Goal: Information Seeking & Learning: Learn about a topic

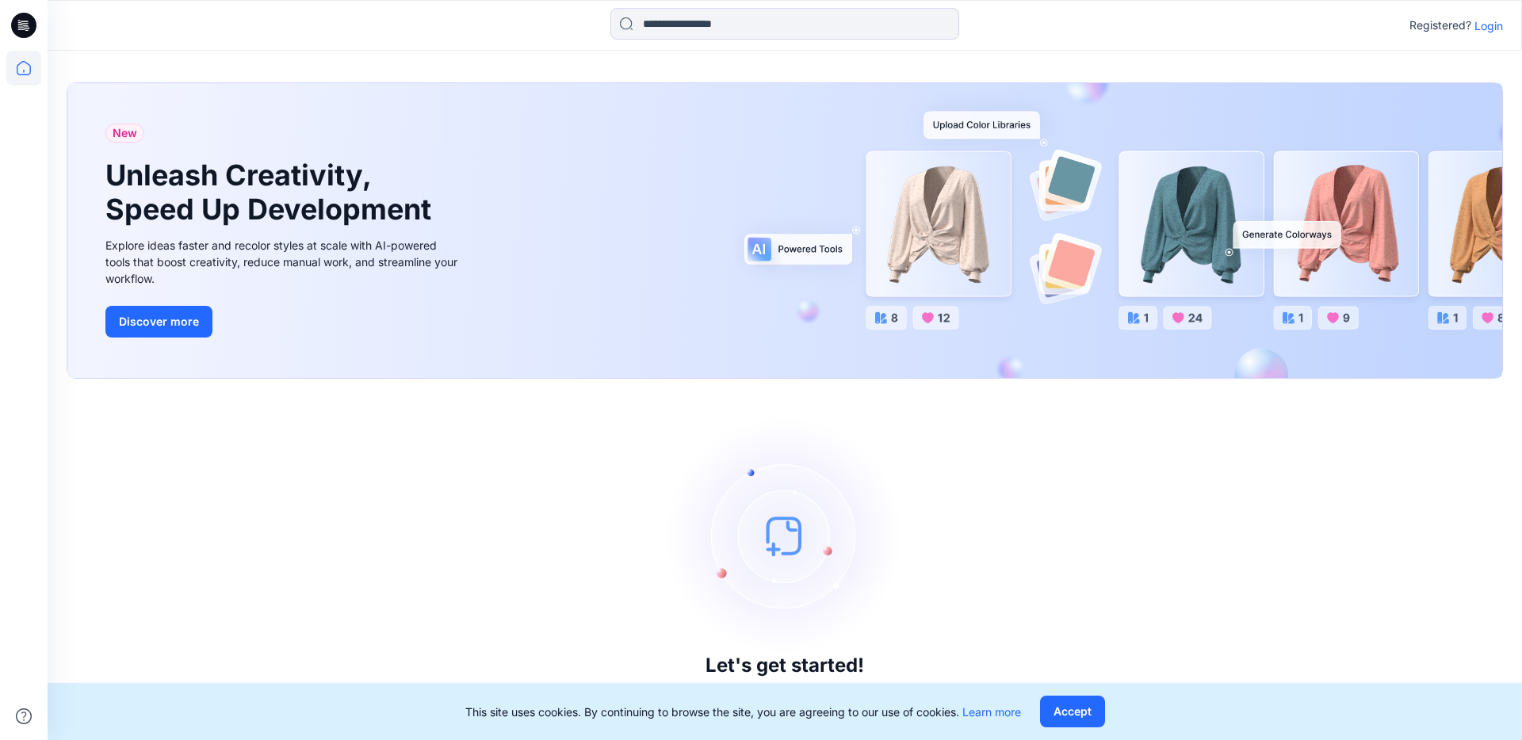
click at [1492, 26] on p "Login" at bounding box center [1489, 25] width 29 height 17
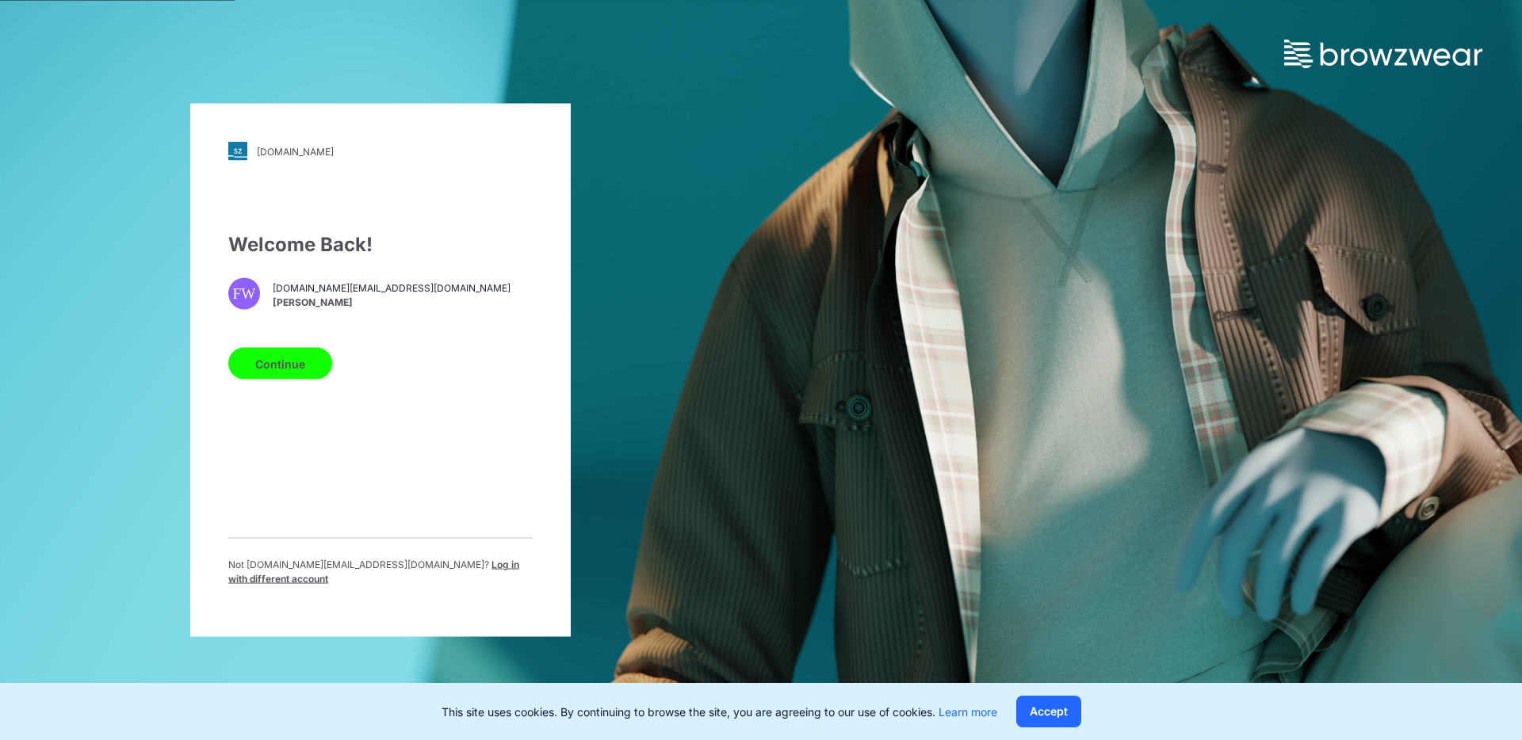
click at [303, 361] on button "Continue" at bounding box center [280, 364] width 104 height 32
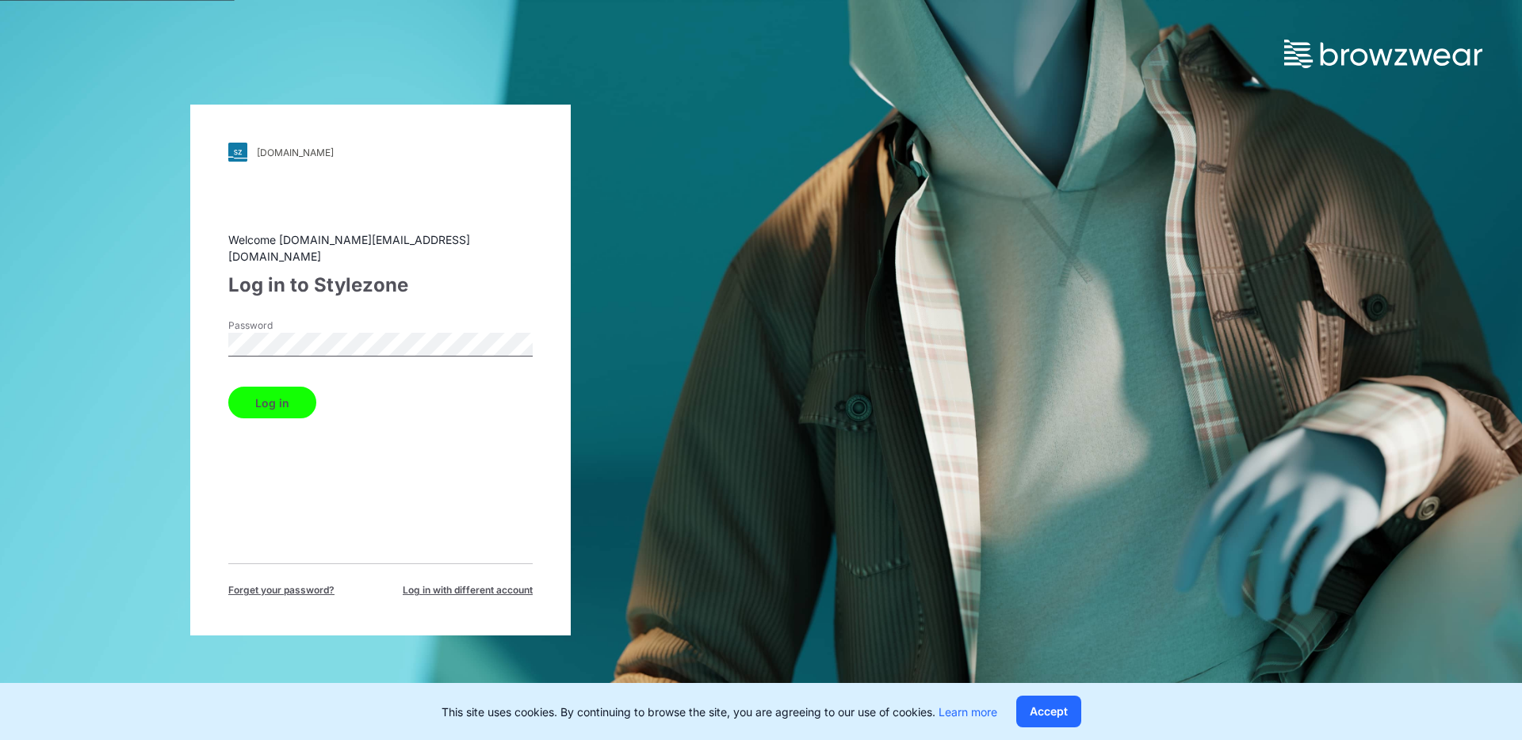
click at [268, 391] on button "Log in" at bounding box center [272, 403] width 88 height 32
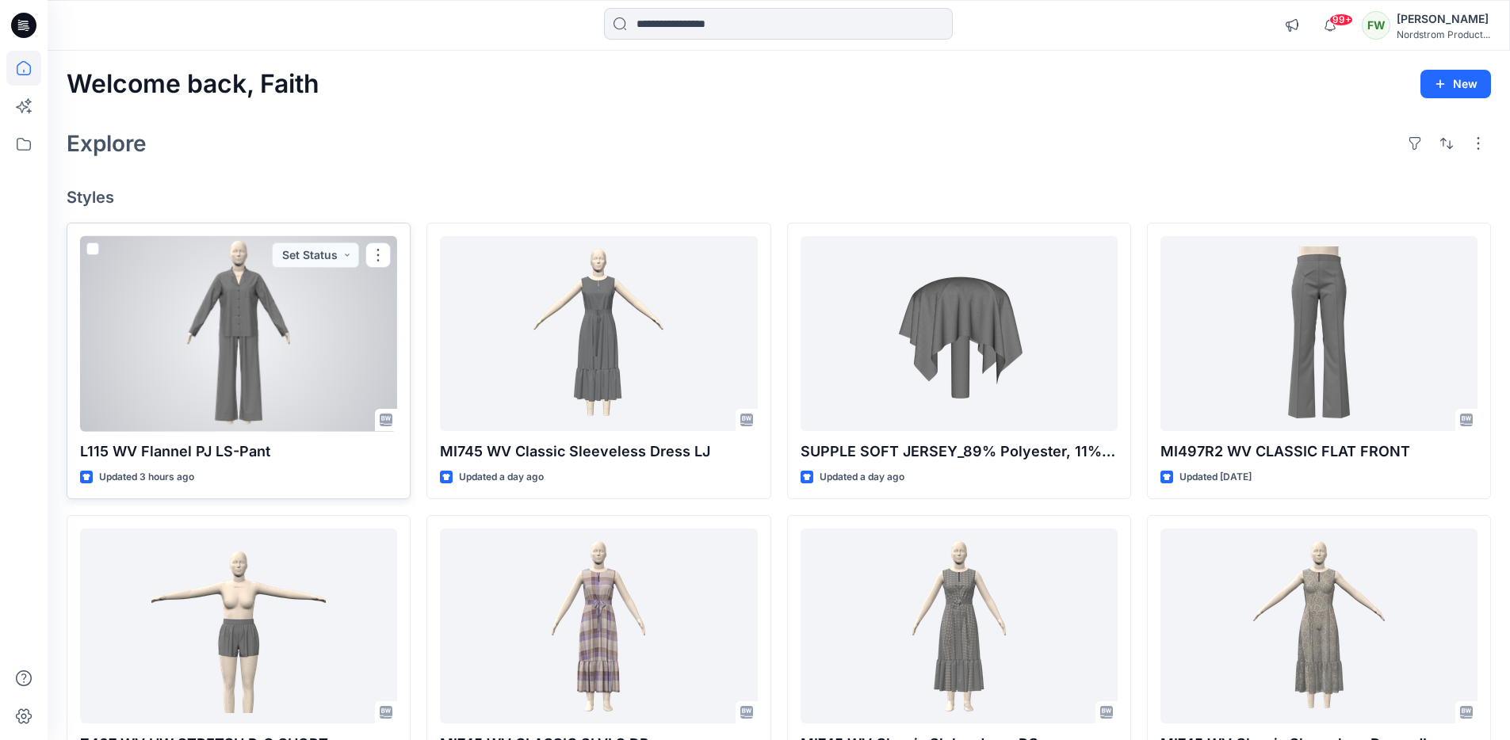
click at [226, 368] on div at bounding box center [238, 334] width 317 height 196
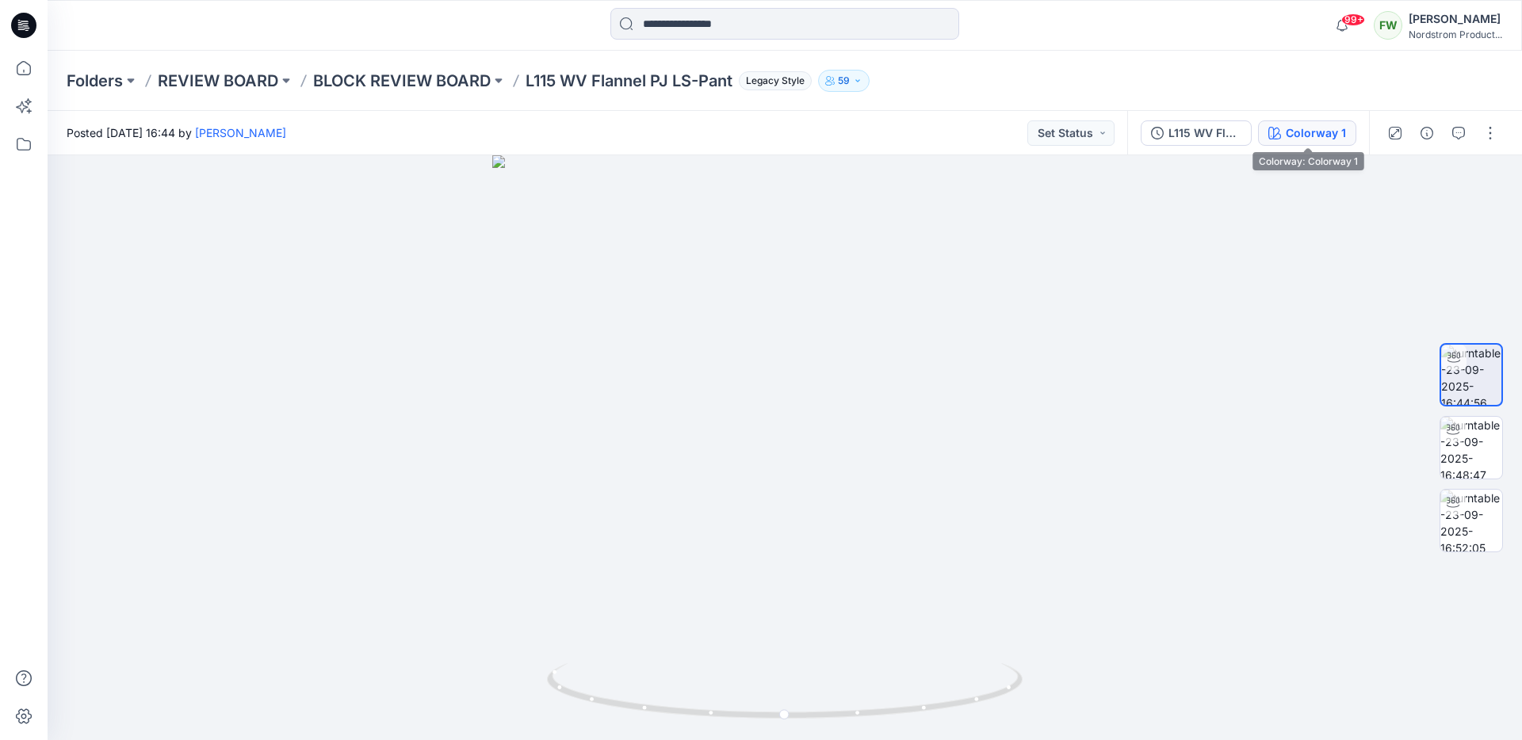
click at [1304, 140] on div "Colorway 1" at bounding box center [1316, 132] width 60 height 17
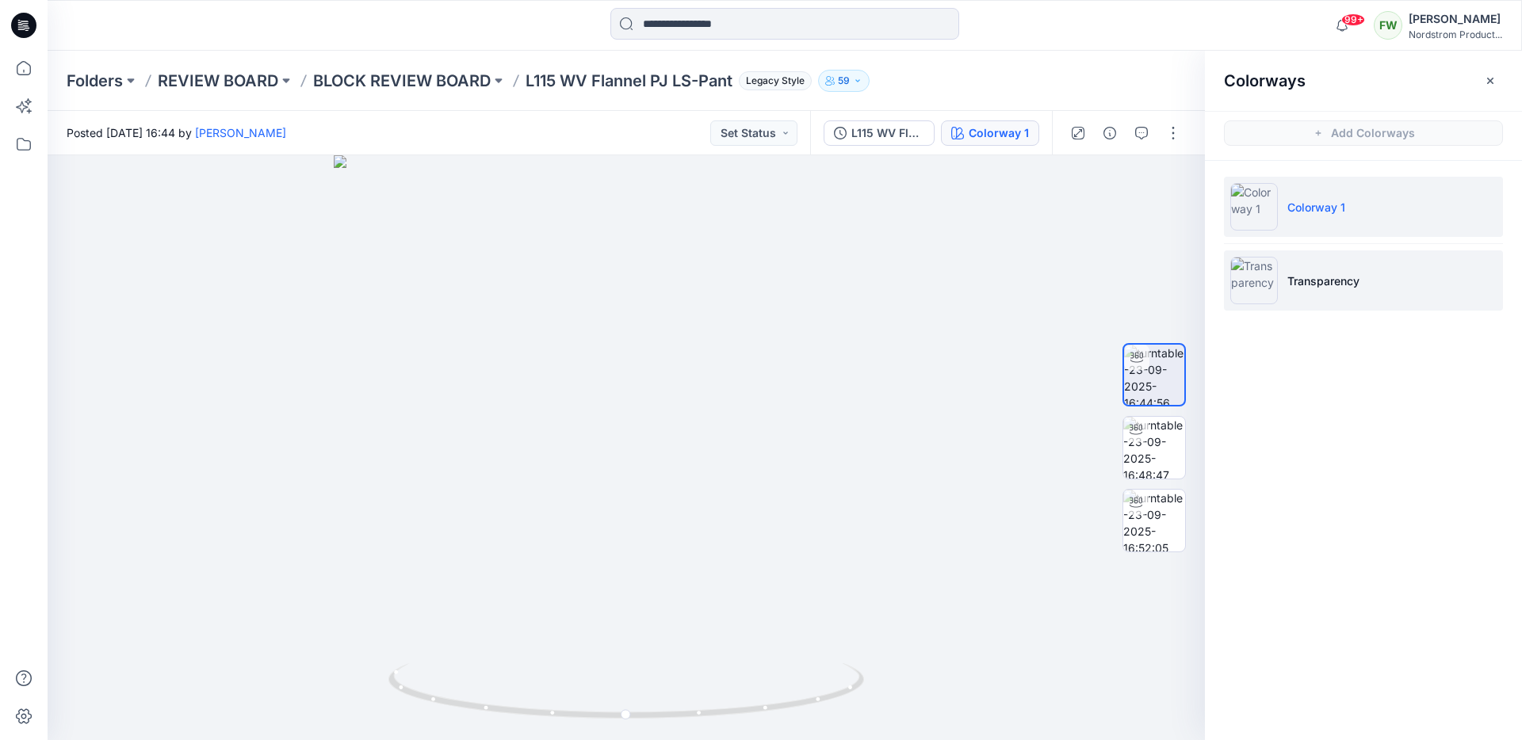
click at [1357, 293] on li "Transparency" at bounding box center [1363, 281] width 279 height 60
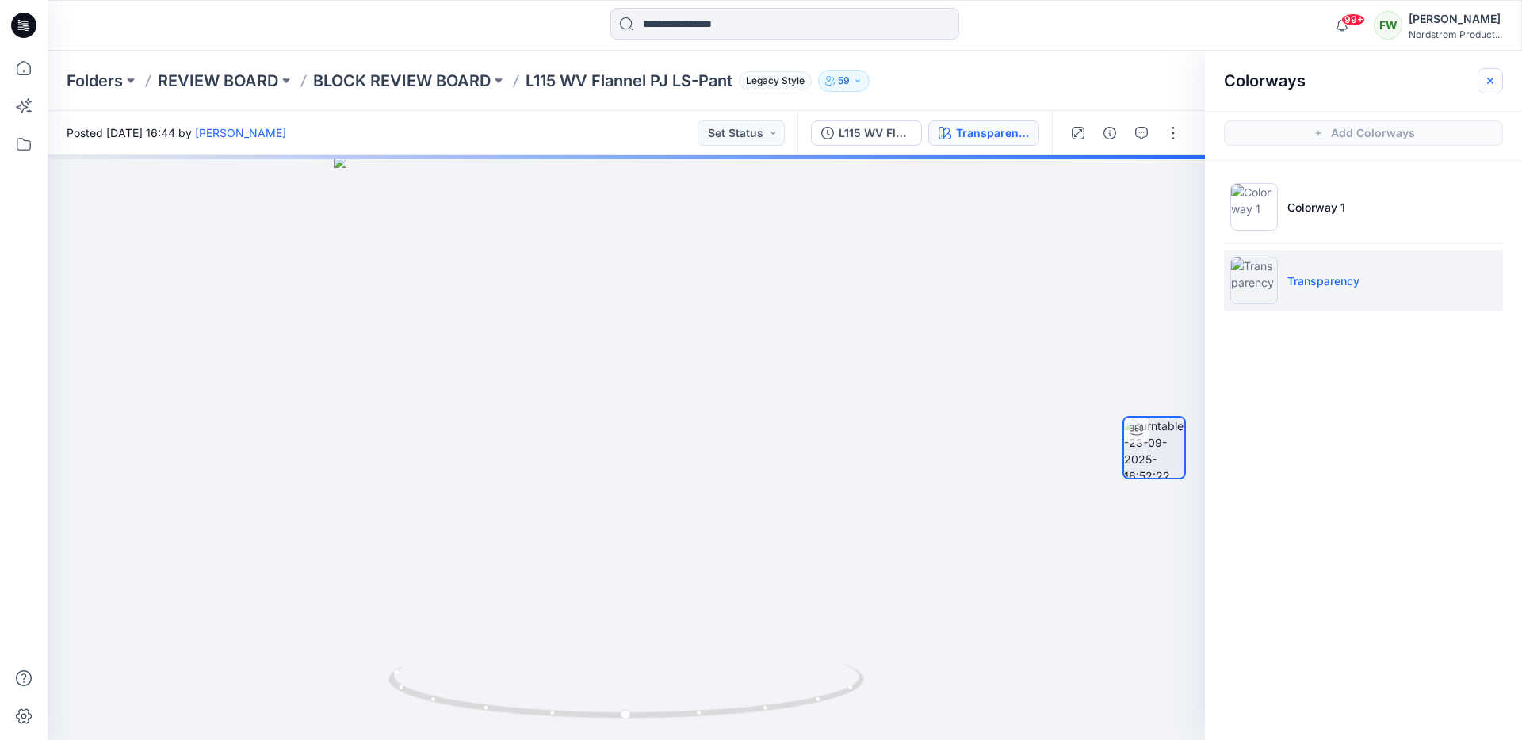
click at [1497, 78] on button "button" at bounding box center [1490, 80] width 25 height 25
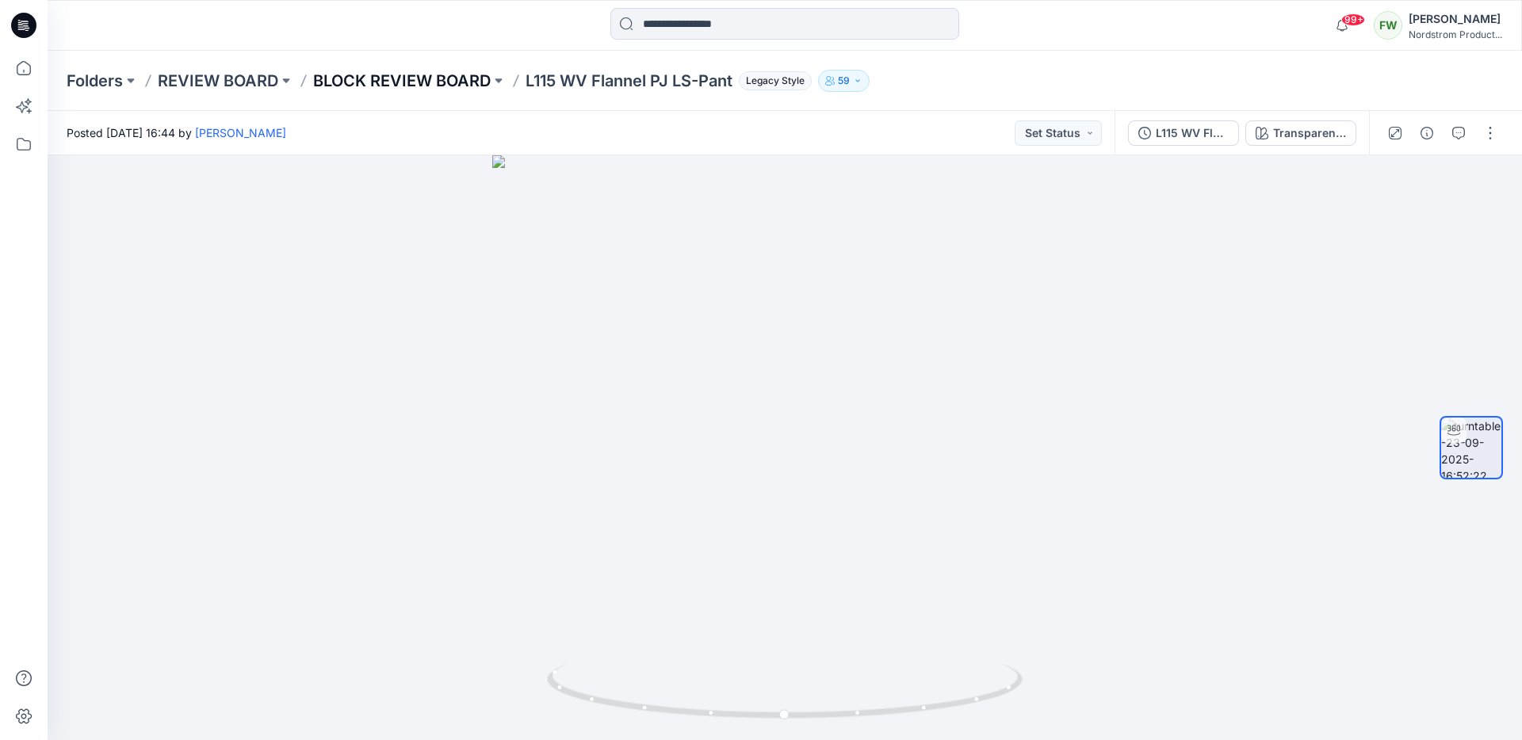
click at [434, 82] on p "BLOCK REVIEW BOARD" at bounding box center [402, 81] width 178 height 22
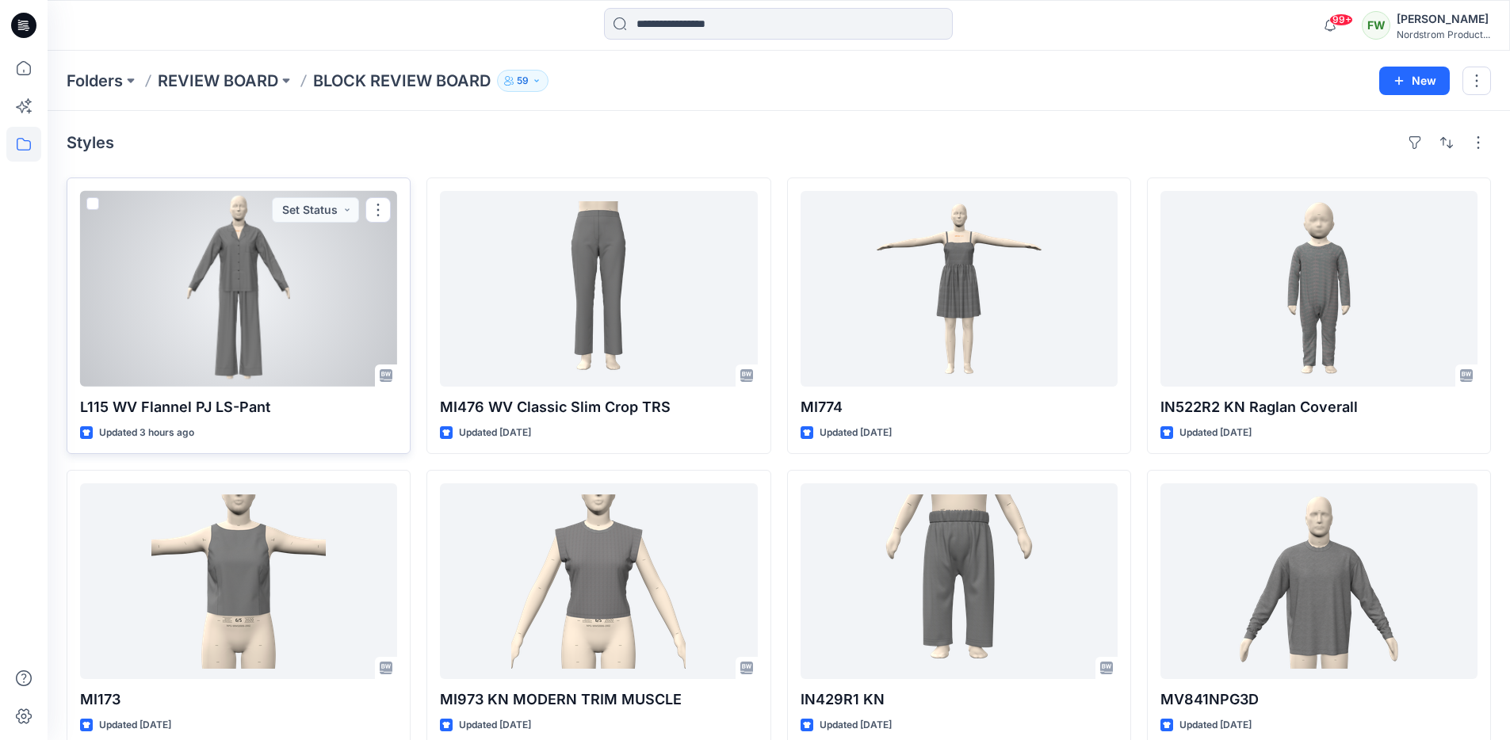
click at [304, 260] on div at bounding box center [238, 289] width 317 height 196
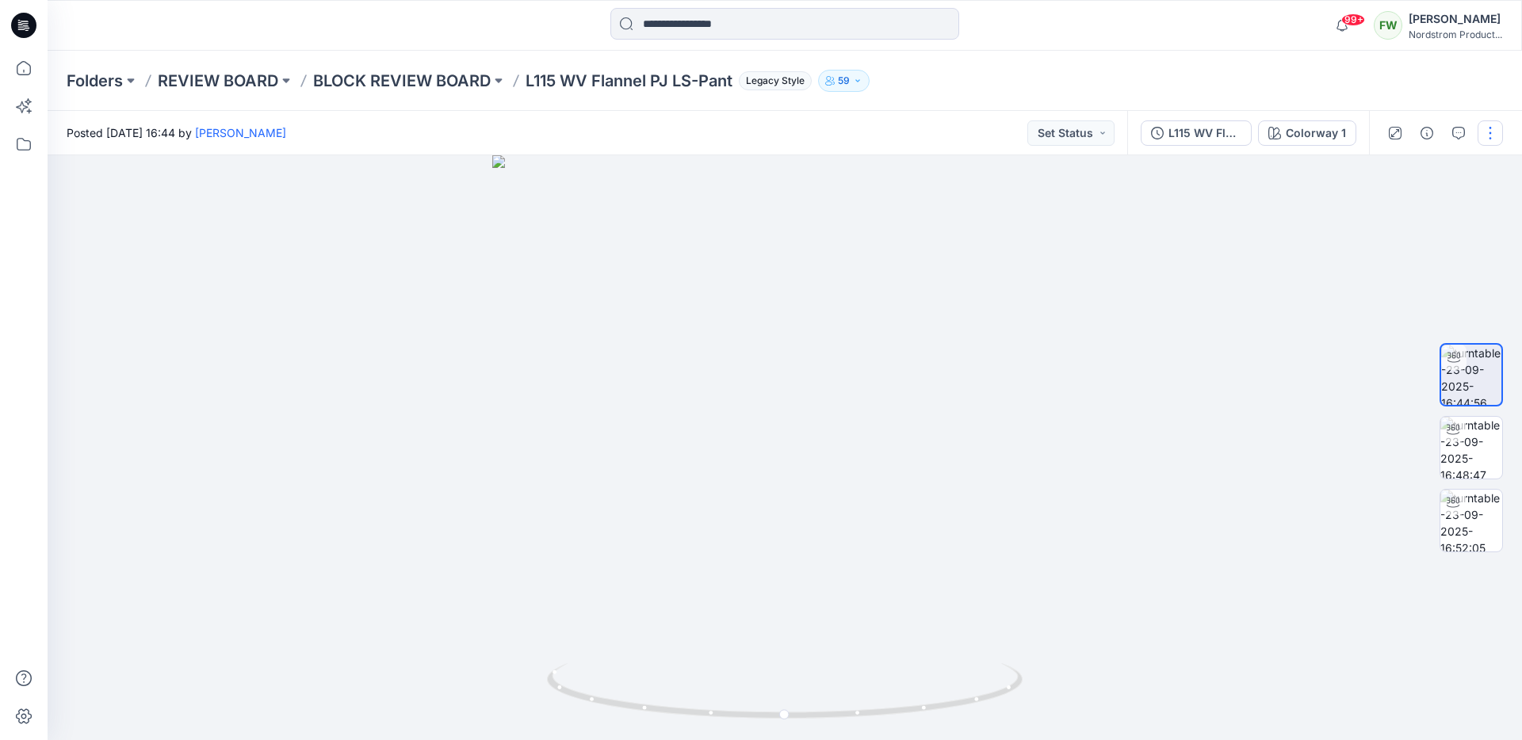
click at [1486, 134] on button "button" at bounding box center [1490, 133] width 25 height 25
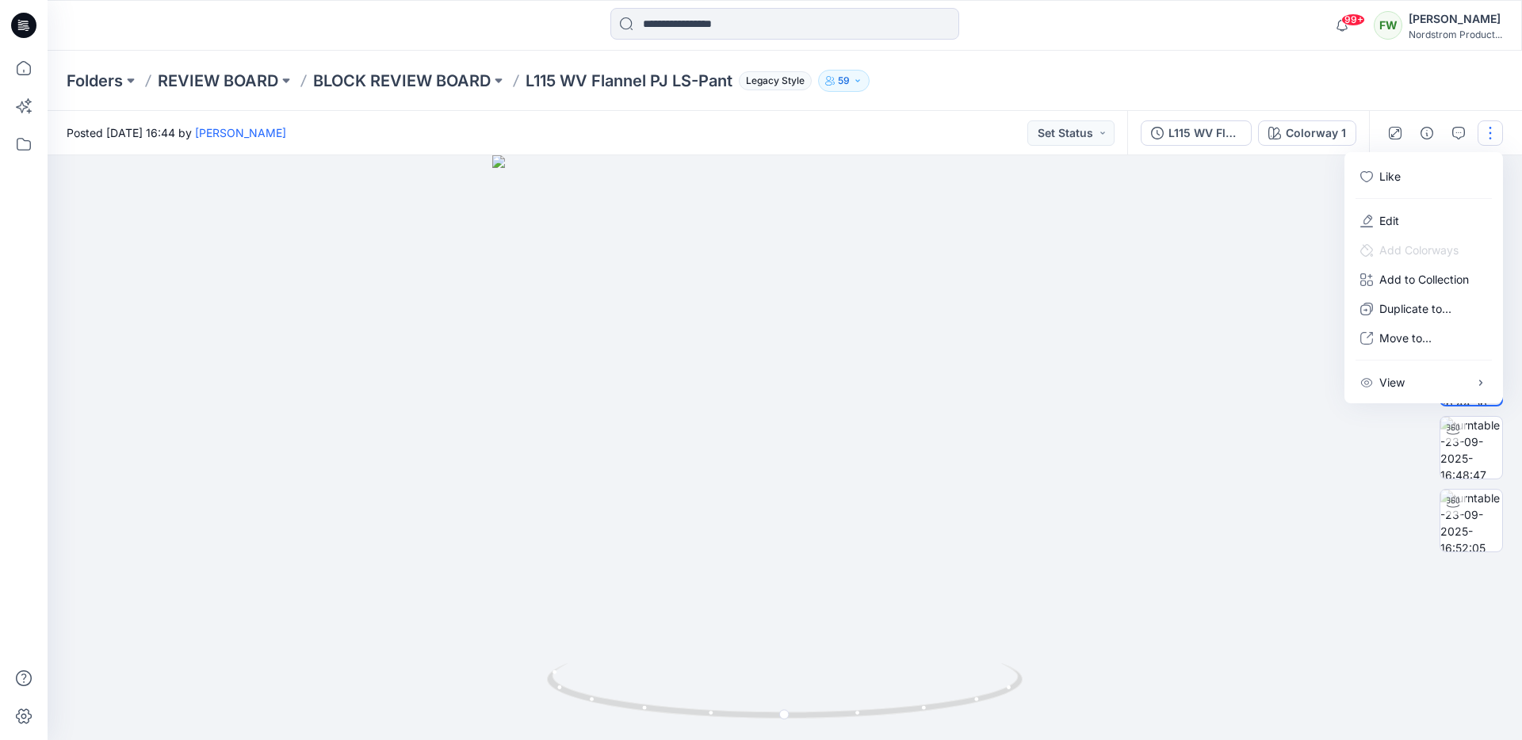
click at [1342, 70] on div "Folders REVIEW BOARD BLOCK REVIEW BOARD L115 WV Flannel PJ LS-Pant Legacy Style…" at bounding box center [723, 81] width 1313 height 22
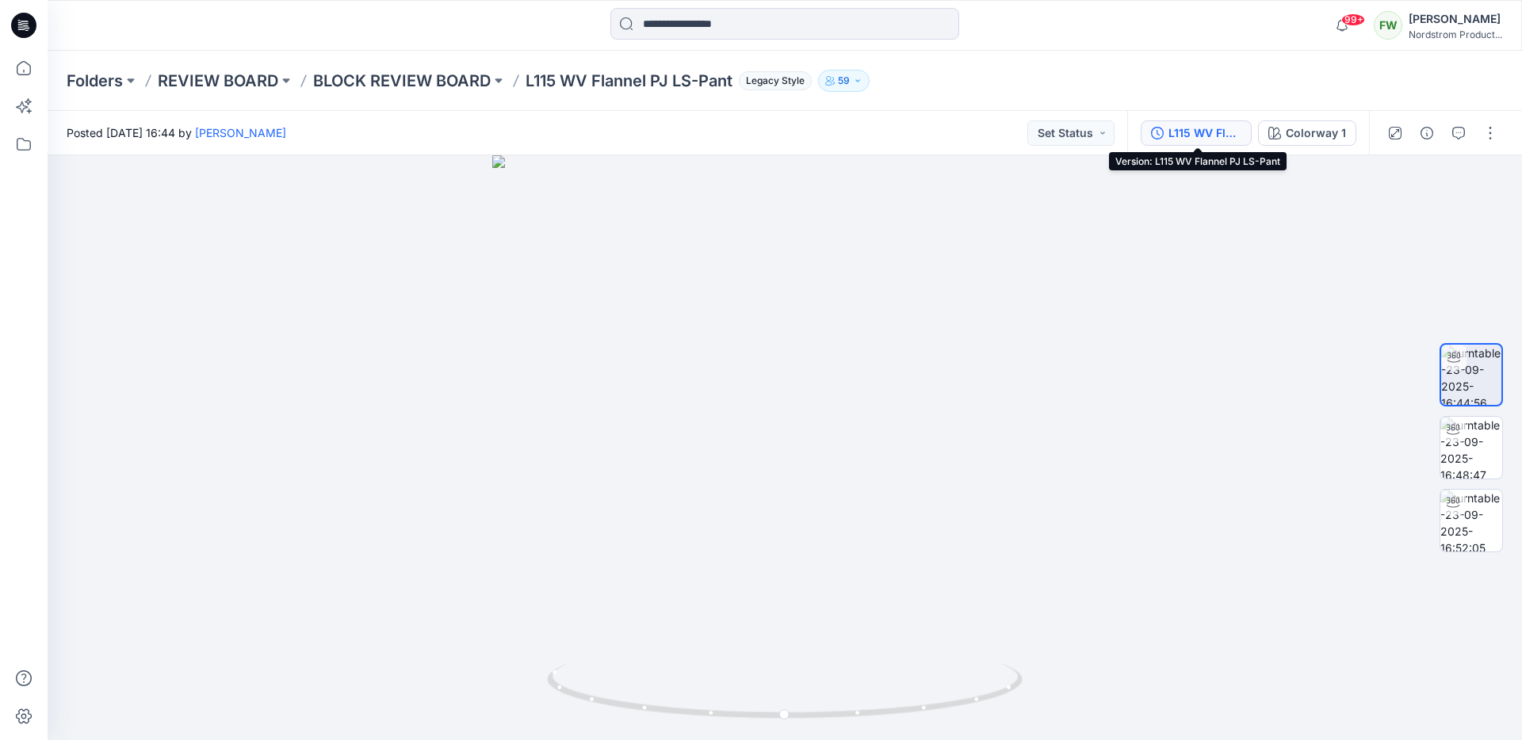
click at [1191, 128] on div "L115 WV Flannel PJ LS-Pant" at bounding box center [1205, 132] width 73 height 17
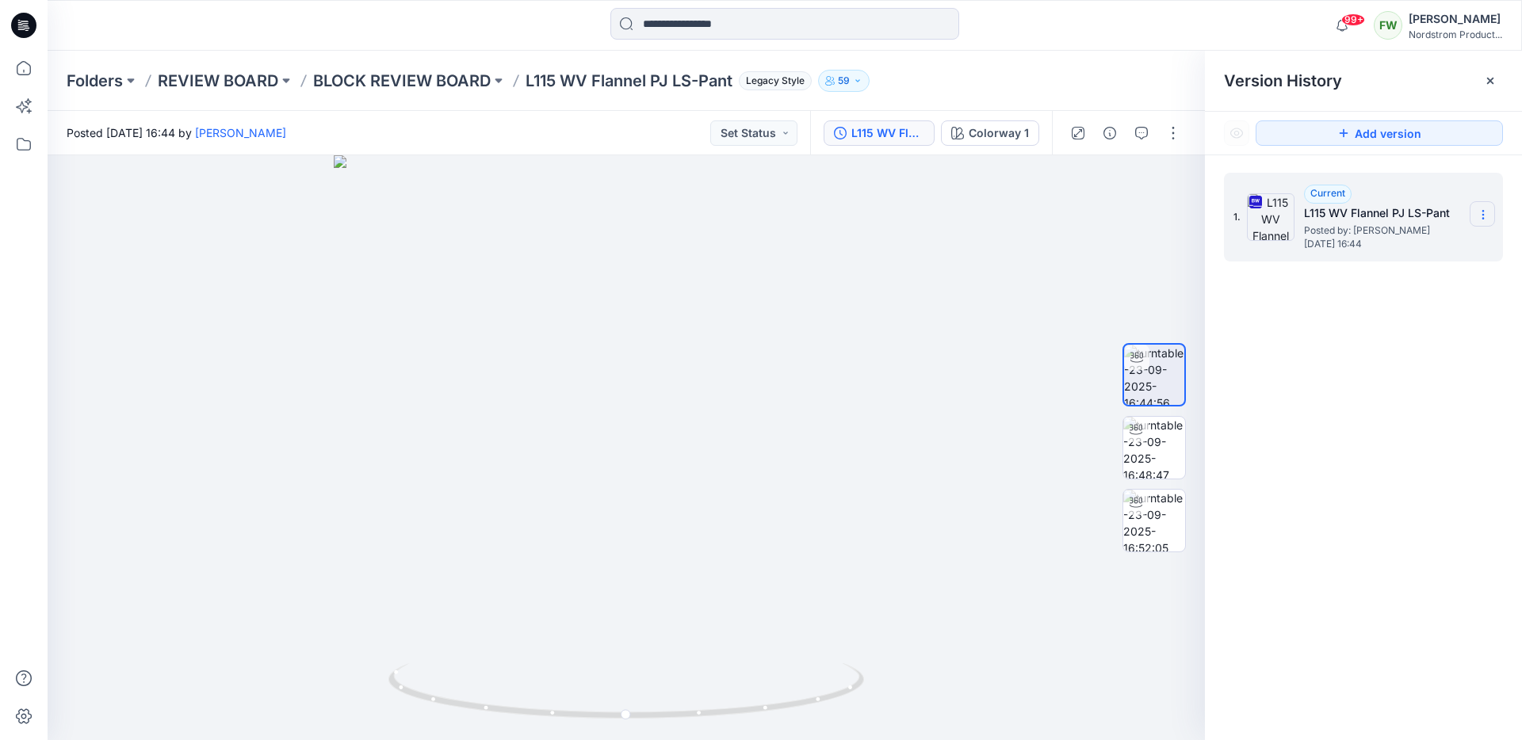
click at [1482, 216] on icon at bounding box center [1482, 215] width 1 height 1
click at [1453, 247] on span "Download Source BW File" at bounding box center [1403, 245] width 133 height 19
click at [1495, 77] on icon at bounding box center [1490, 81] width 13 height 13
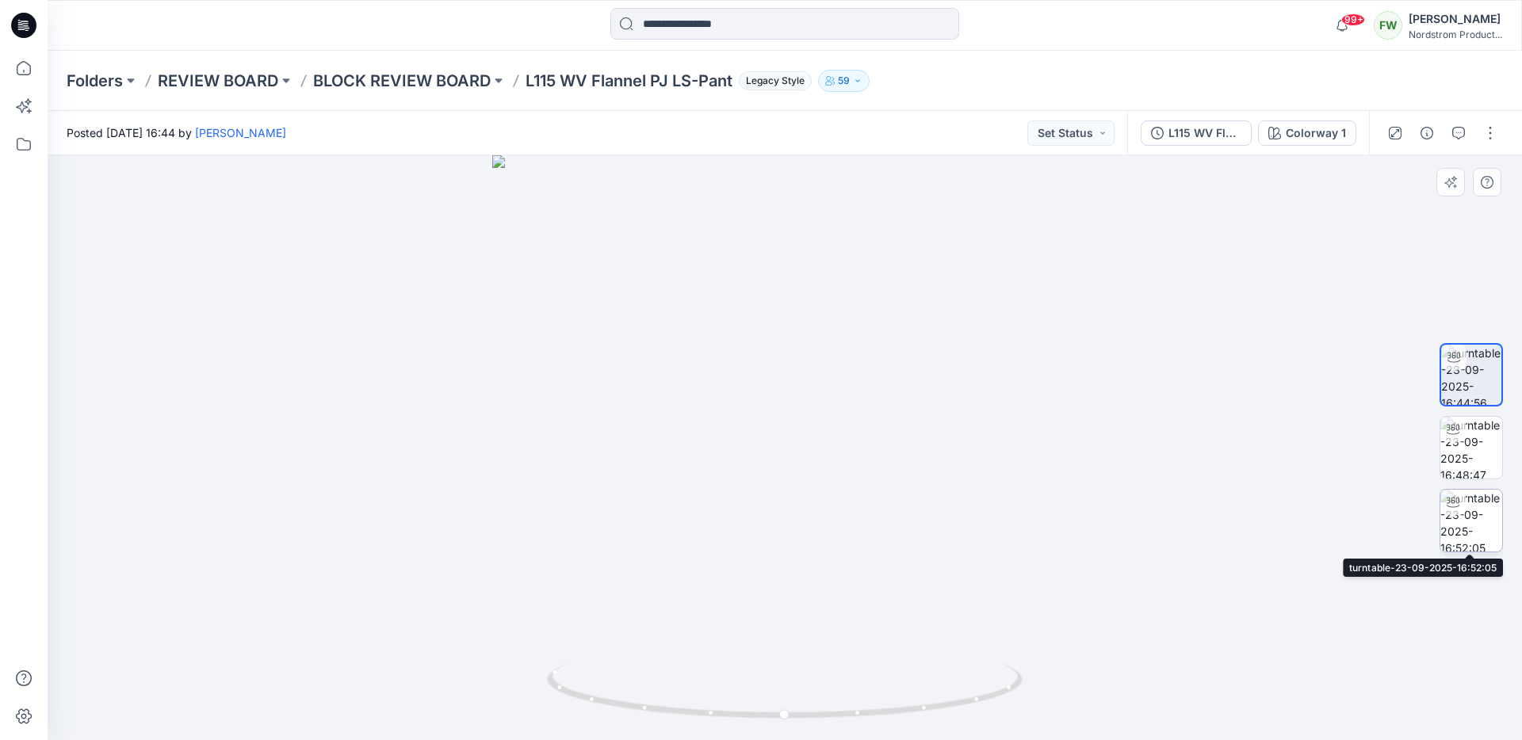
click at [1479, 529] on img at bounding box center [1471, 521] width 62 height 62
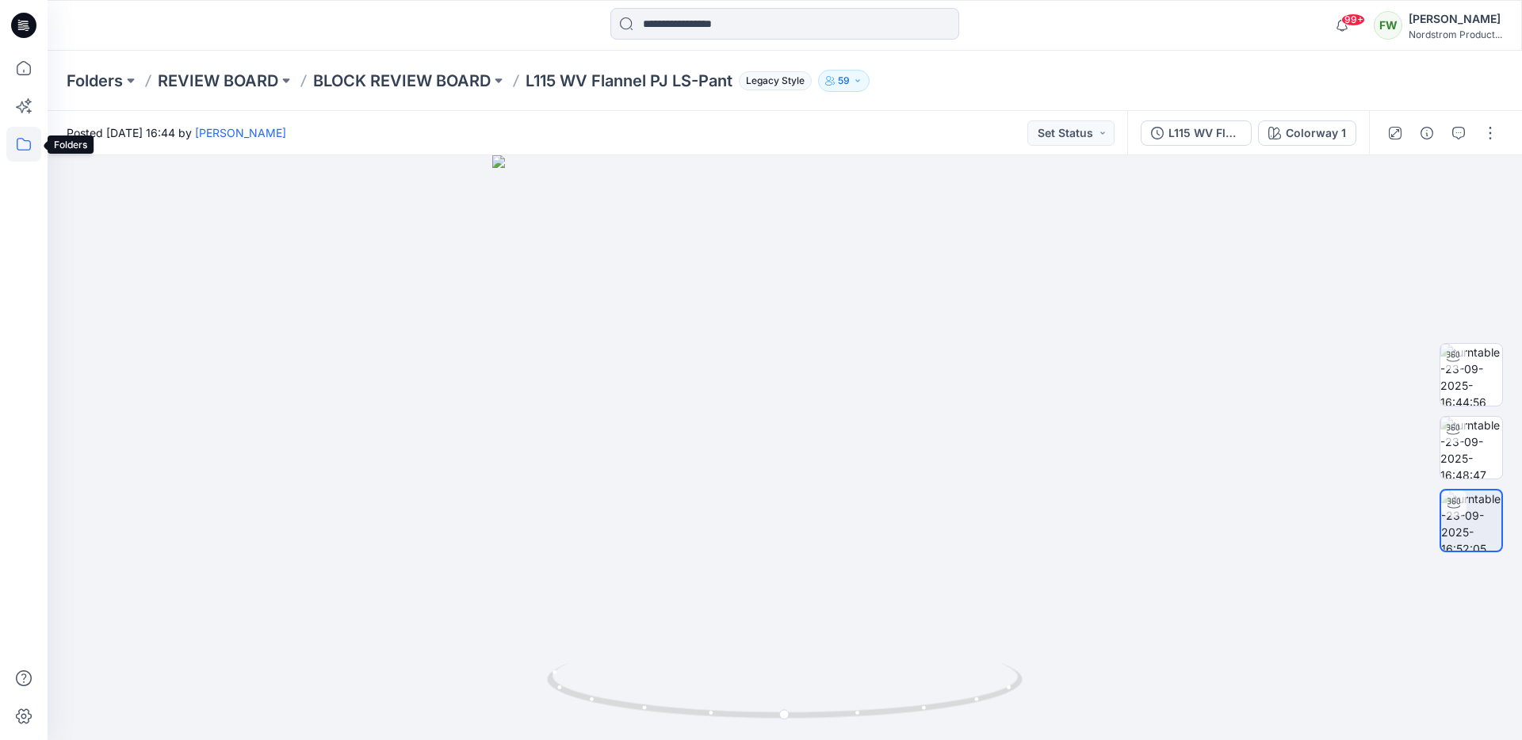
click at [19, 143] on icon at bounding box center [23, 144] width 35 height 35
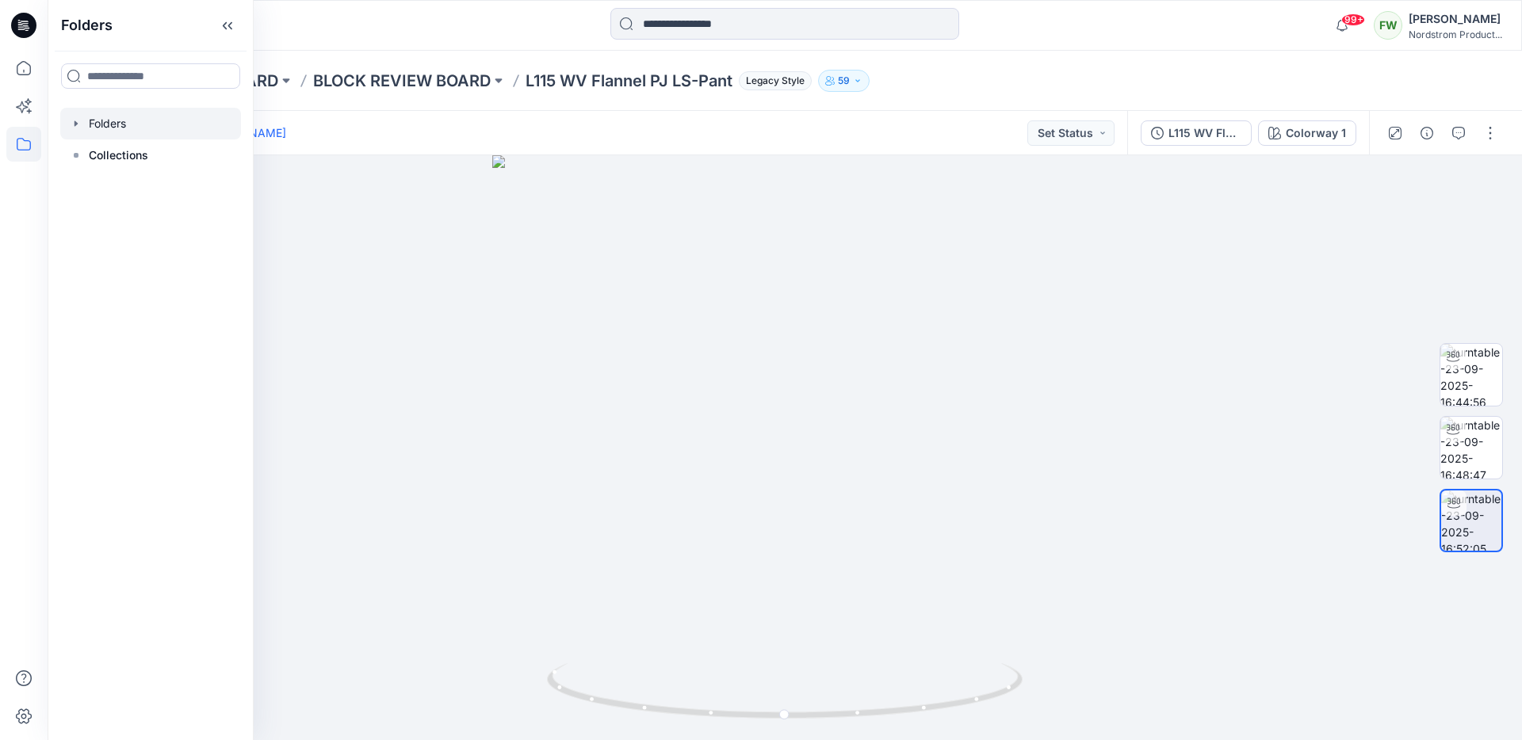
click at [99, 124] on div at bounding box center [150, 124] width 181 height 32
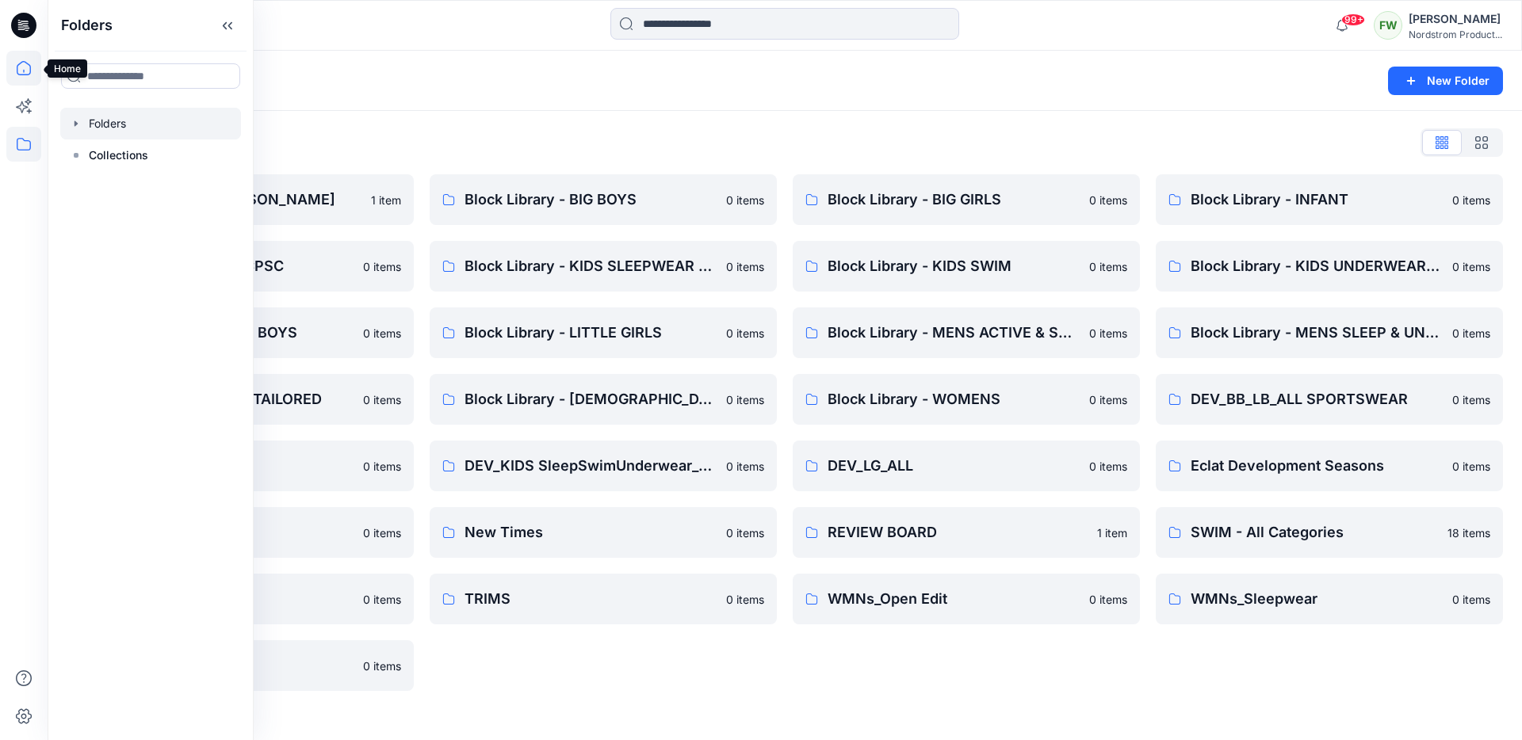
click at [29, 69] on icon at bounding box center [23, 68] width 35 height 35
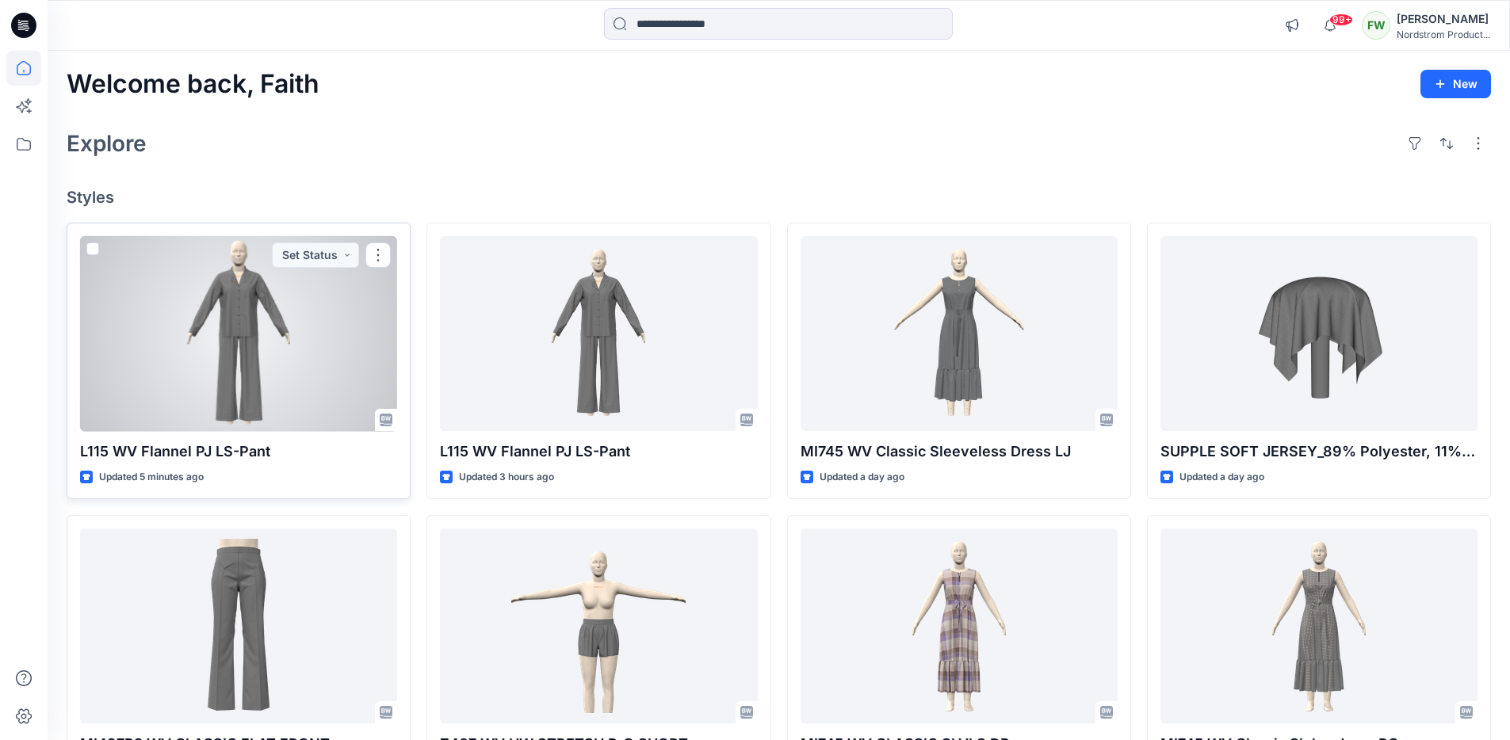
click at [223, 335] on div at bounding box center [238, 334] width 317 height 196
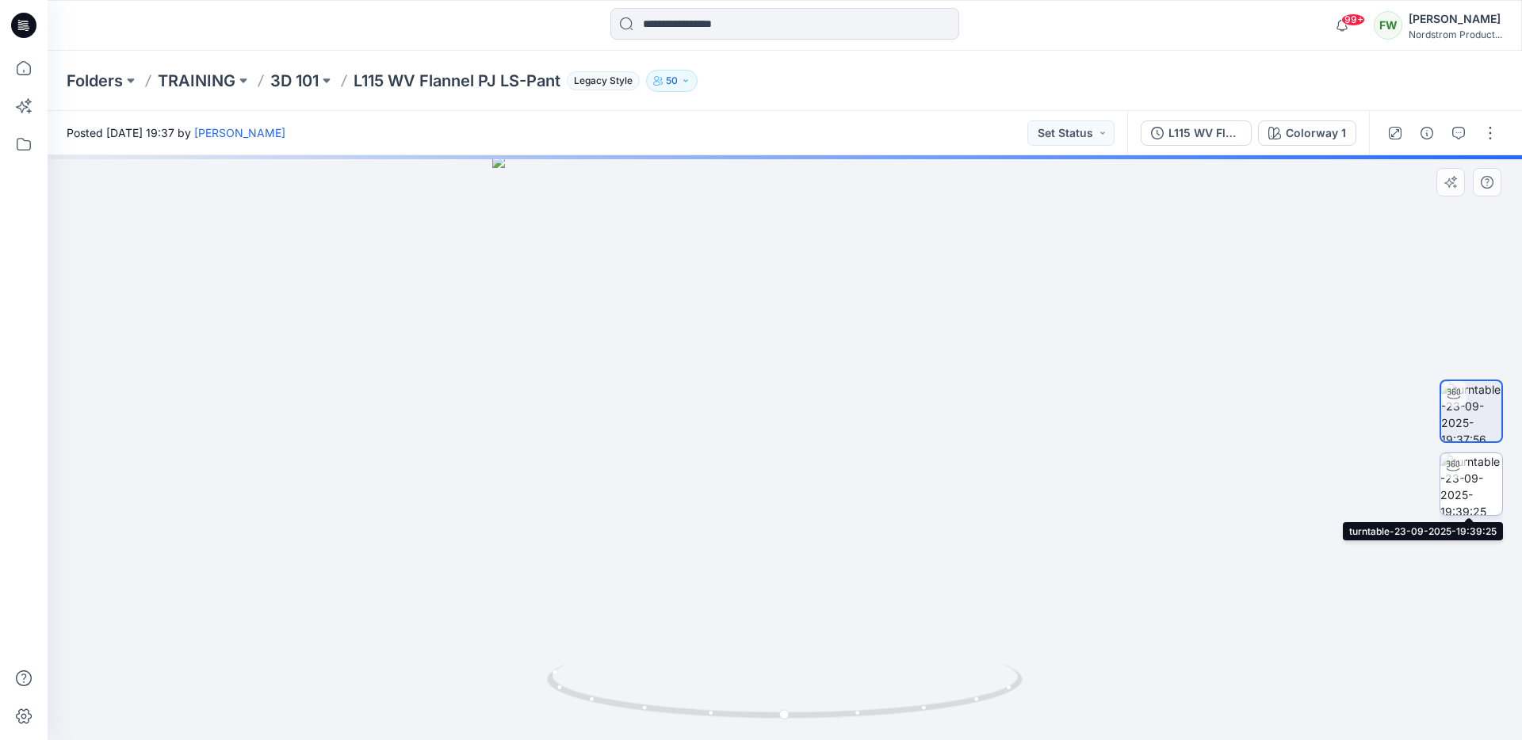
click at [1481, 506] on img at bounding box center [1471, 484] width 62 height 62
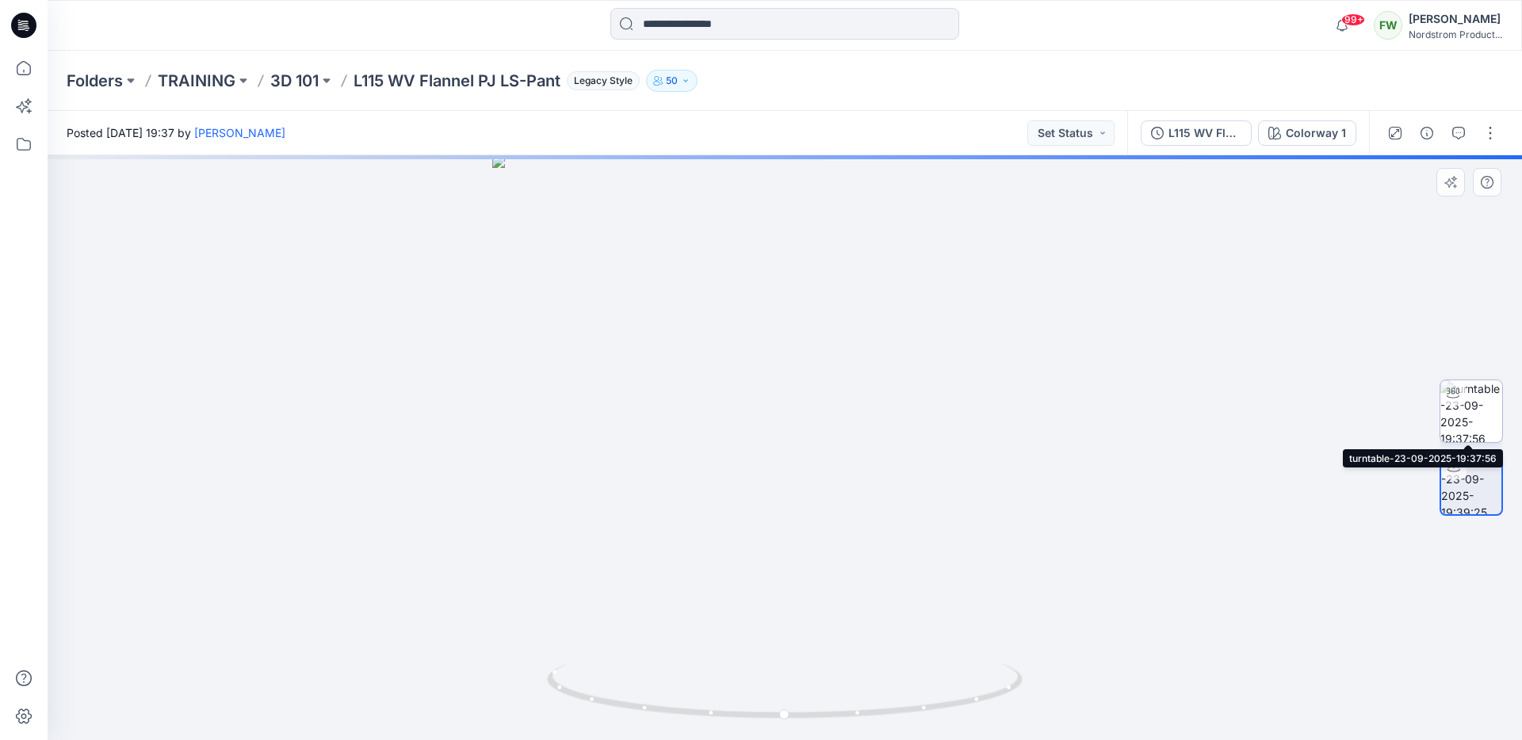
click at [1480, 422] on img at bounding box center [1471, 412] width 62 height 62
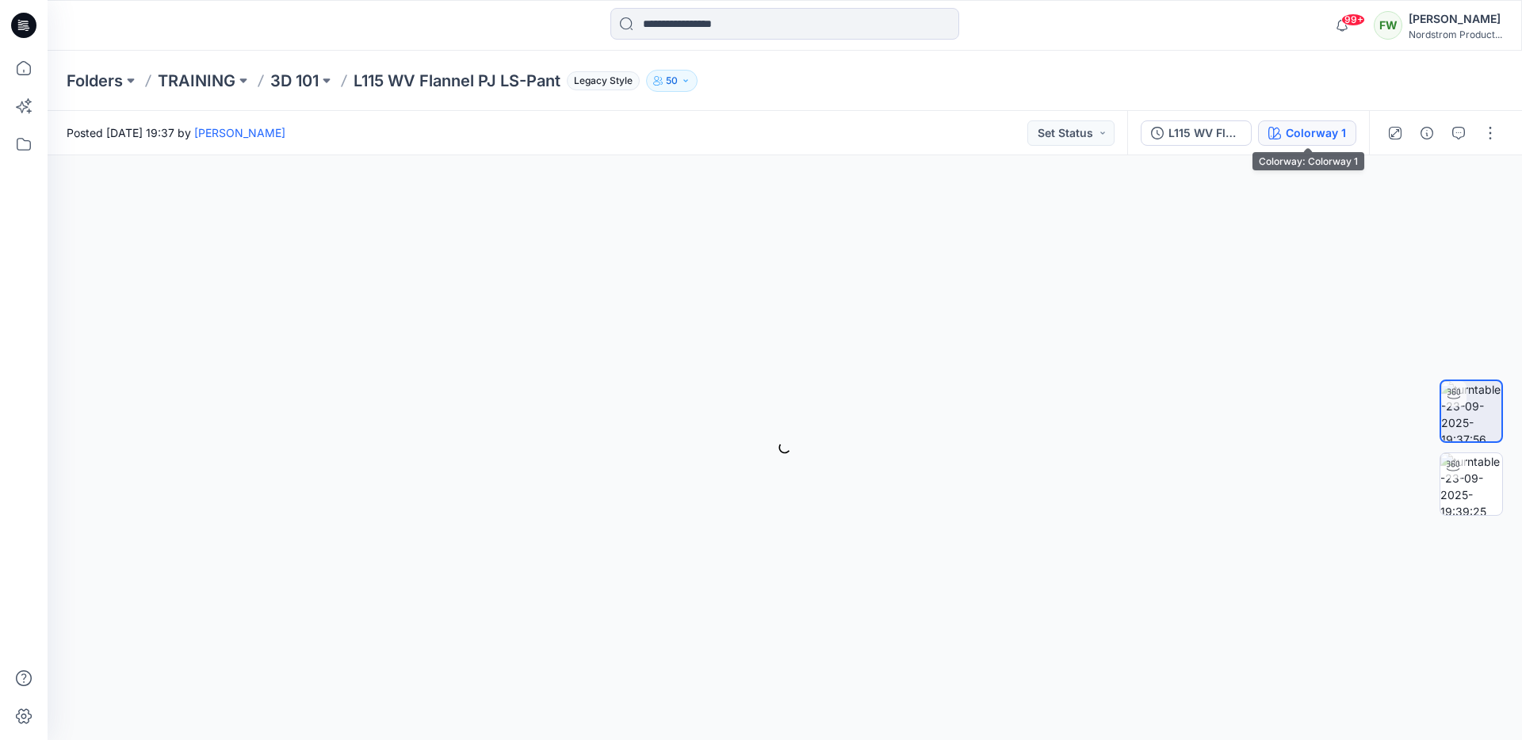
click at [1284, 132] on button "Colorway 1" at bounding box center [1307, 133] width 98 height 25
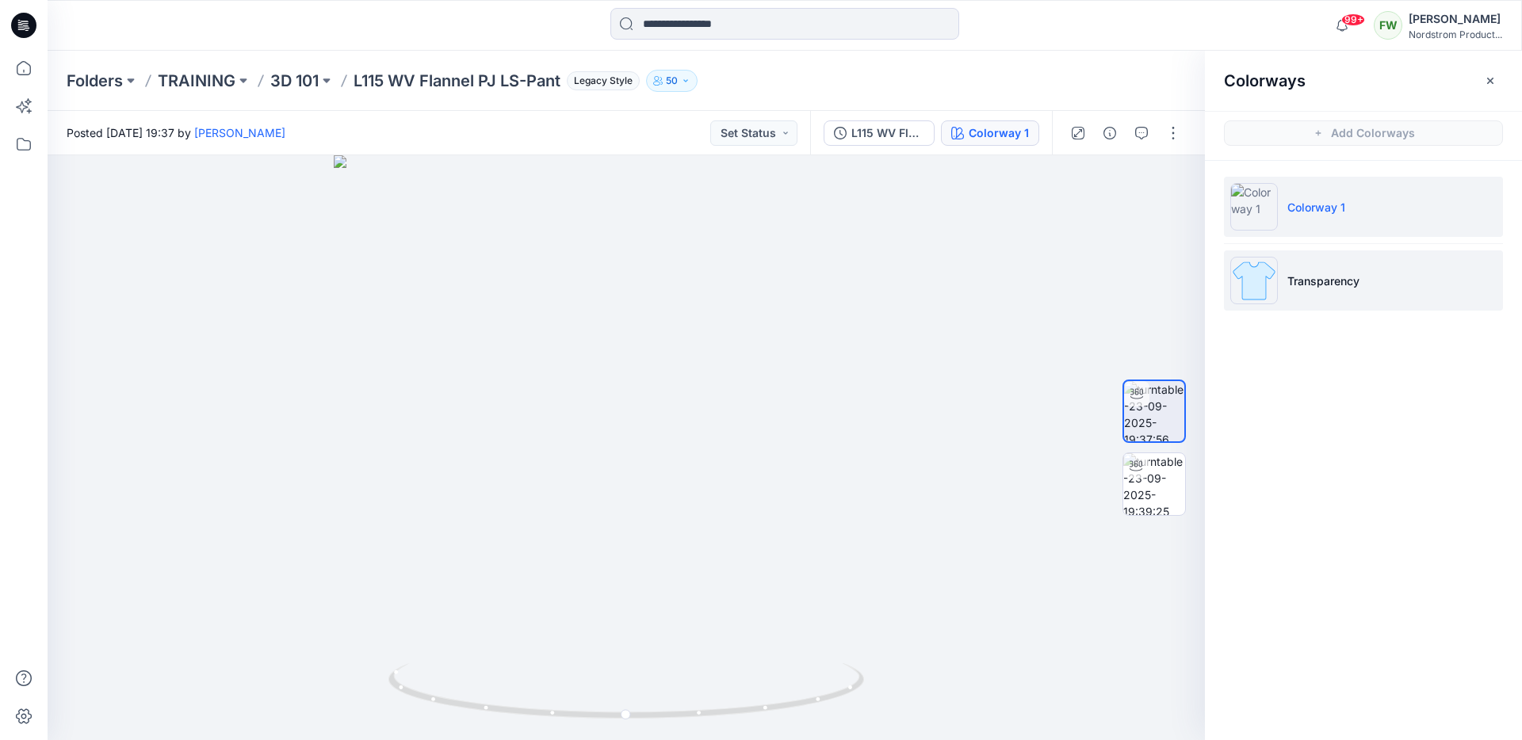
click at [1311, 294] on li "Transparency" at bounding box center [1363, 281] width 279 height 60
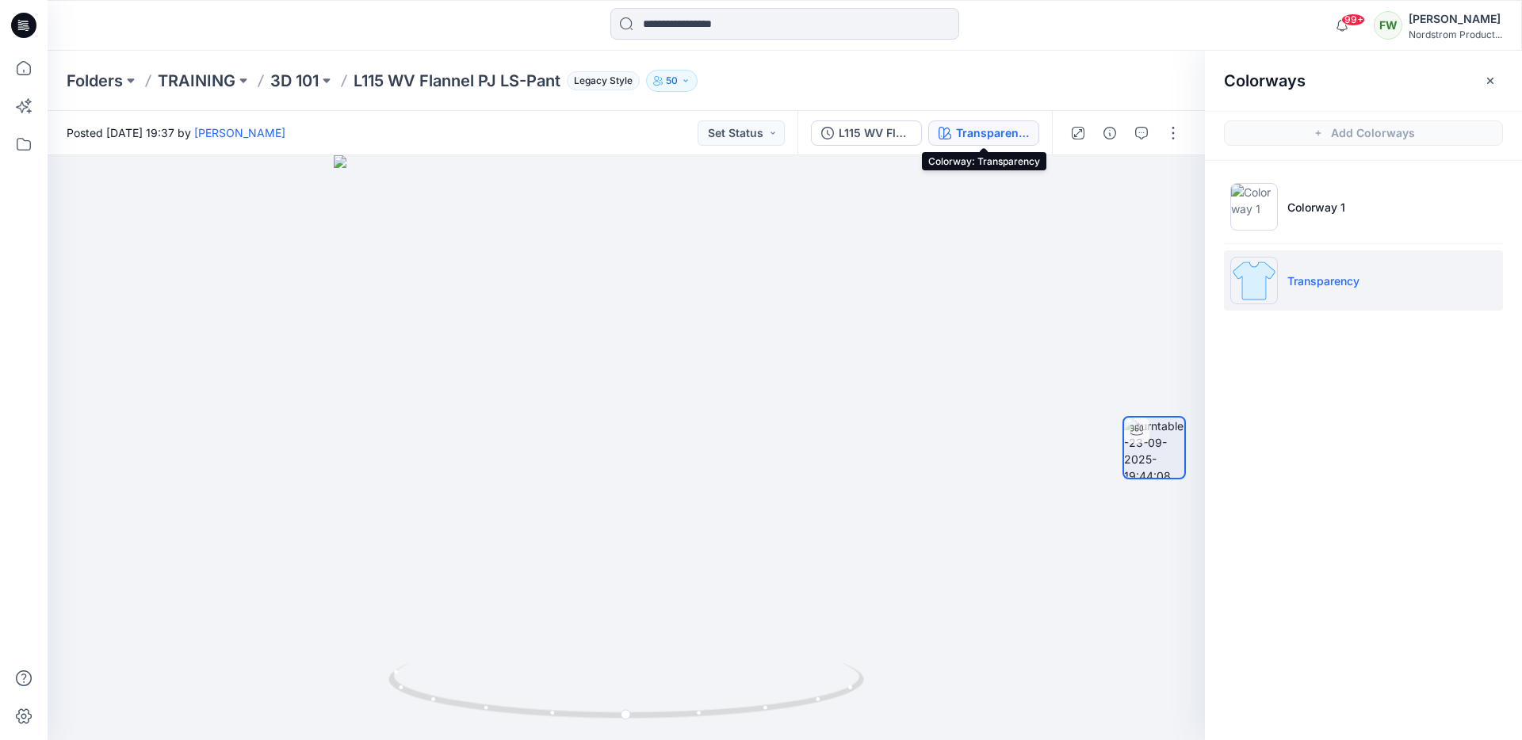
click at [997, 132] on div "Transparency" at bounding box center [992, 132] width 73 height 17
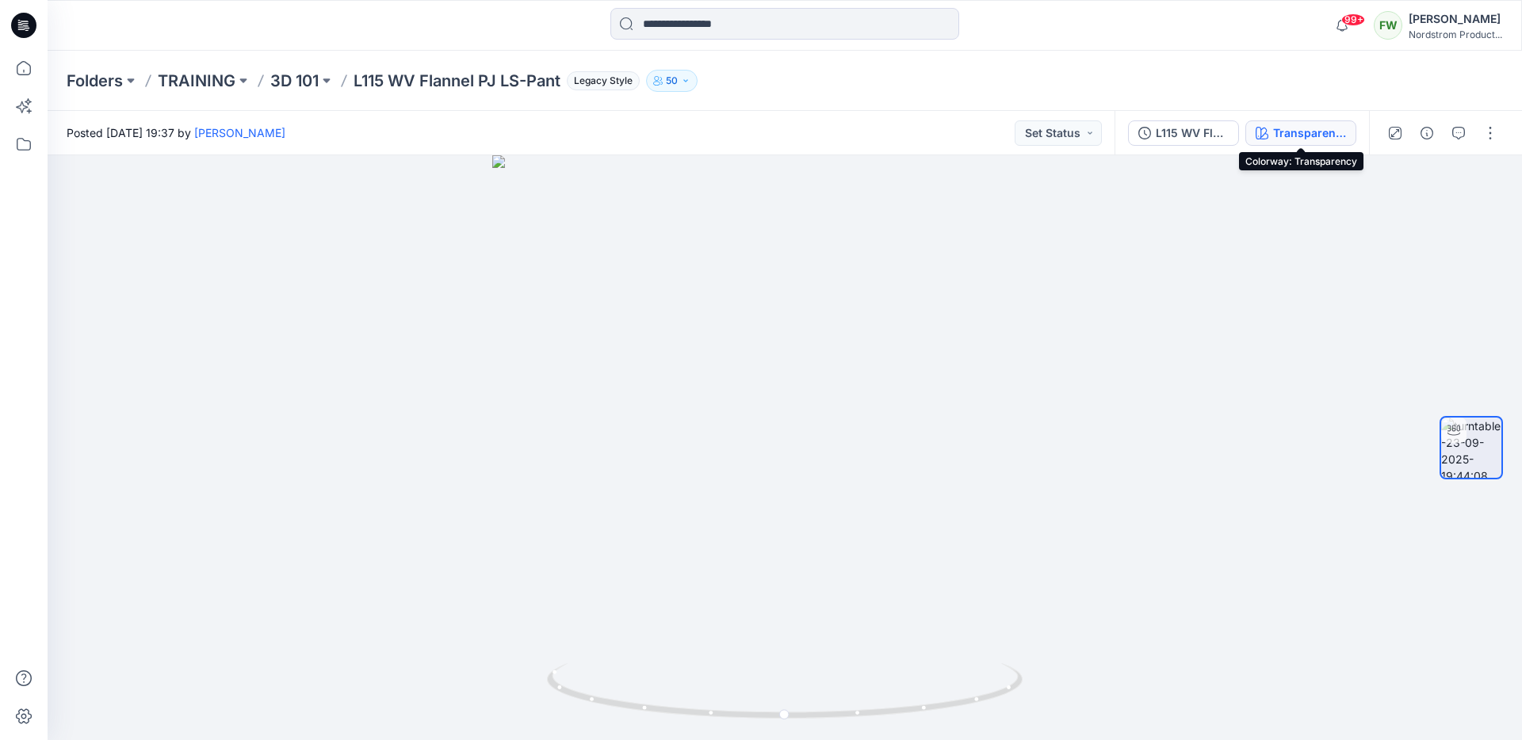
click at [1298, 130] on div "Transparency" at bounding box center [1309, 132] width 73 height 17
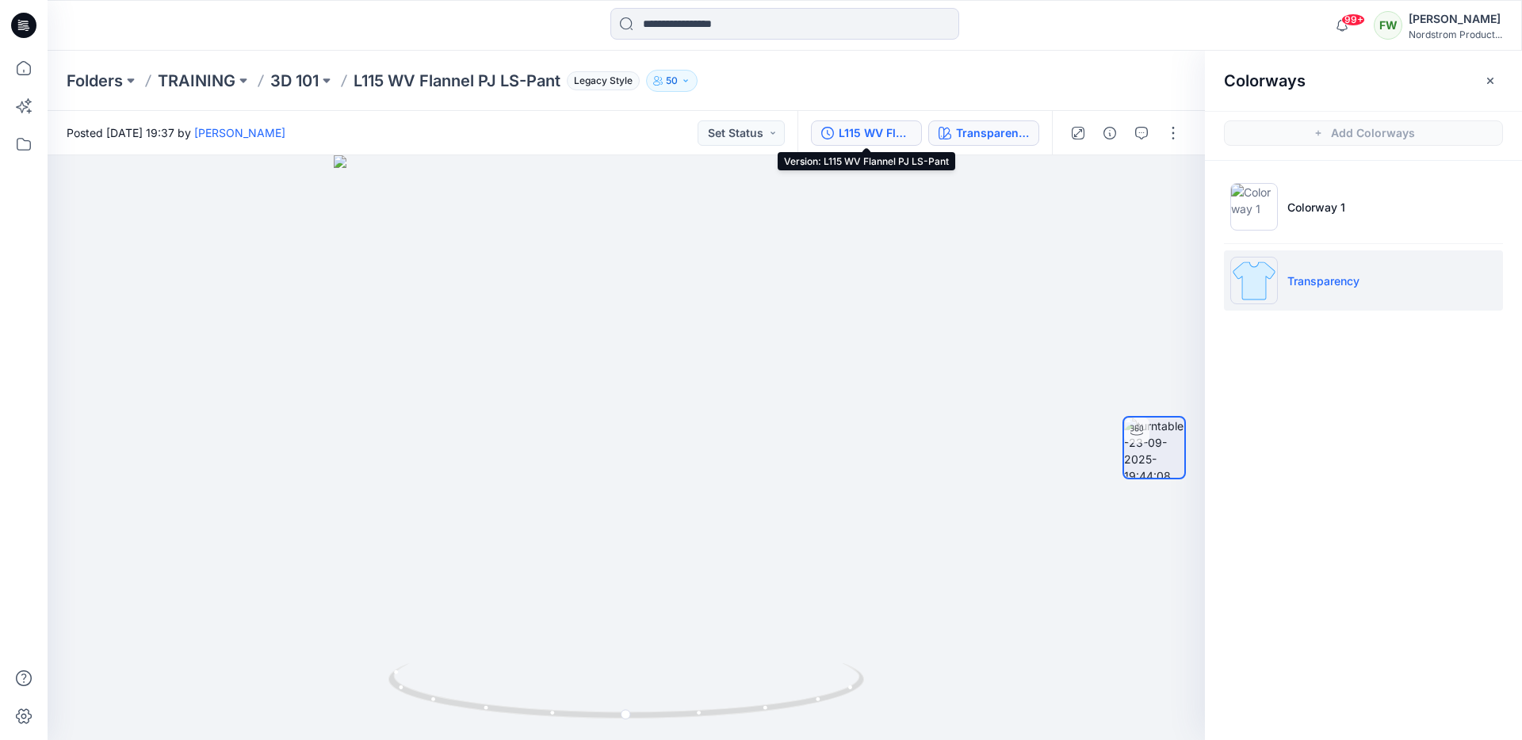
click at [889, 132] on div "L115 WV Flannel PJ LS-Pant" at bounding box center [875, 132] width 73 height 17
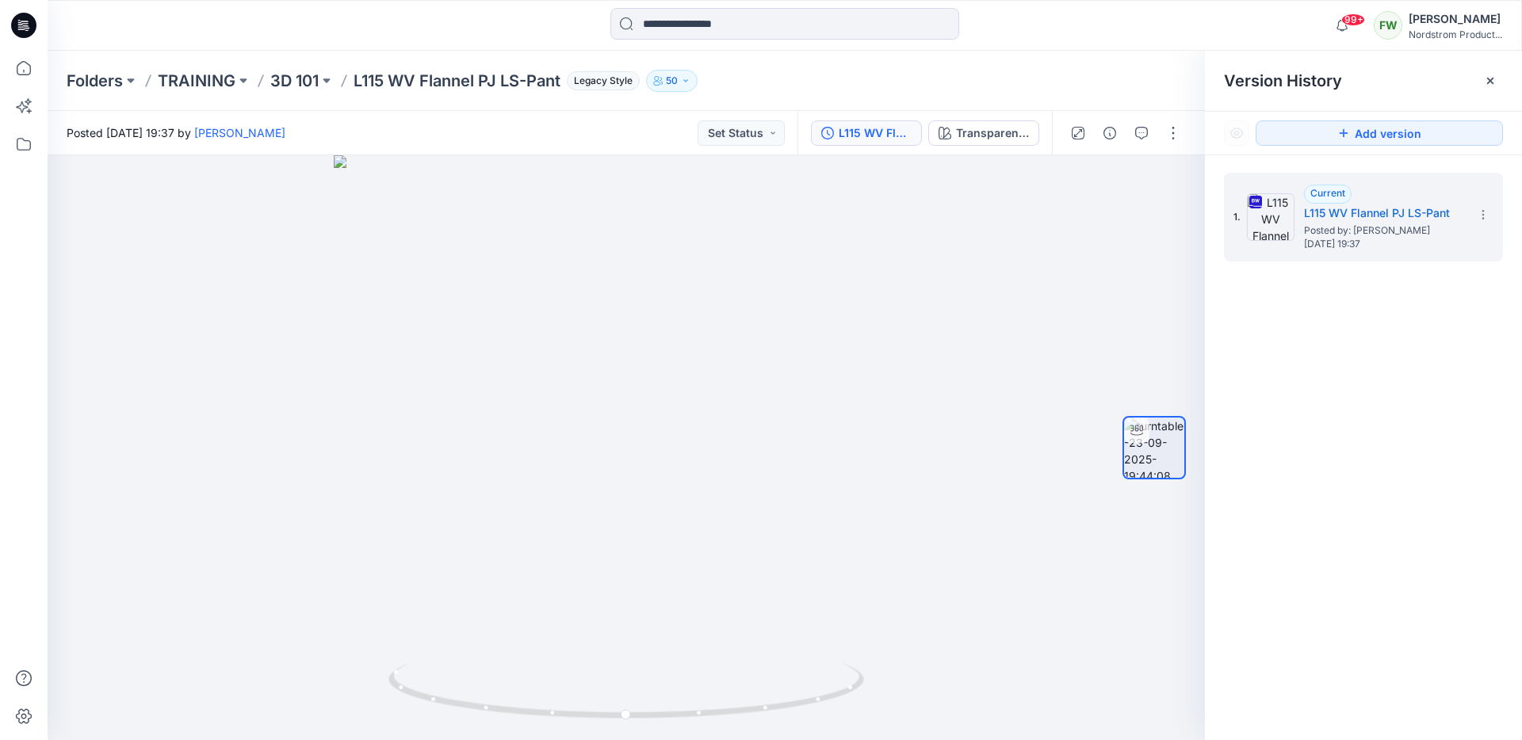
click at [958, 86] on div "Folders TRAINING 3D 101 L115 WV Flannel PJ LS-Pant Legacy Style 50" at bounding box center [723, 81] width 1313 height 22
click at [999, 140] on div "Transparency" at bounding box center [992, 132] width 73 height 17
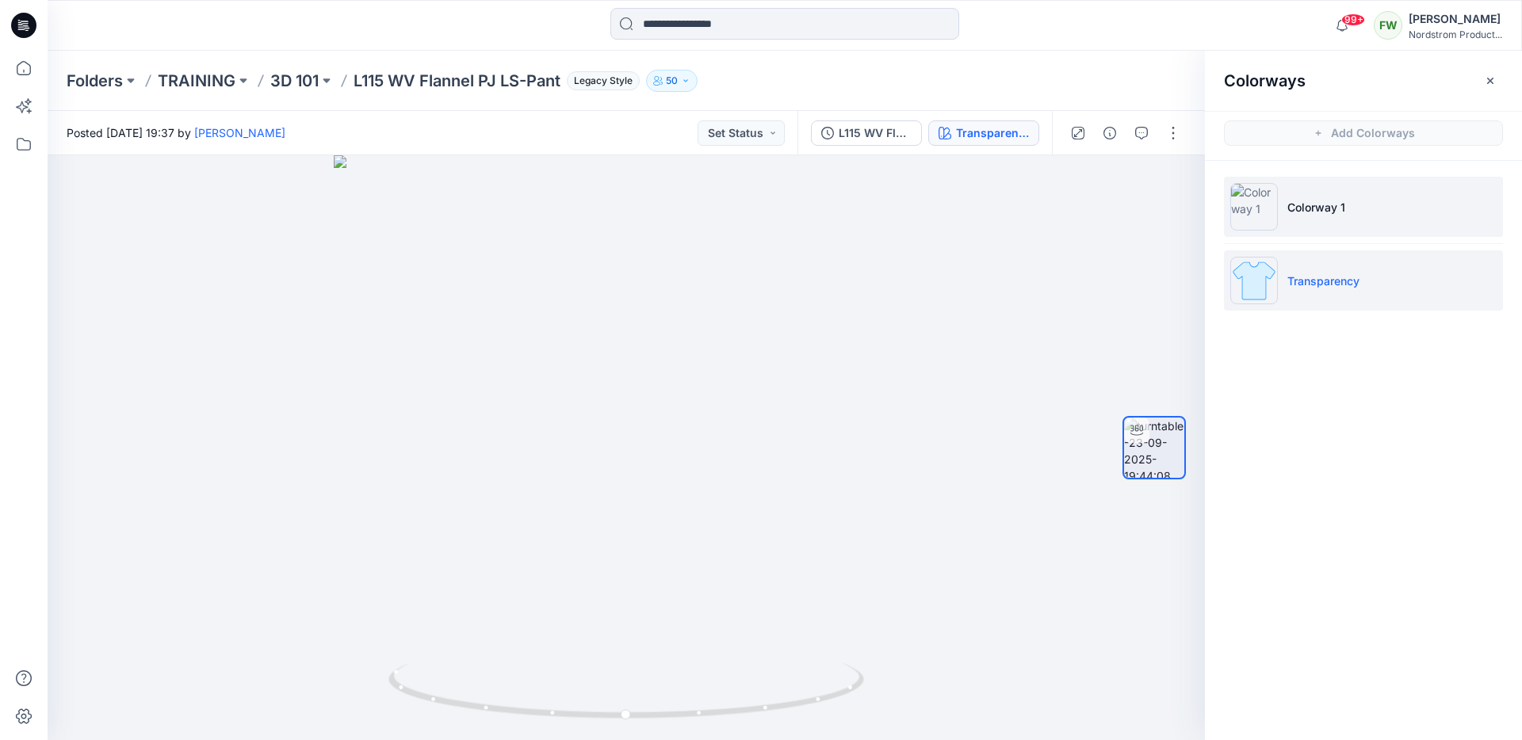
click at [1362, 212] on li "Colorway 1" at bounding box center [1363, 207] width 279 height 60
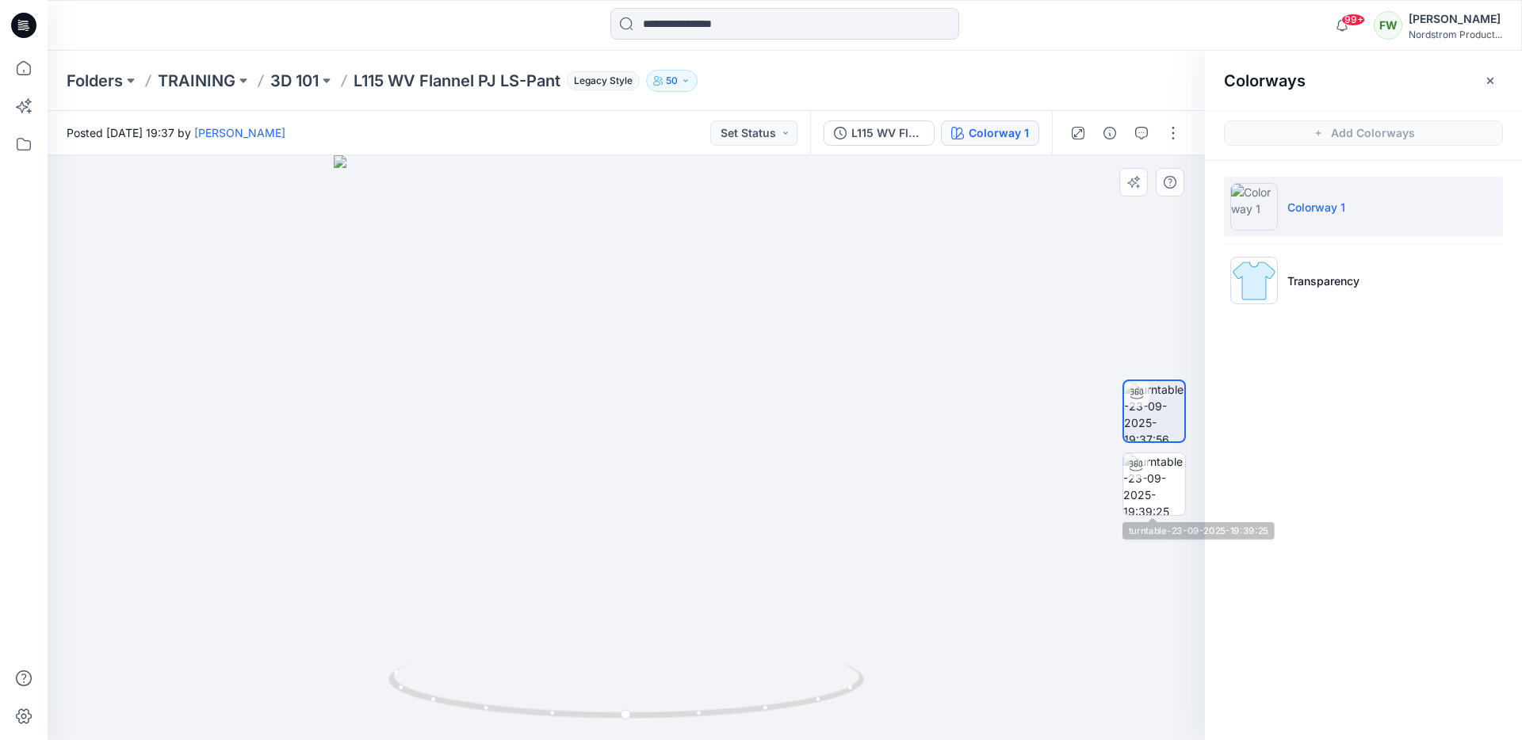
click at [1119, 495] on div at bounding box center [1154, 448] width 101 height 396
click at [1141, 489] on img at bounding box center [1154, 484] width 62 height 62
click at [212, 75] on p "TRAINING" at bounding box center [197, 81] width 78 height 22
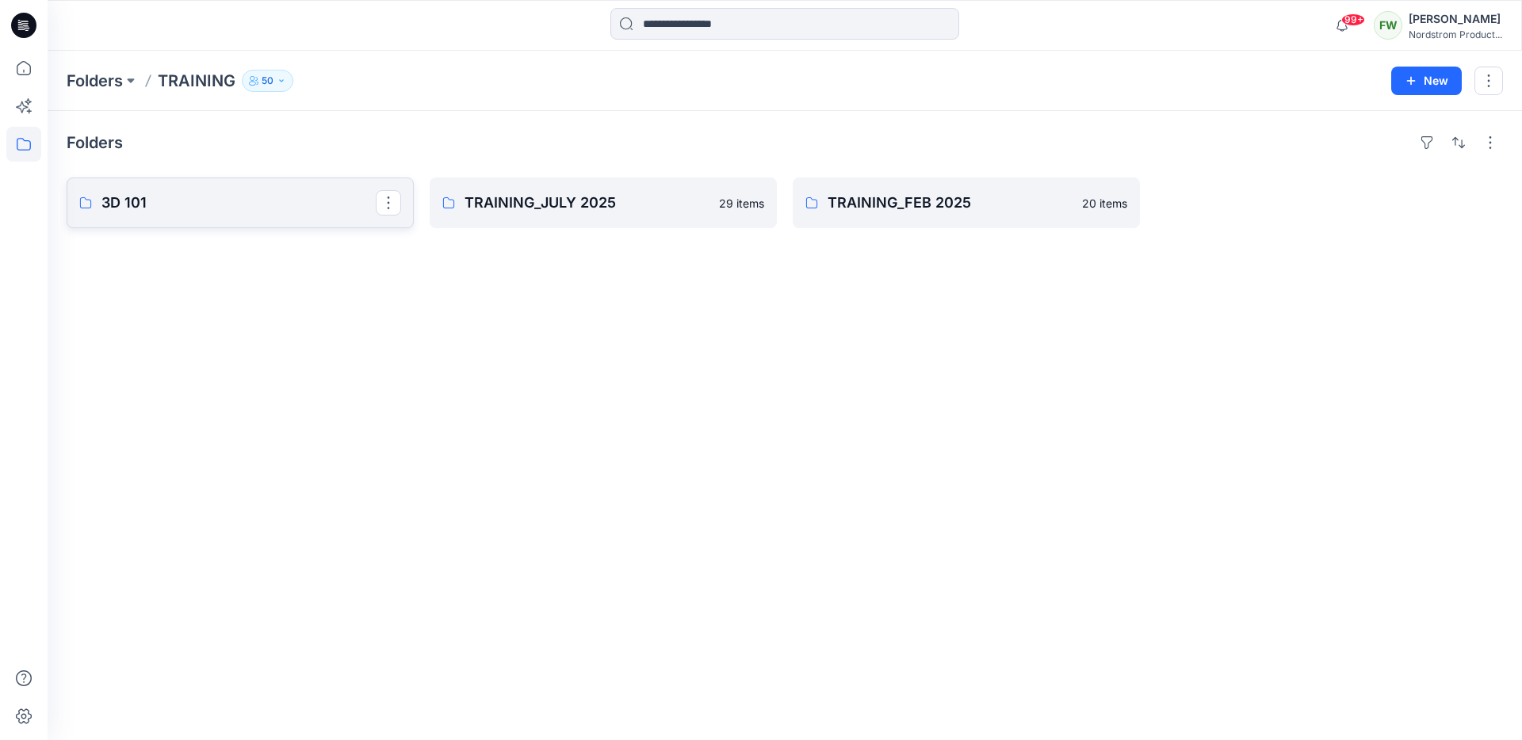
click at [209, 195] on p "3D 101" at bounding box center [238, 203] width 274 height 22
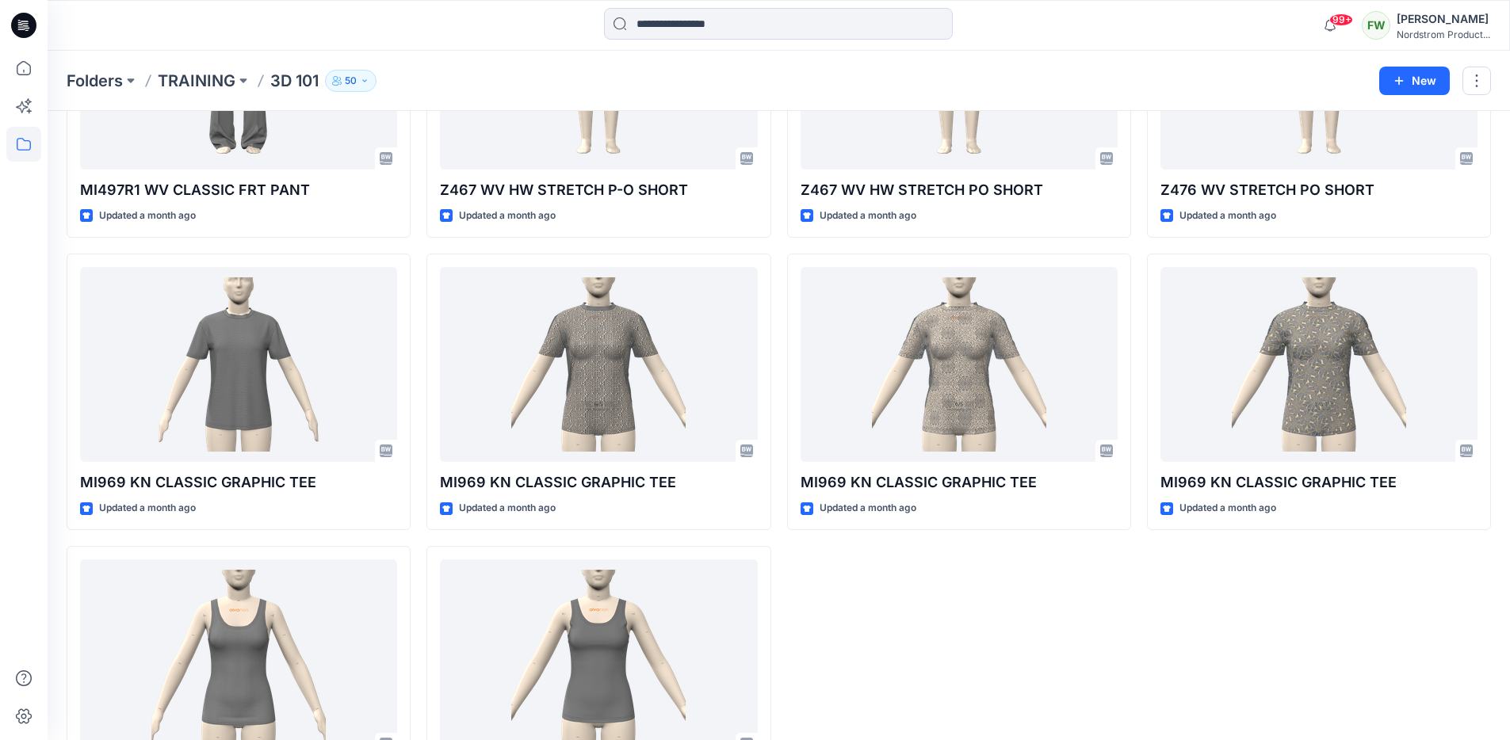
scroll to position [5879, 0]
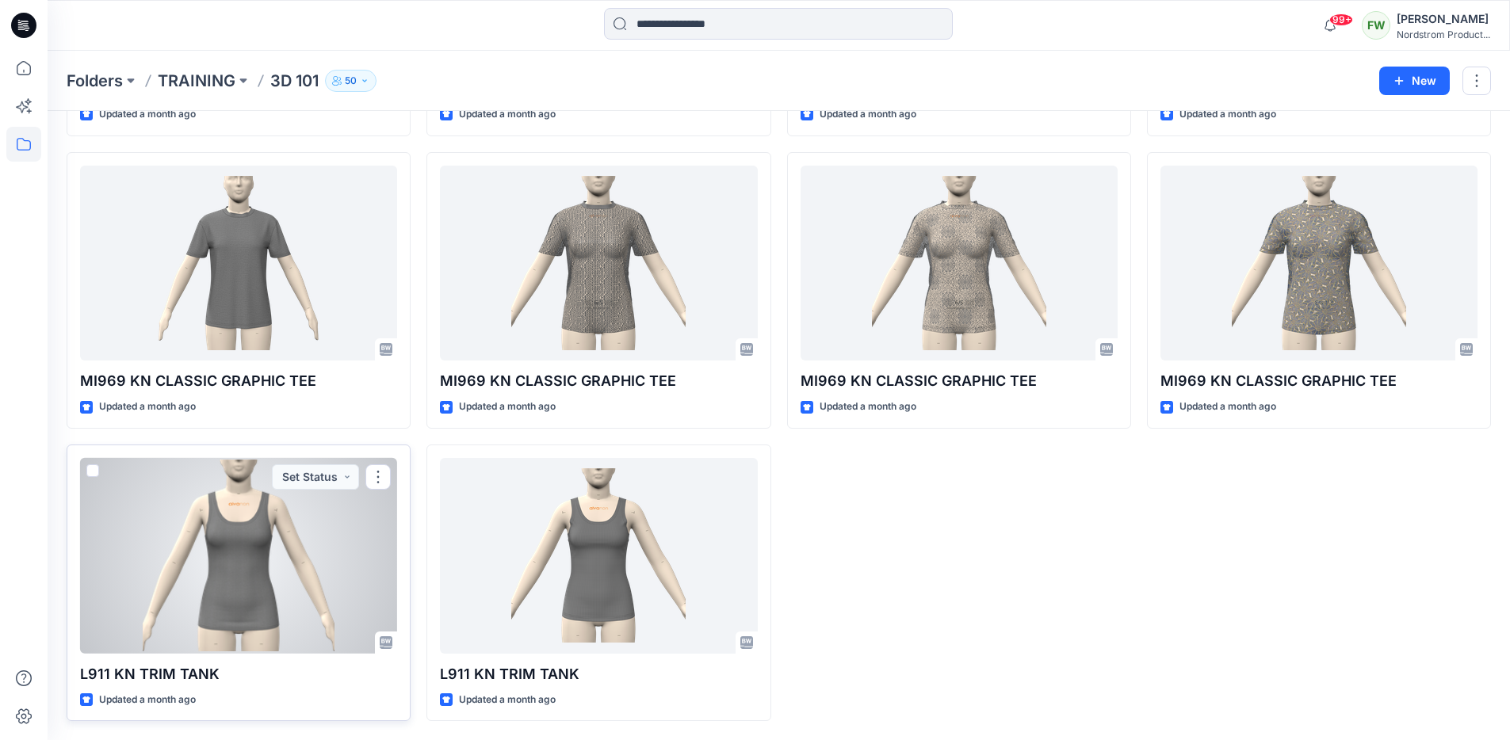
click at [160, 676] on p "L911 KN TRIM TANK" at bounding box center [238, 675] width 317 height 22
click at [308, 588] on div at bounding box center [238, 556] width 317 height 196
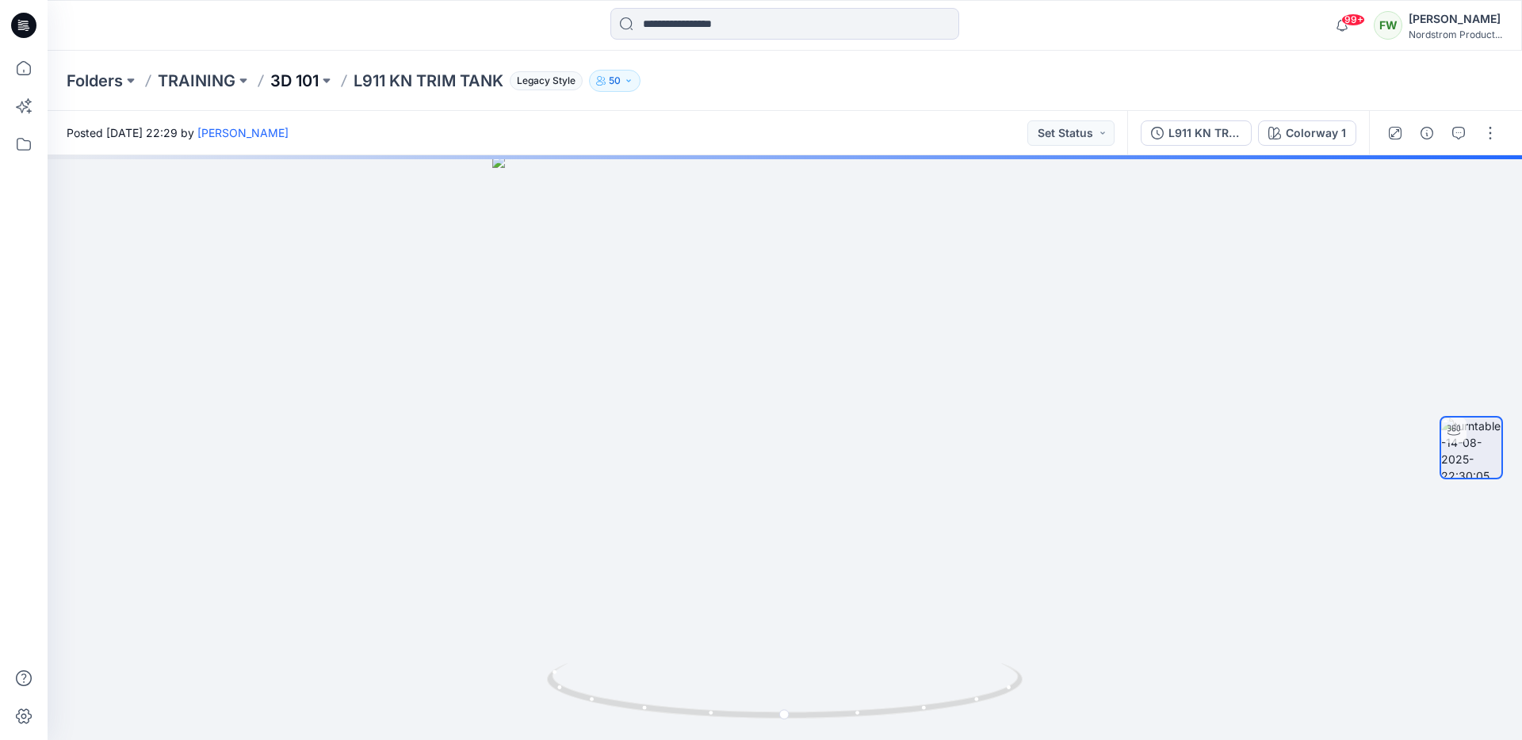
click at [309, 79] on p "3D 101" at bounding box center [294, 81] width 48 height 22
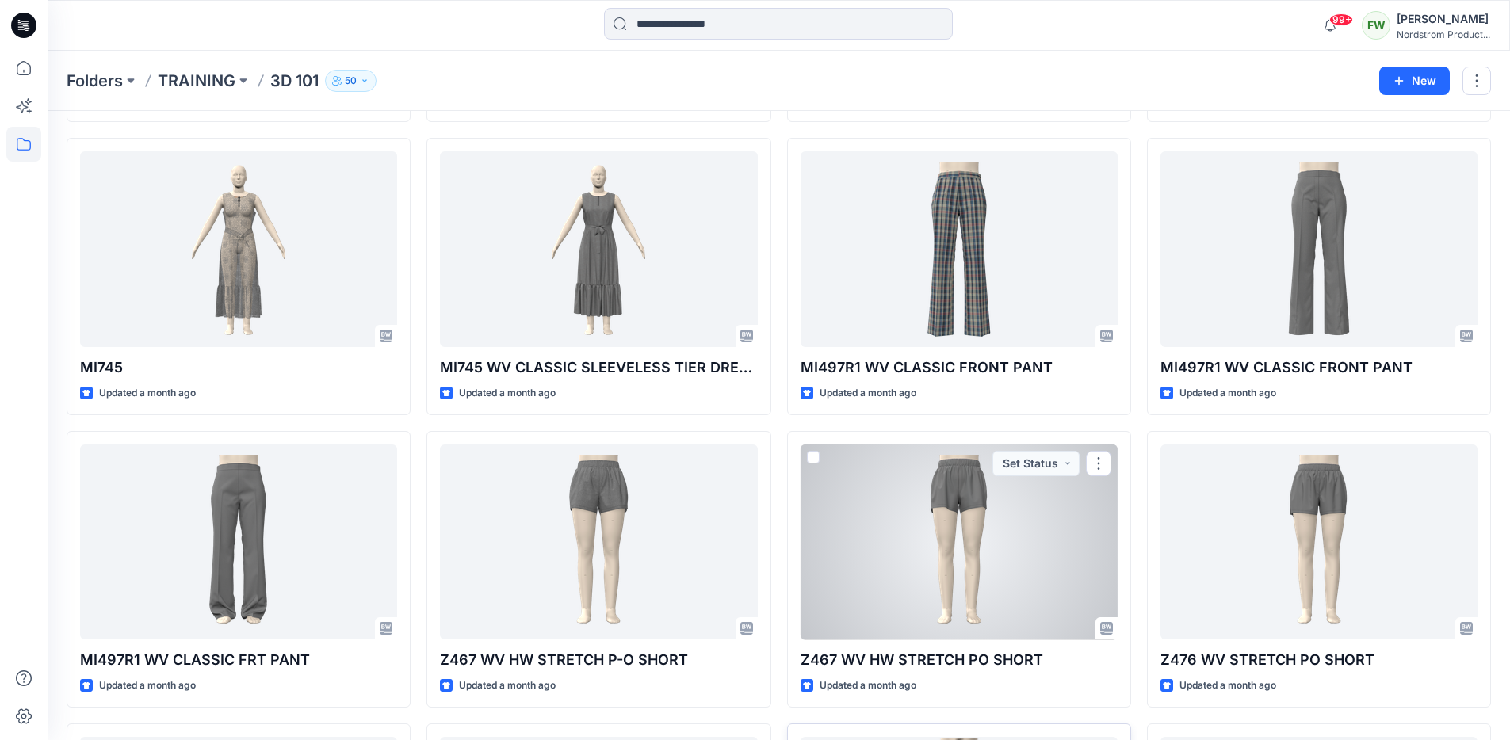
scroll to position [5145, 0]
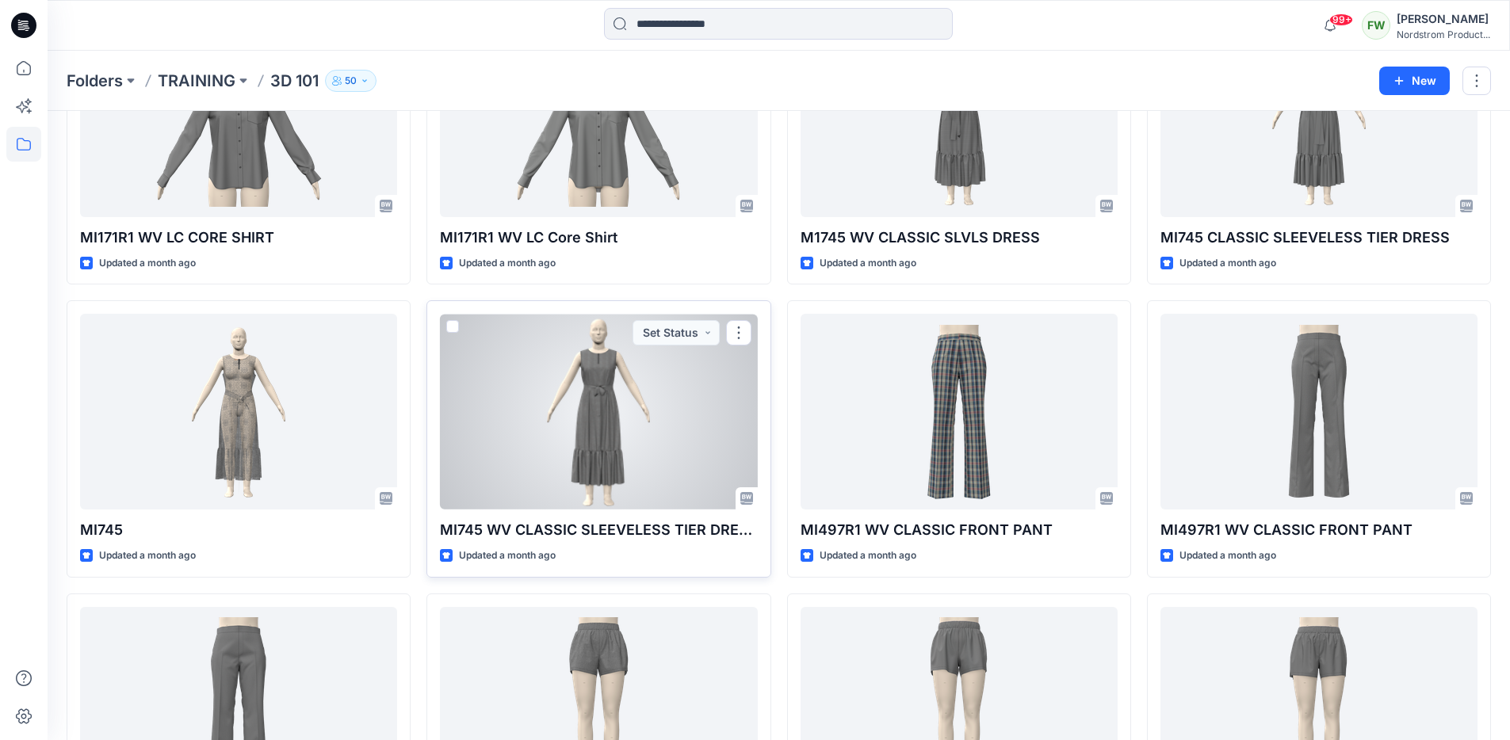
click at [581, 434] on div at bounding box center [598, 412] width 317 height 196
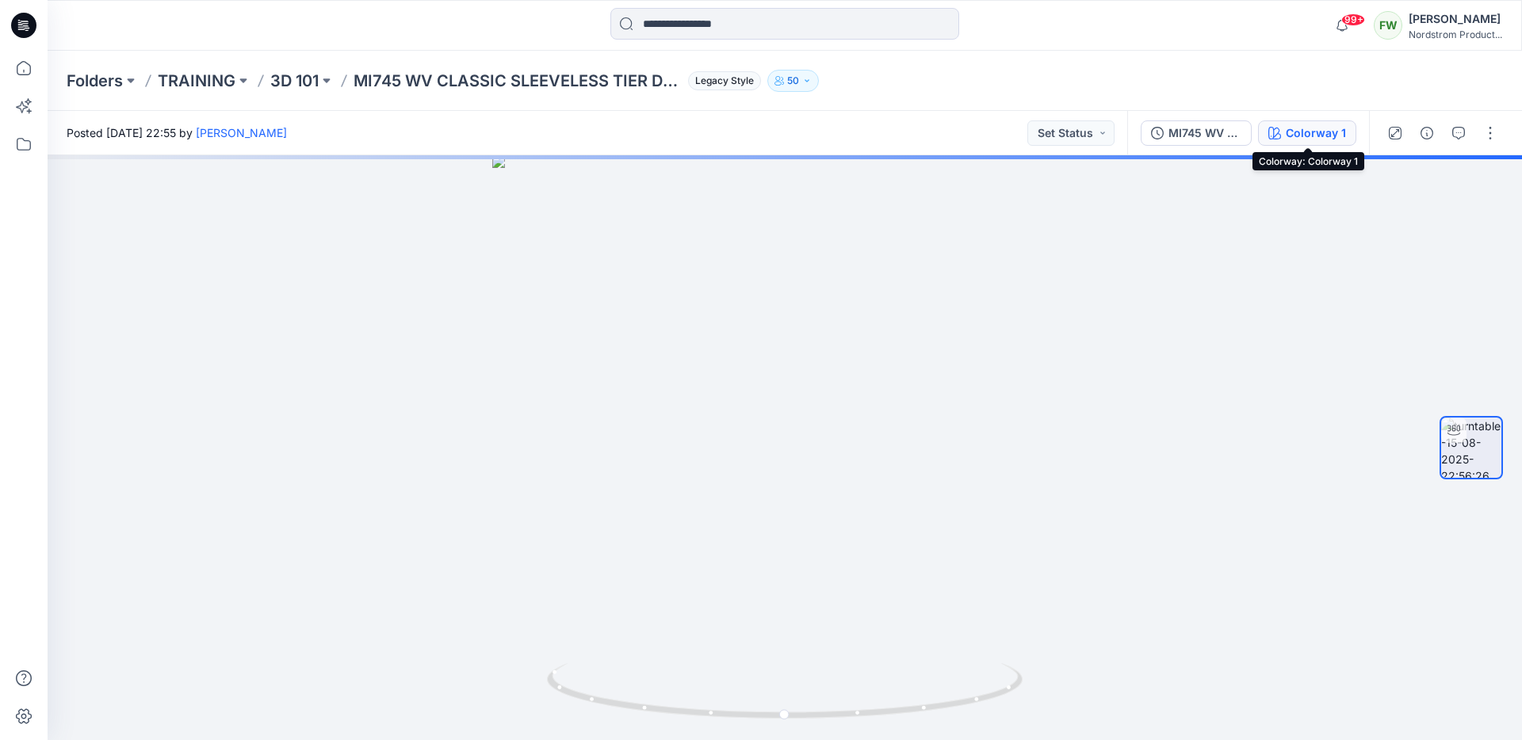
click at [1271, 132] on icon "button" at bounding box center [1274, 133] width 13 height 13
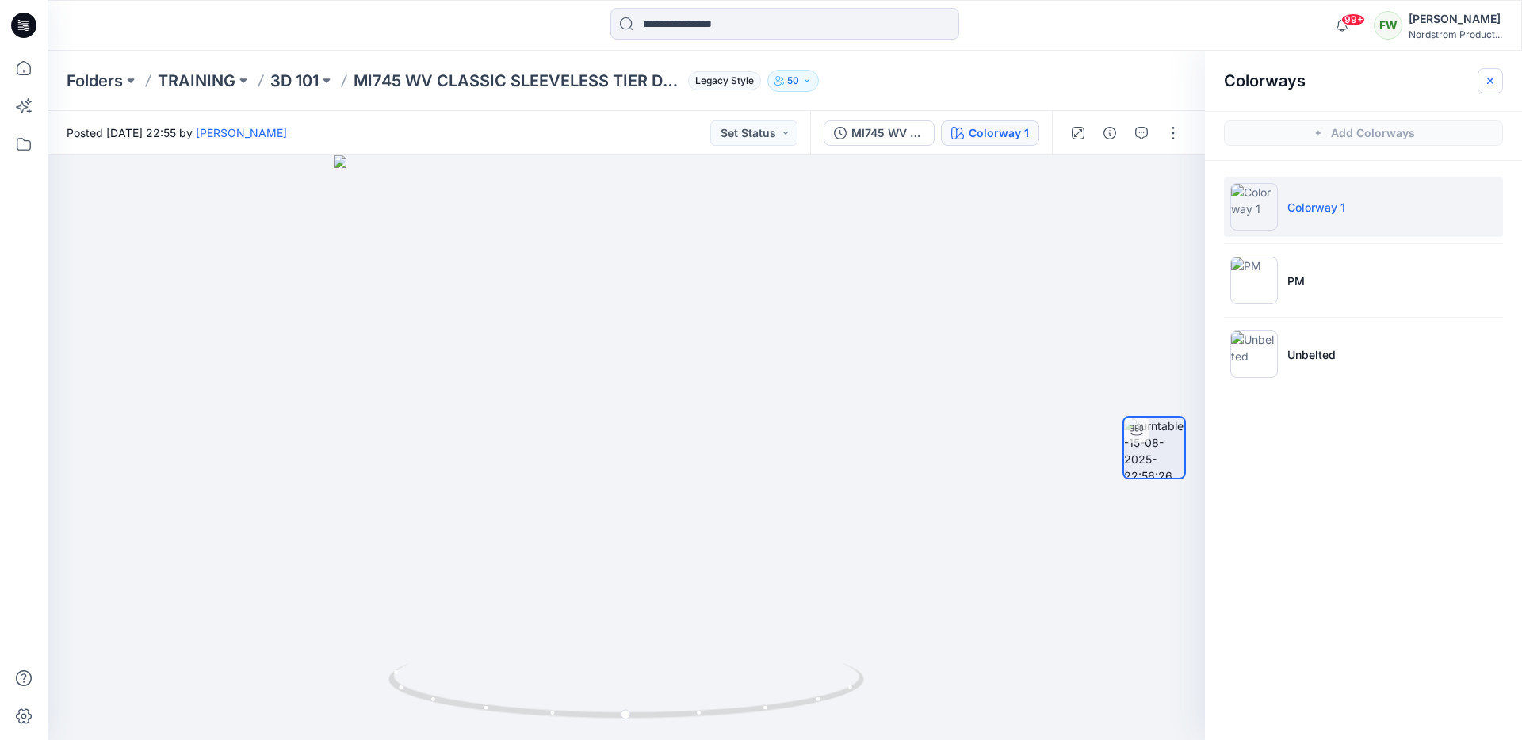
click at [1488, 78] on icon "button" at bounding box center [1490, 80] width 6 height 6
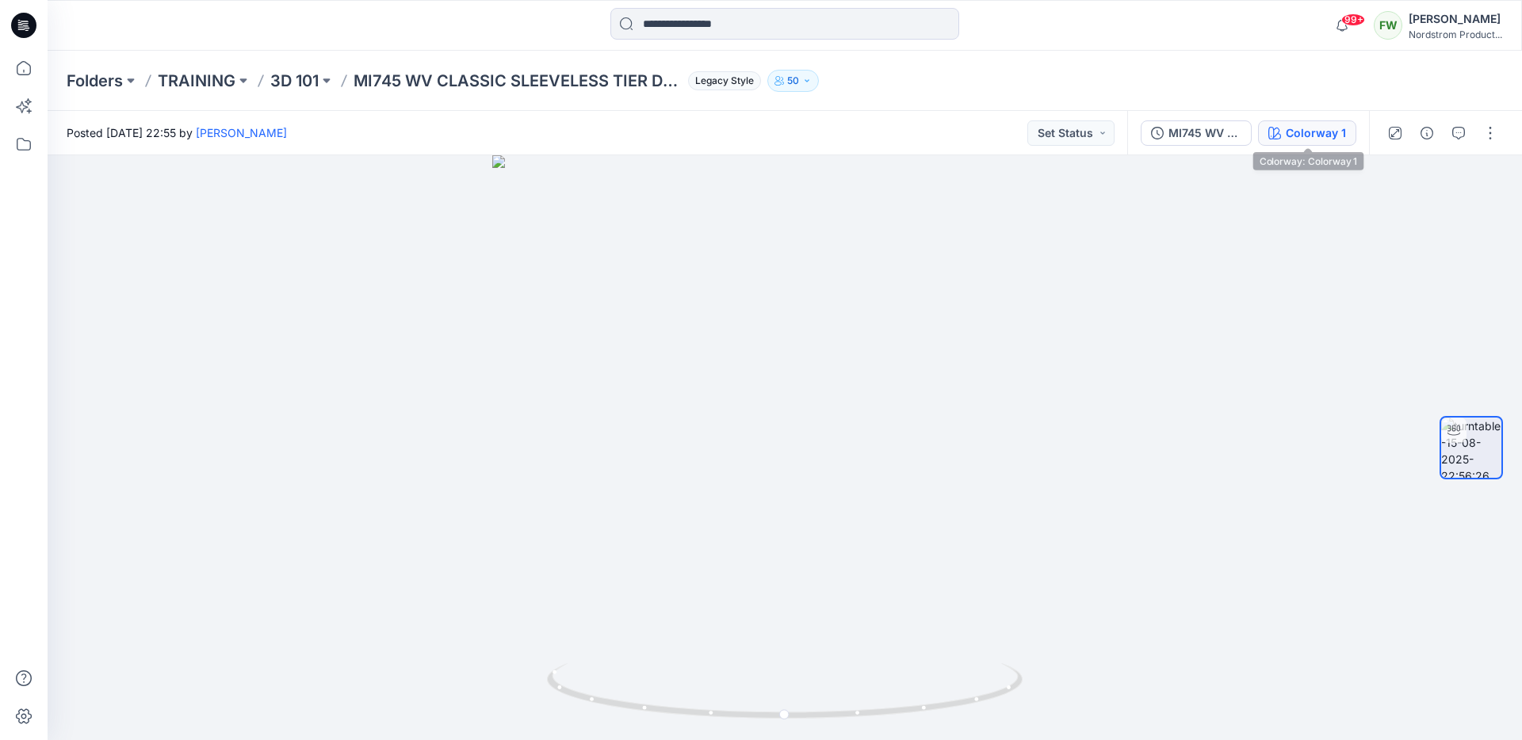
click at [1316, 140] on div "Colorway 1" at bounding box center [1316, 132] width 60 height 17
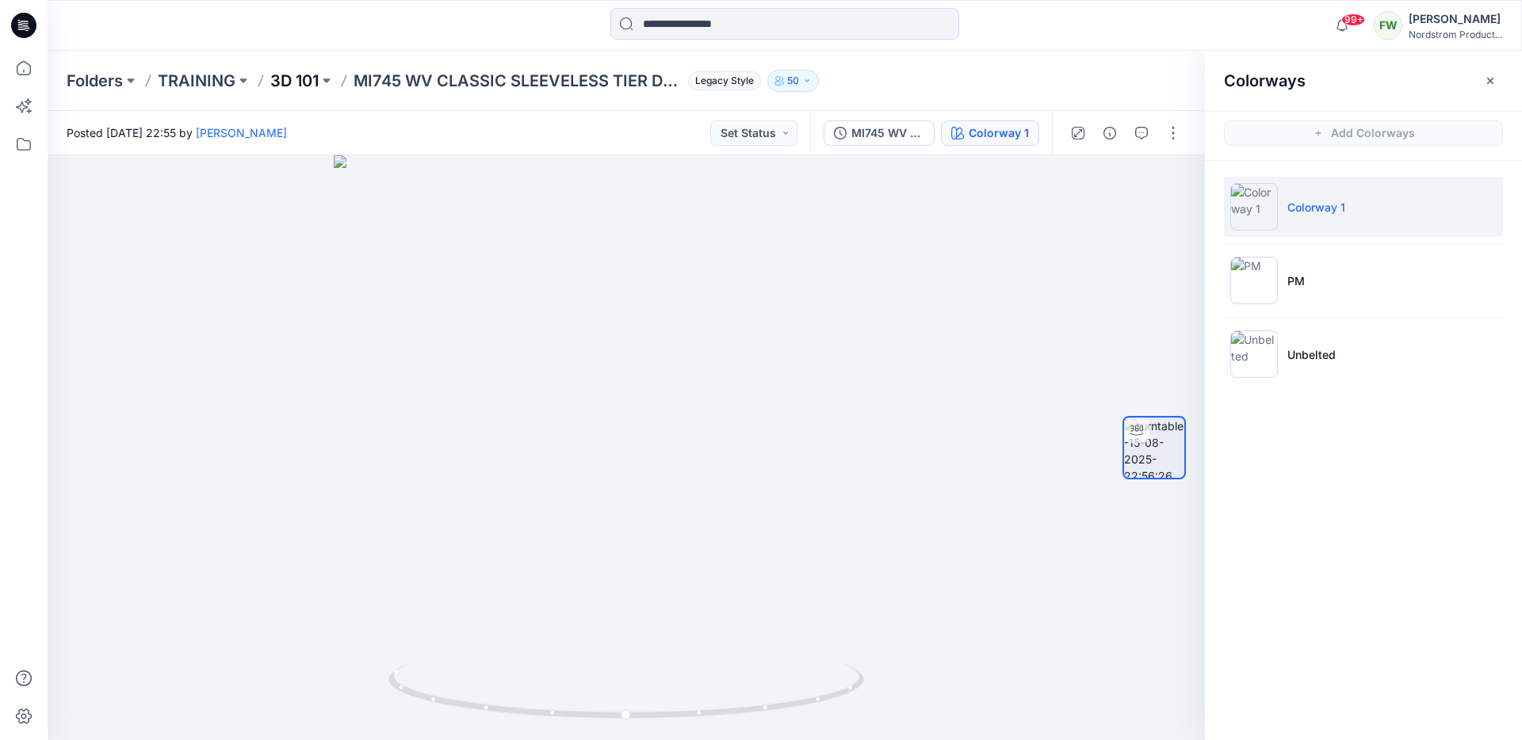
click at [282, 88] on p "3D 101" at bounding box center [294, 81] width 48 height 22
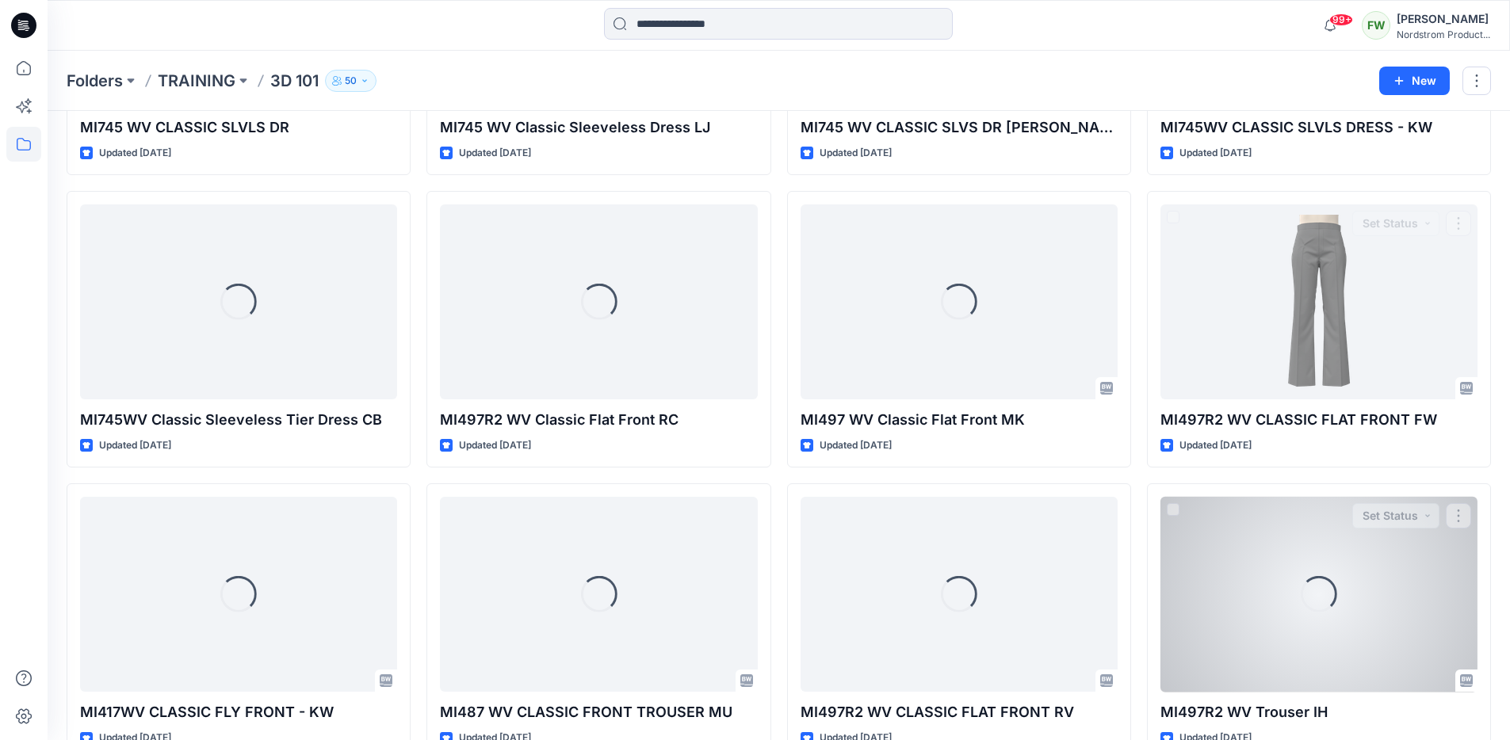
scroll to position [1039, 0]
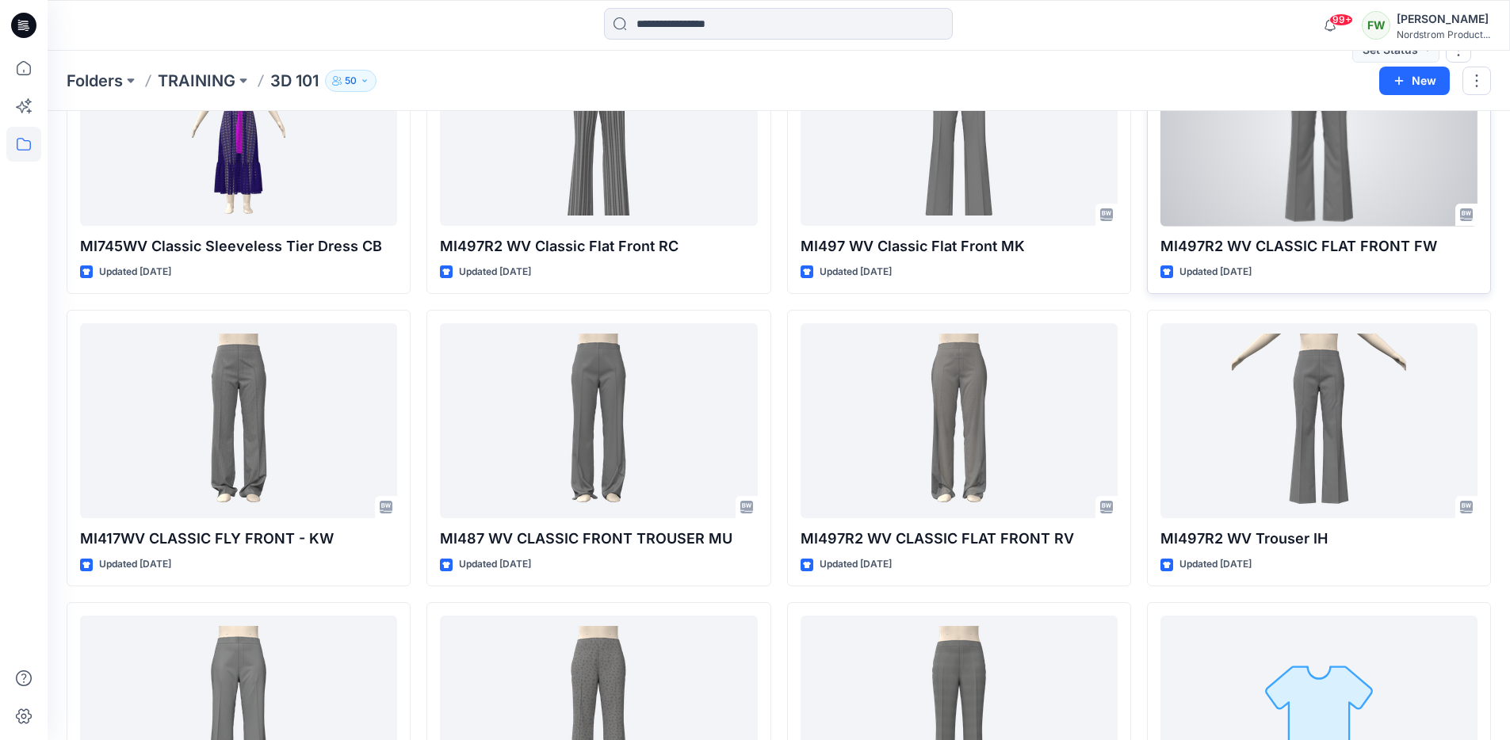
click at [1211, 191] on div at bounding box center [1319, 129] width 317 height 196
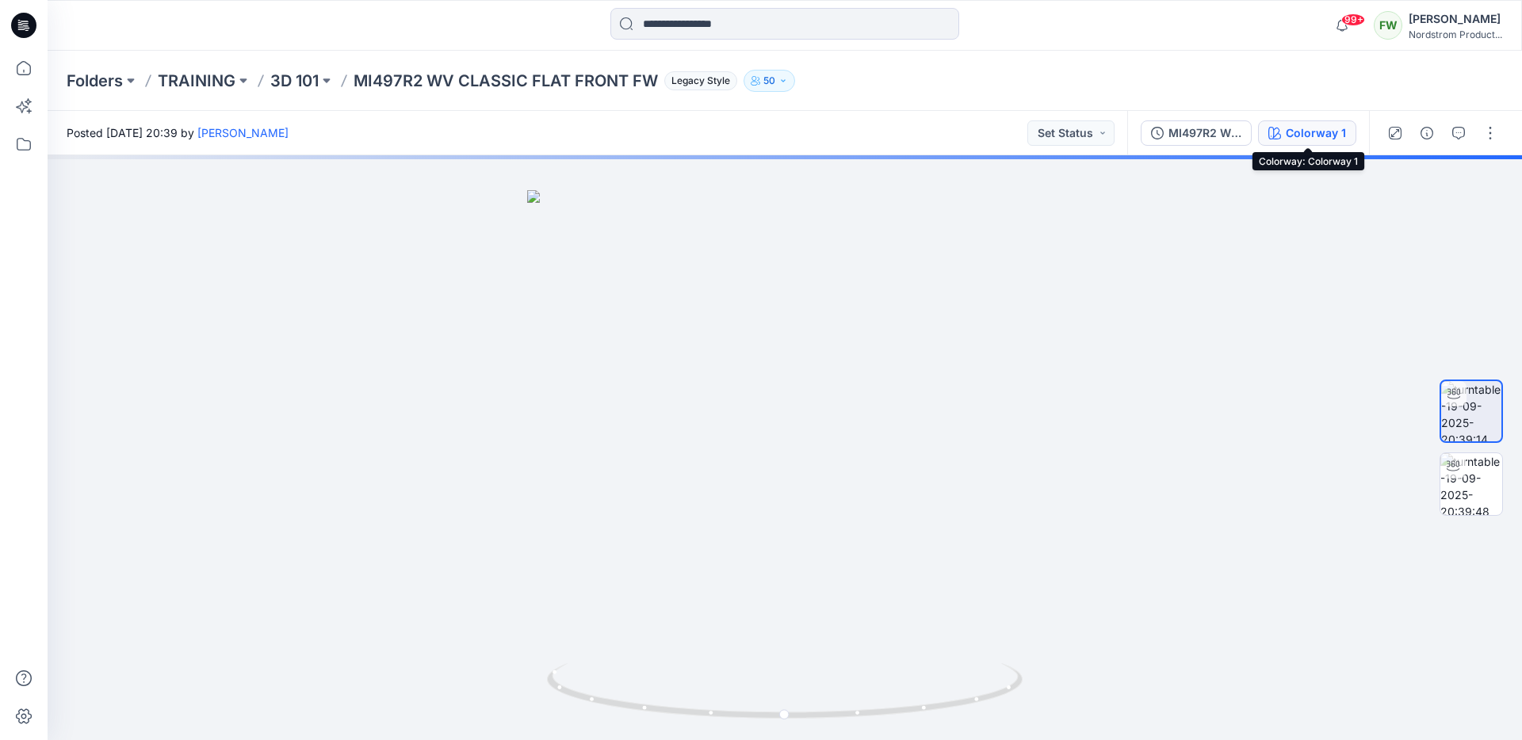
click at [1290, 133] on div "Colorway 1" at bounding box center [1316, 132] width 60 height 17
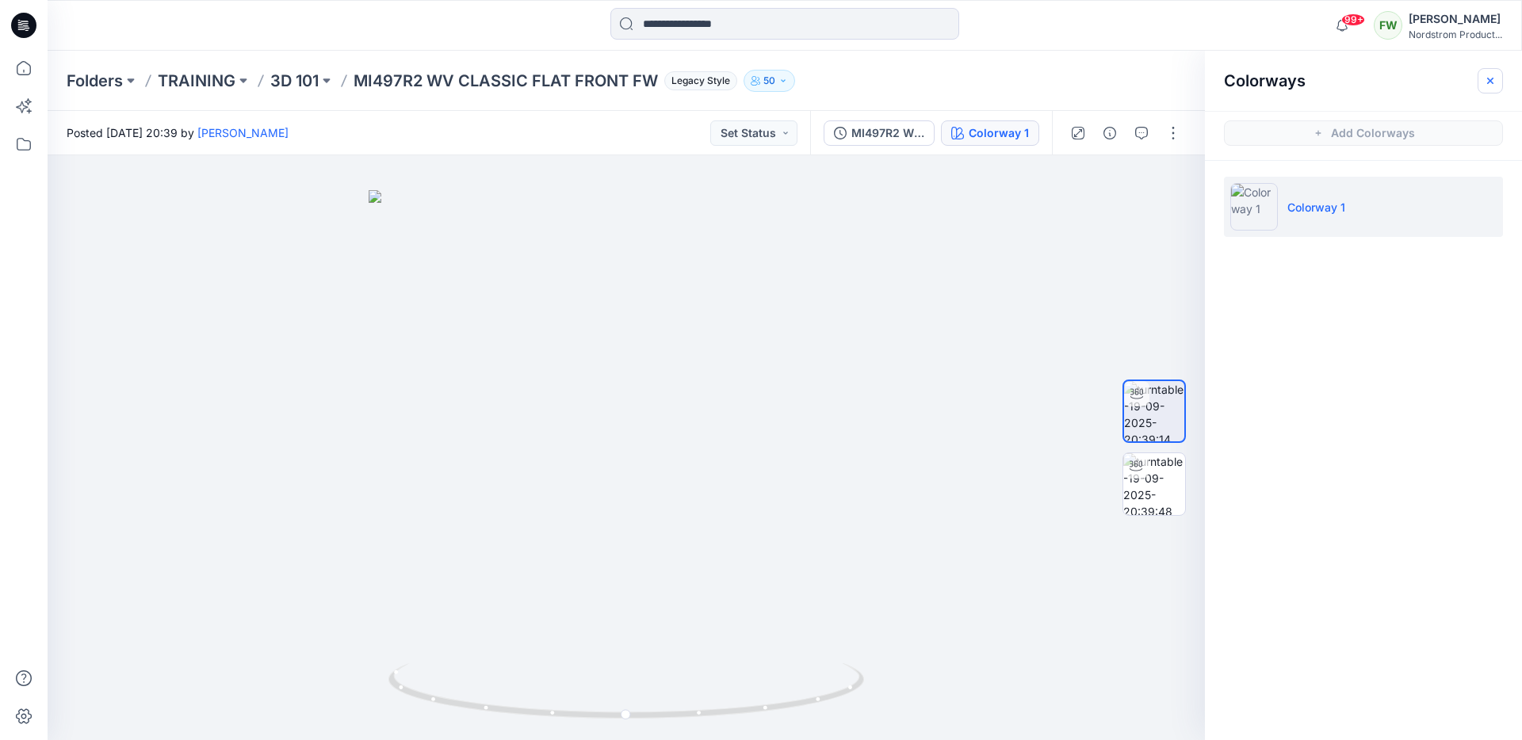
click at [1499, 80] on button "button" at bounding box center [1490, 80] width 25 height 25
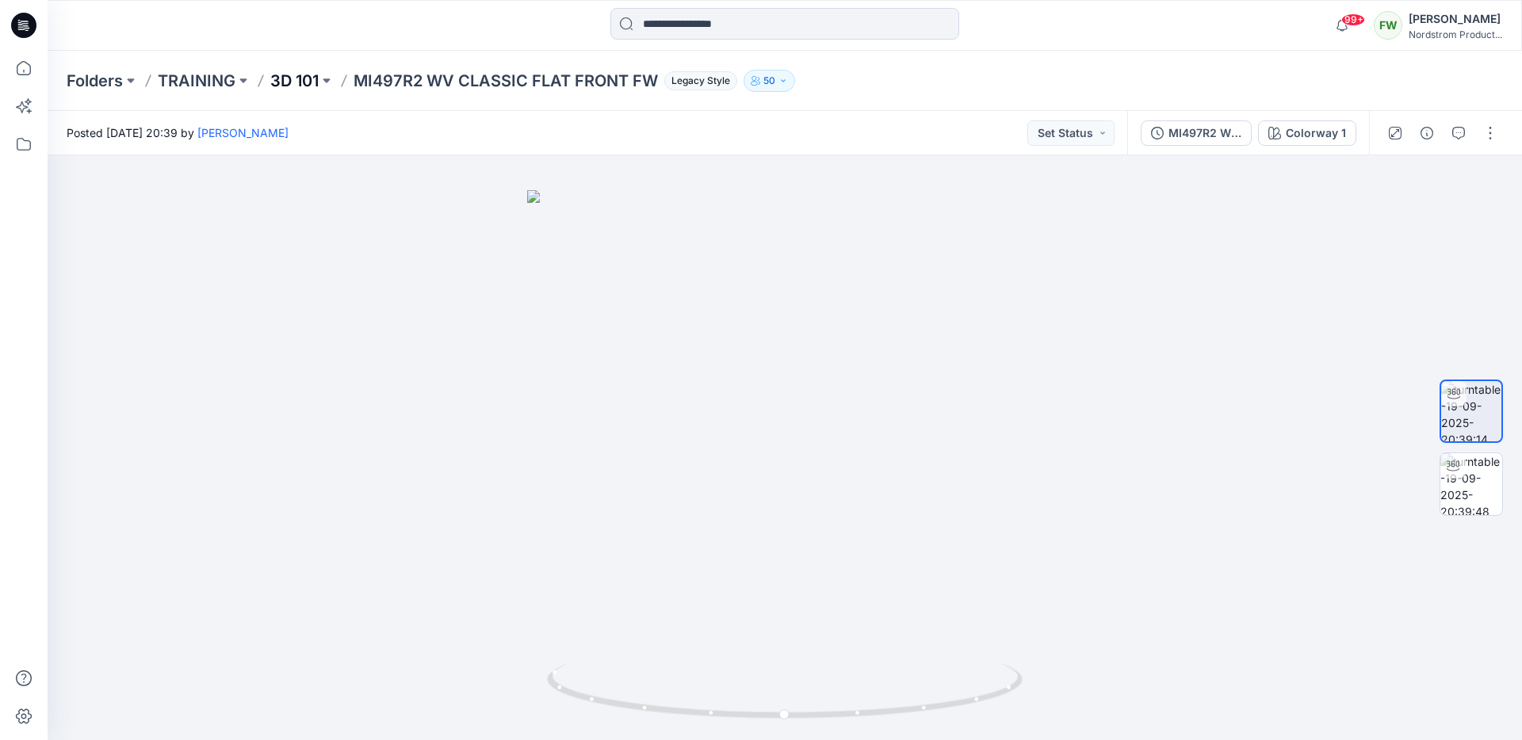
click at [304, 82] on p "3D 101" at bounding box center [294, 81] width 48 height 22
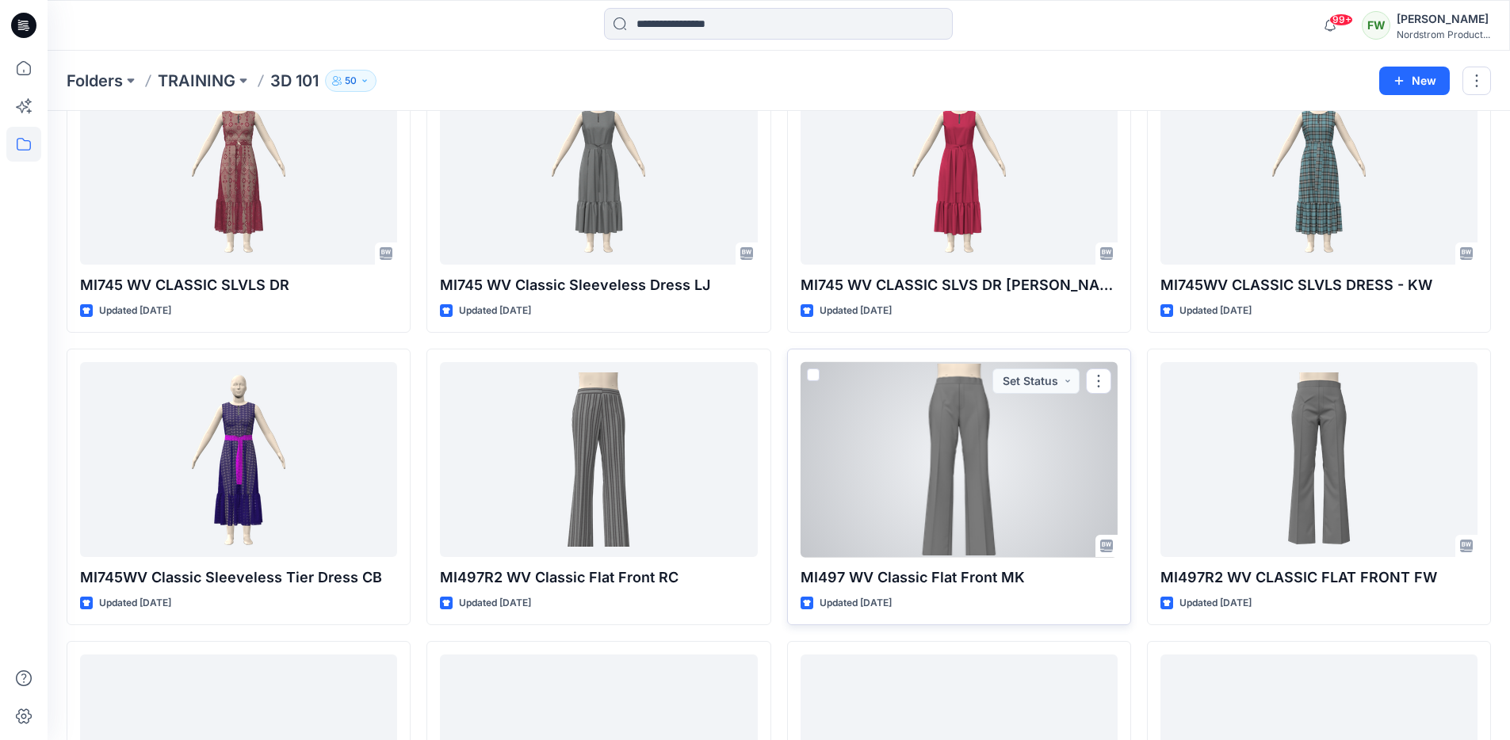
scroll to position [710, 0]
click at [924, 453] on div at bounding box center [959, 458] width 317 height 196
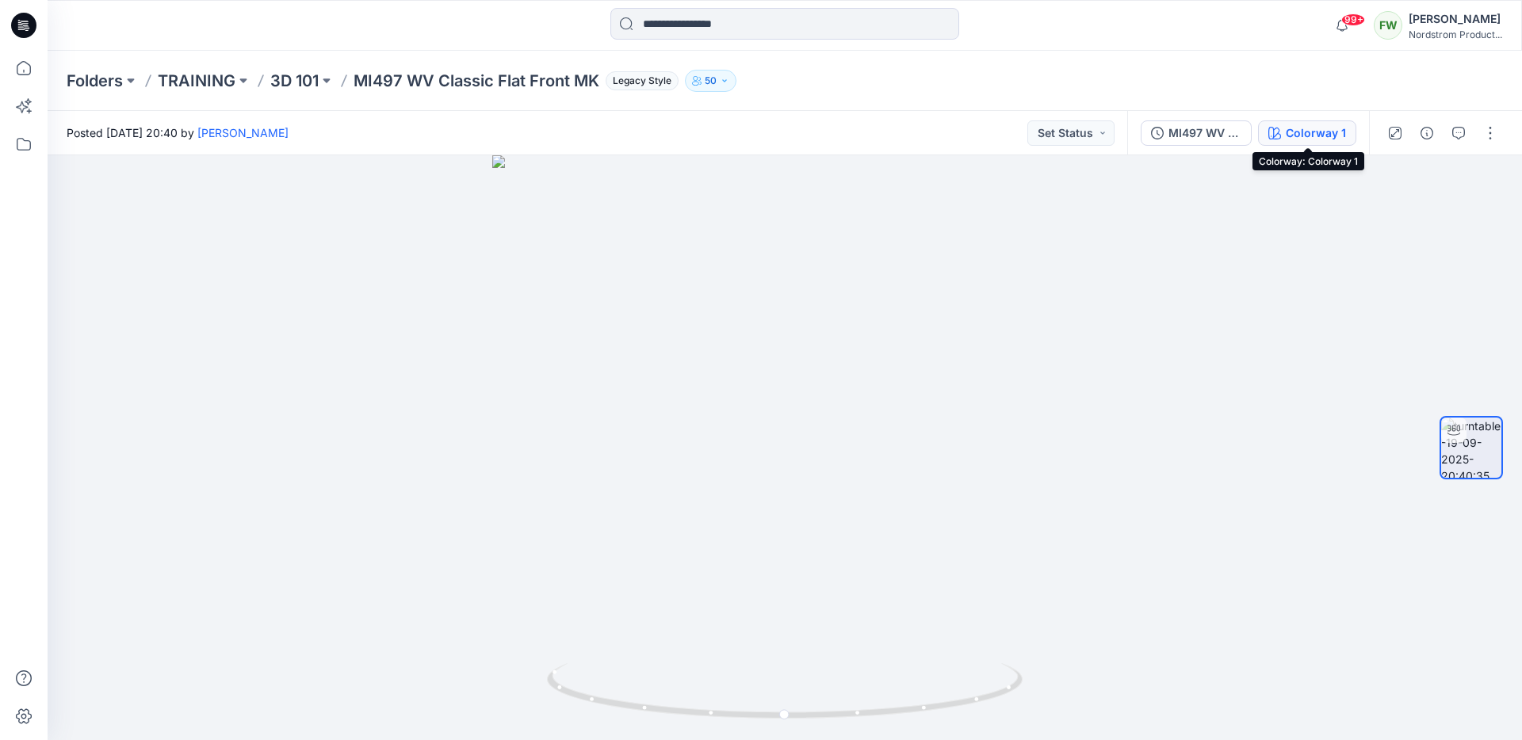
click at [1281, 138] on icon "button" at bounding box center [1274, 133] width 13 height 13
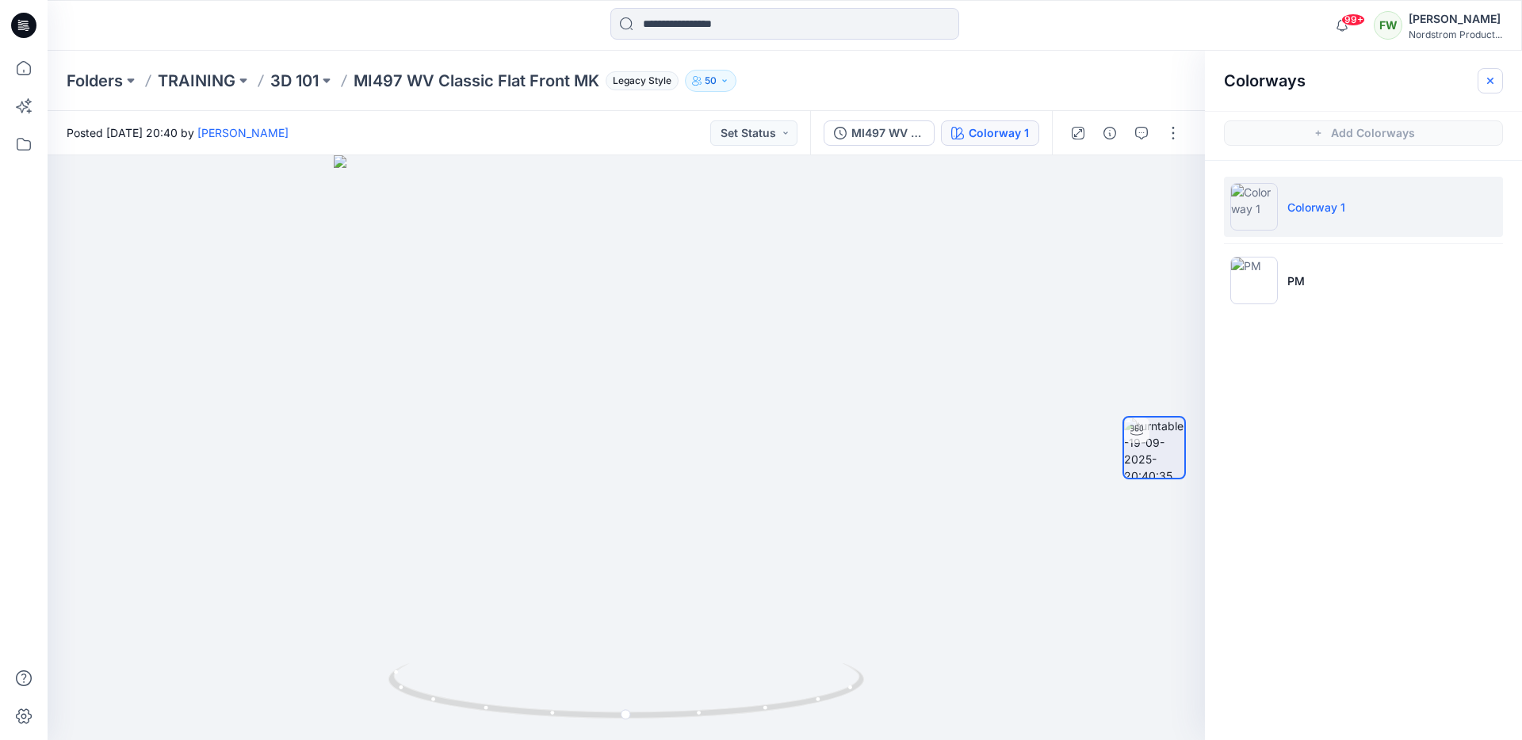
click at [1490, 82] on icon "button" at bounding box center [1490, 81] width 13 height 13
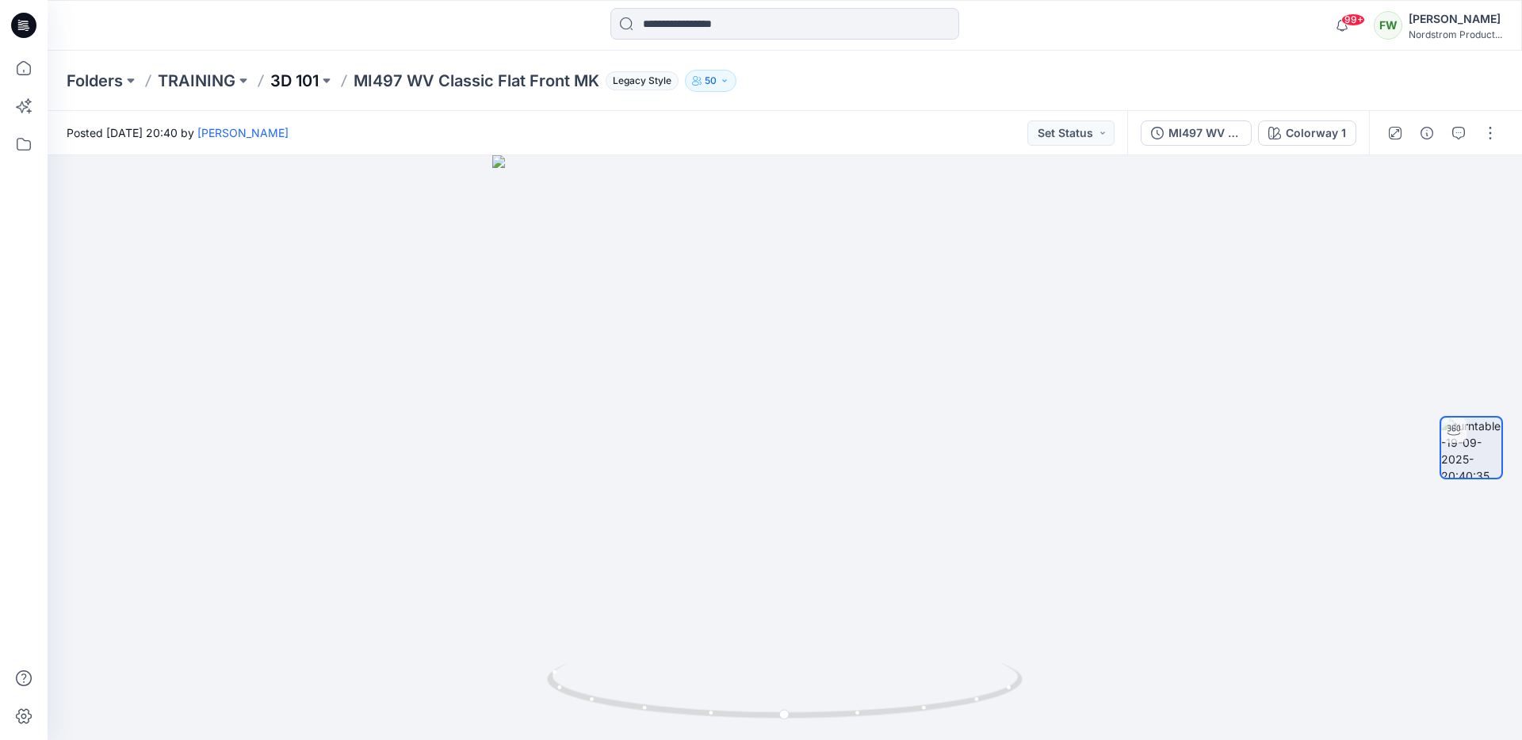
click at [313, 81] on p "3D 101" at bounding box center [294, 81] width 48 height 22
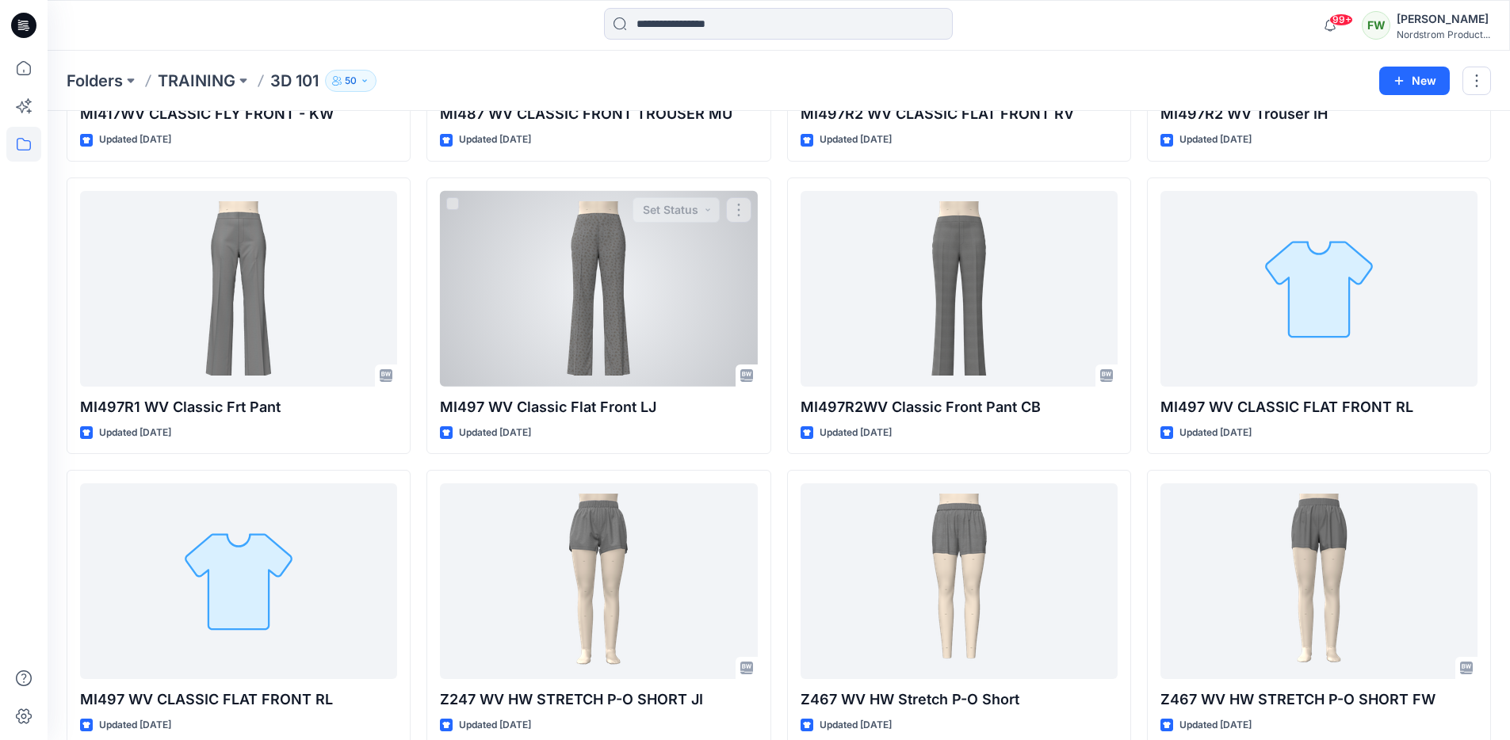
scroll to position [1471, 0]
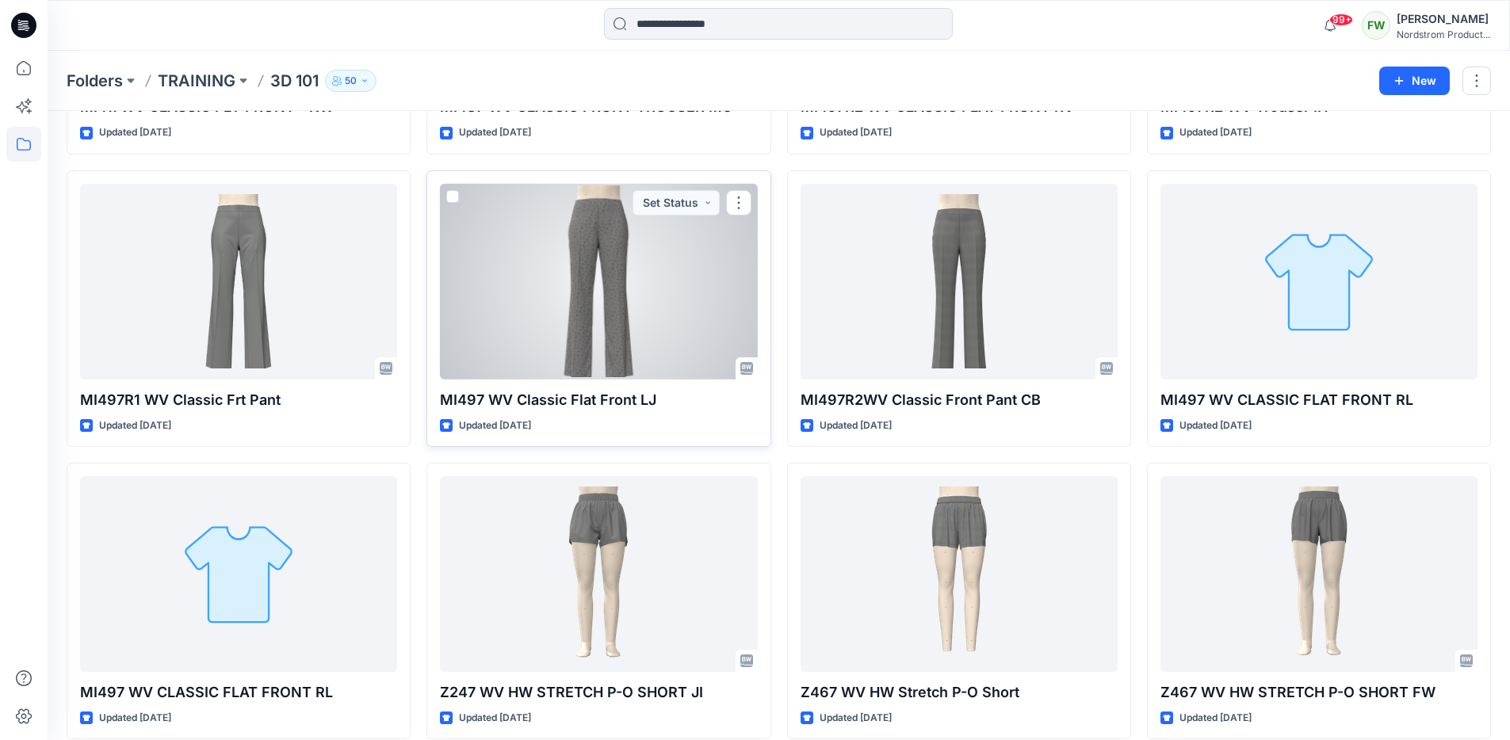
click at [644, 310] on div at bounding box center [598, 282] width 317 height 196
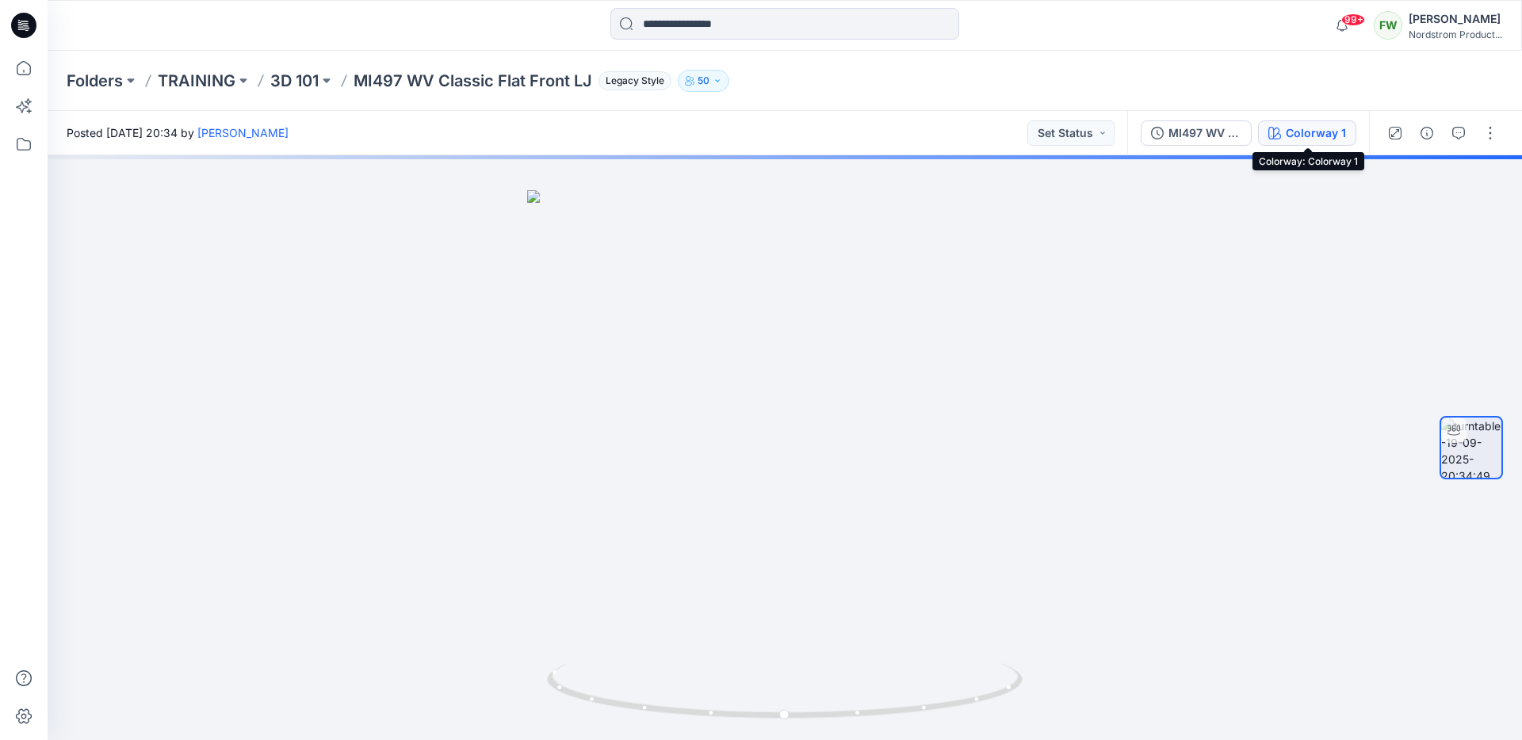
click at [1299, 132] on div "Colorway 1" at bounding box center [1316, 132] width 60 height 17
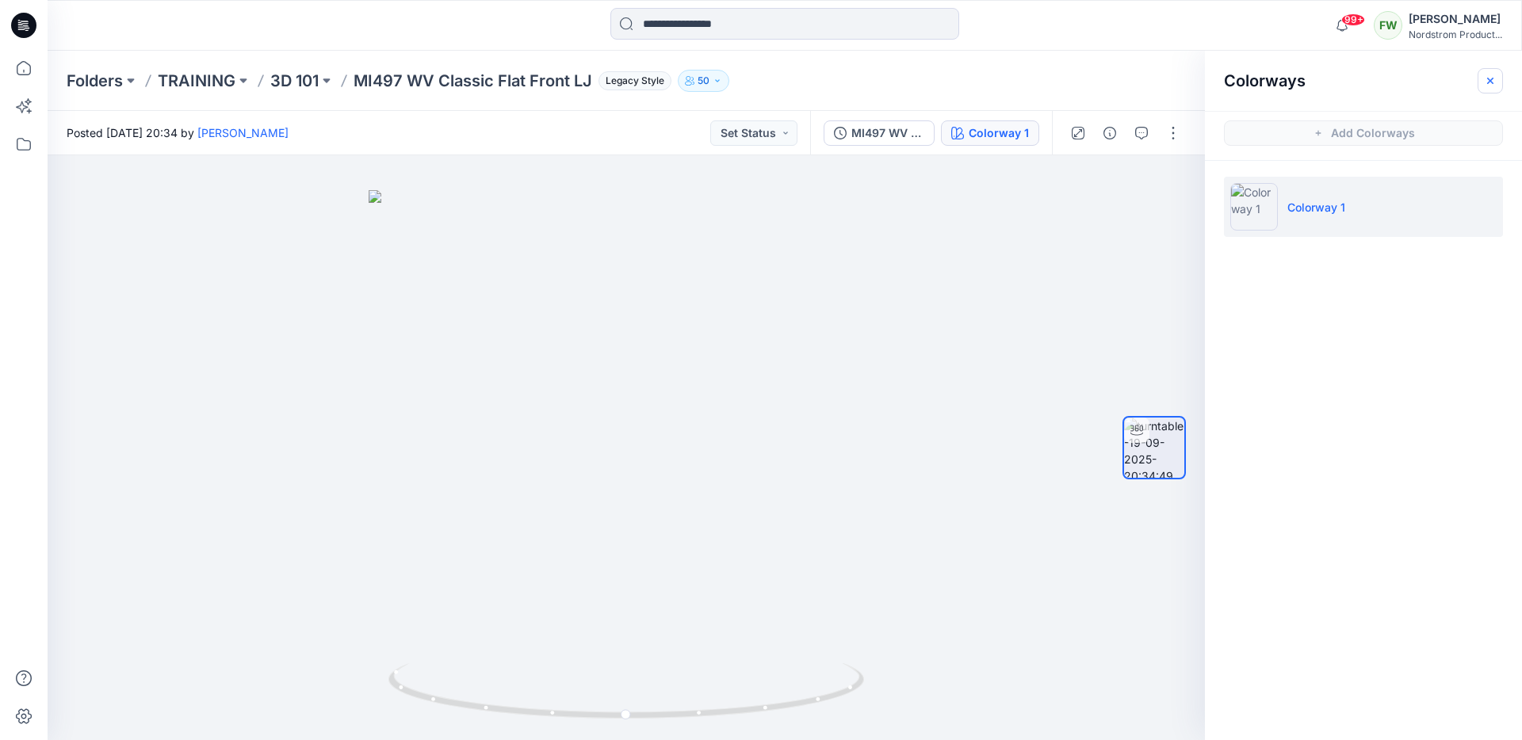
click at [1496, 81] on icon "button" at bounding box center [1490, 81] width 13 height 13
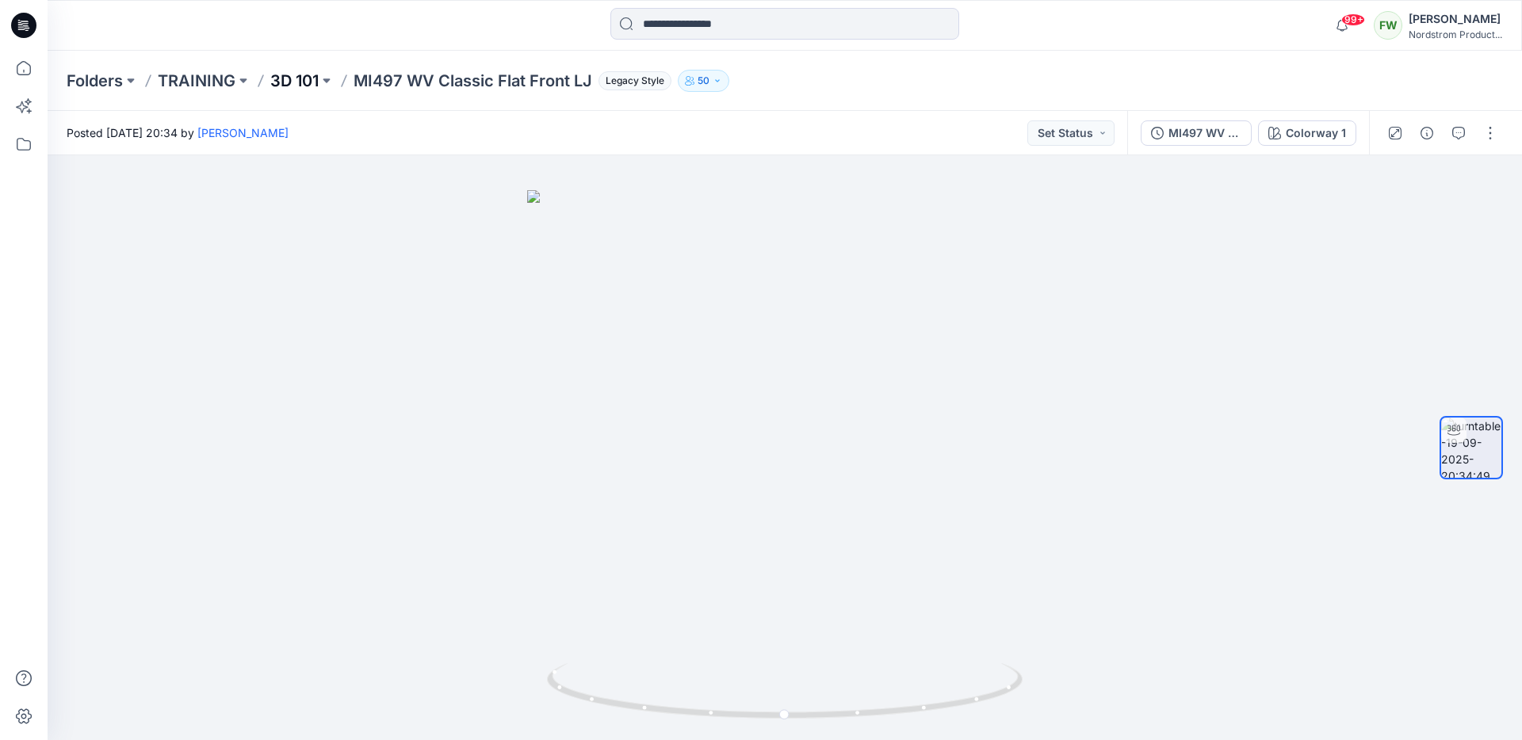
click at [307, 85] on p "3D 101" at bounding box center [294, 81] width 48 height 22
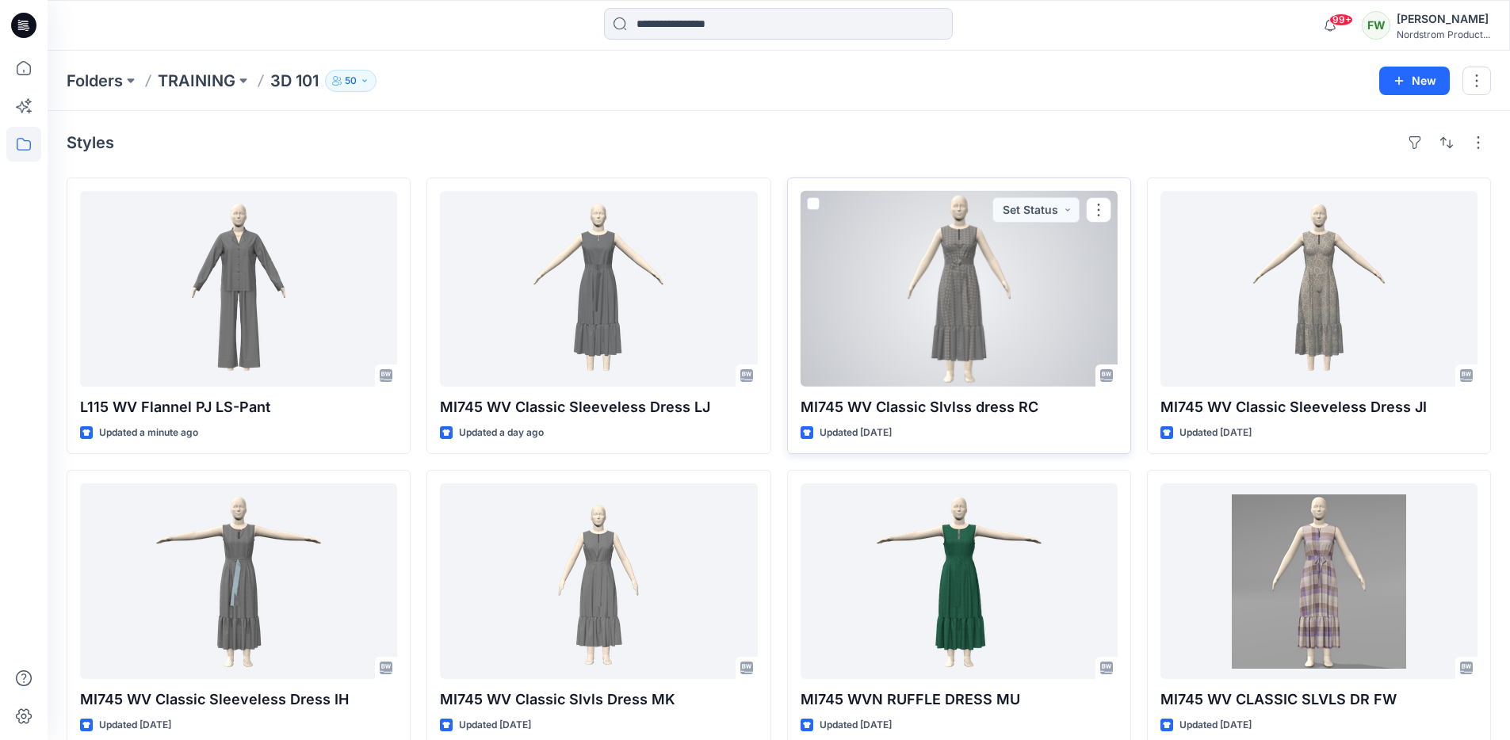
click at [960, 323] on div at bounding box center [959, 289] width 317 height 196
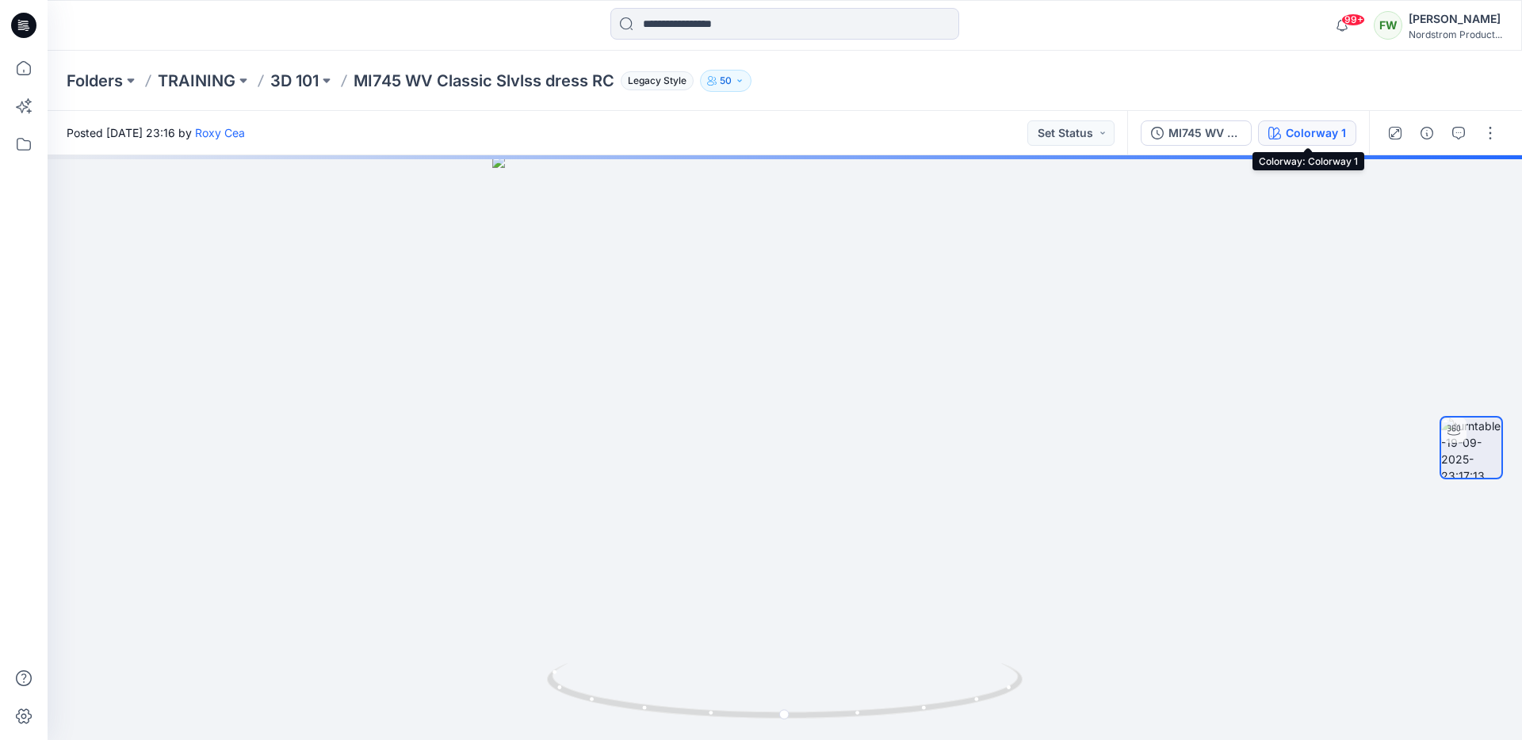
click at [1302, 130] on div "Colorway 1" at bounding box center [1316, 132] width 60 height 17
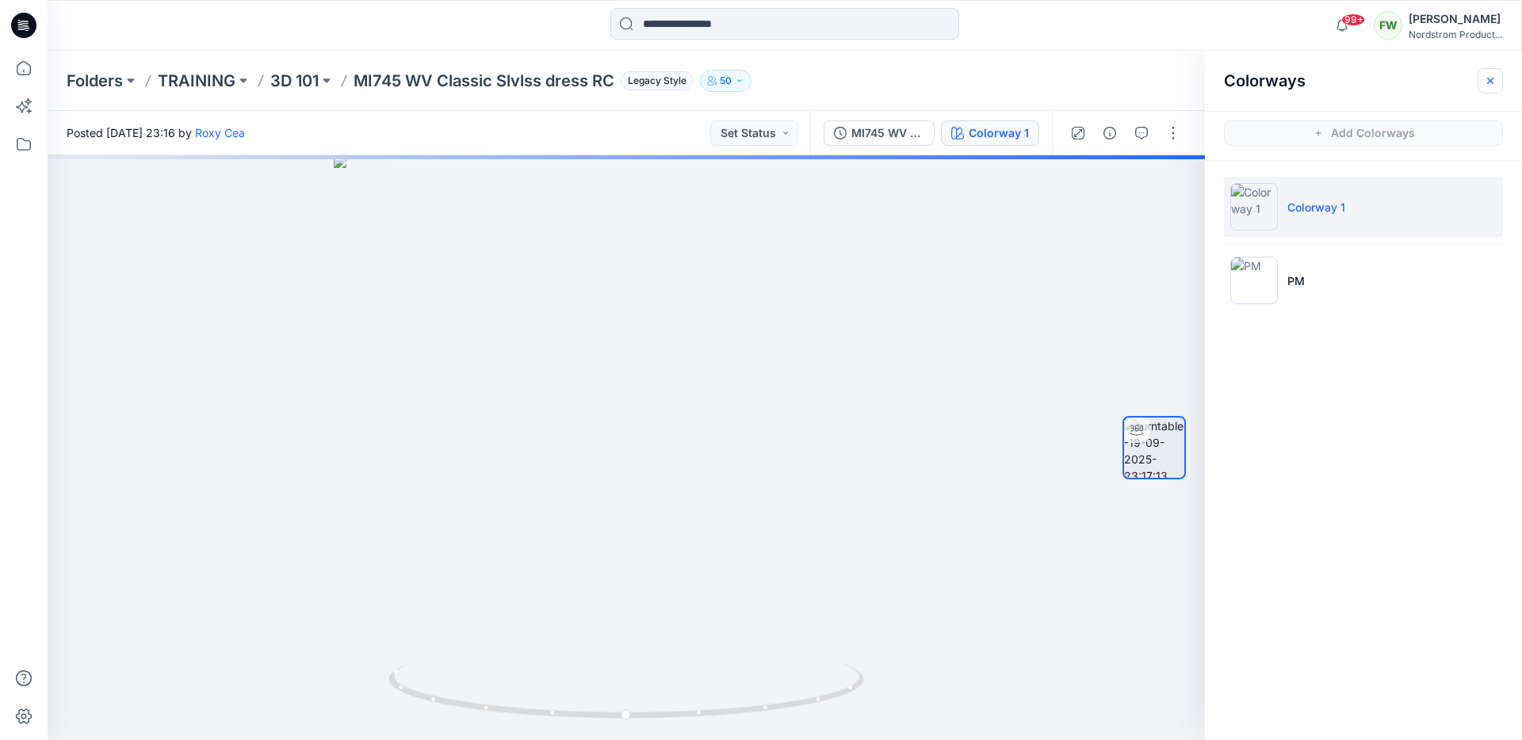
click at [1496, 81] on icon "button" at bounding box center [1490, 81] width 13 height 13
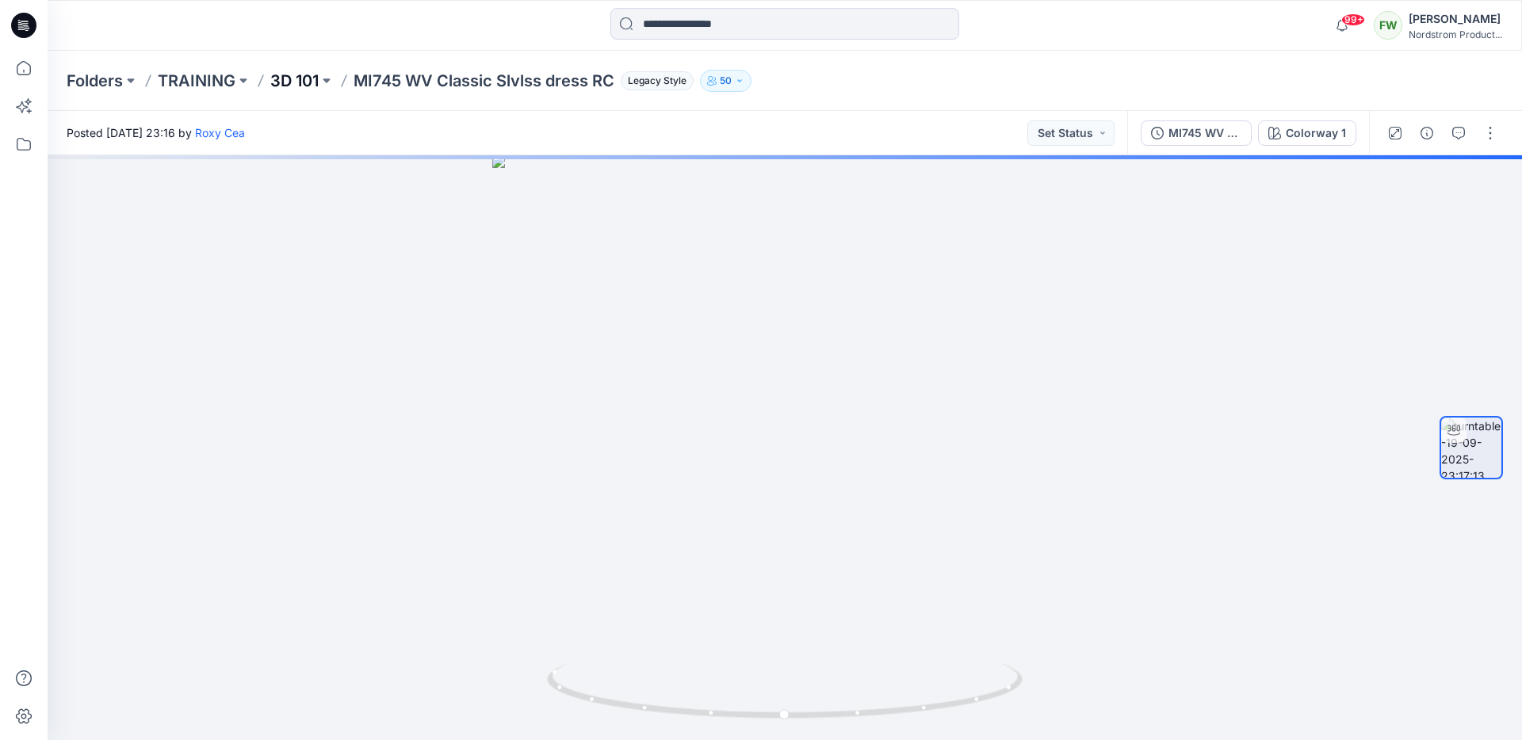
click at [283, 83] on p "3D 101" at bounding box center [294, 81] width 48 height 22
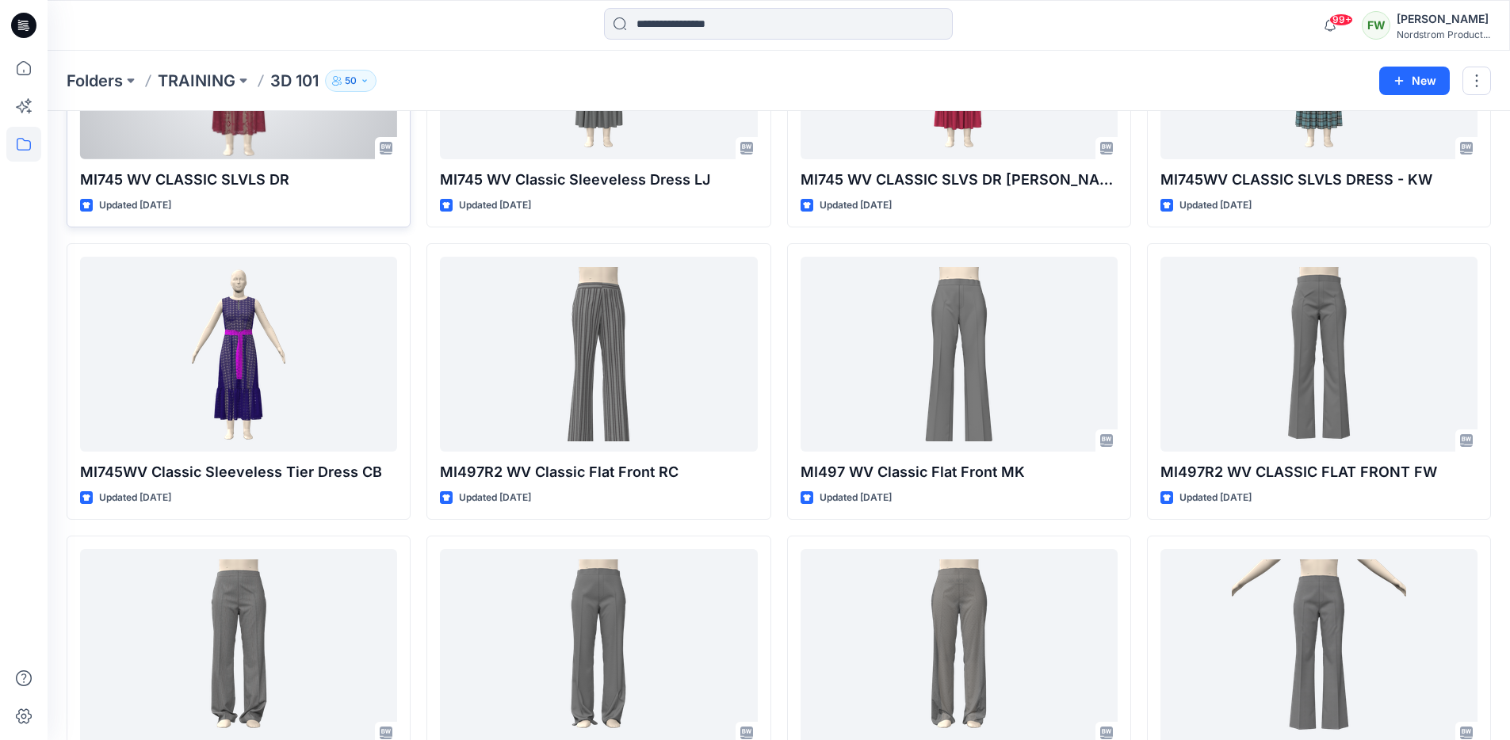
scroll to position [916, 0]
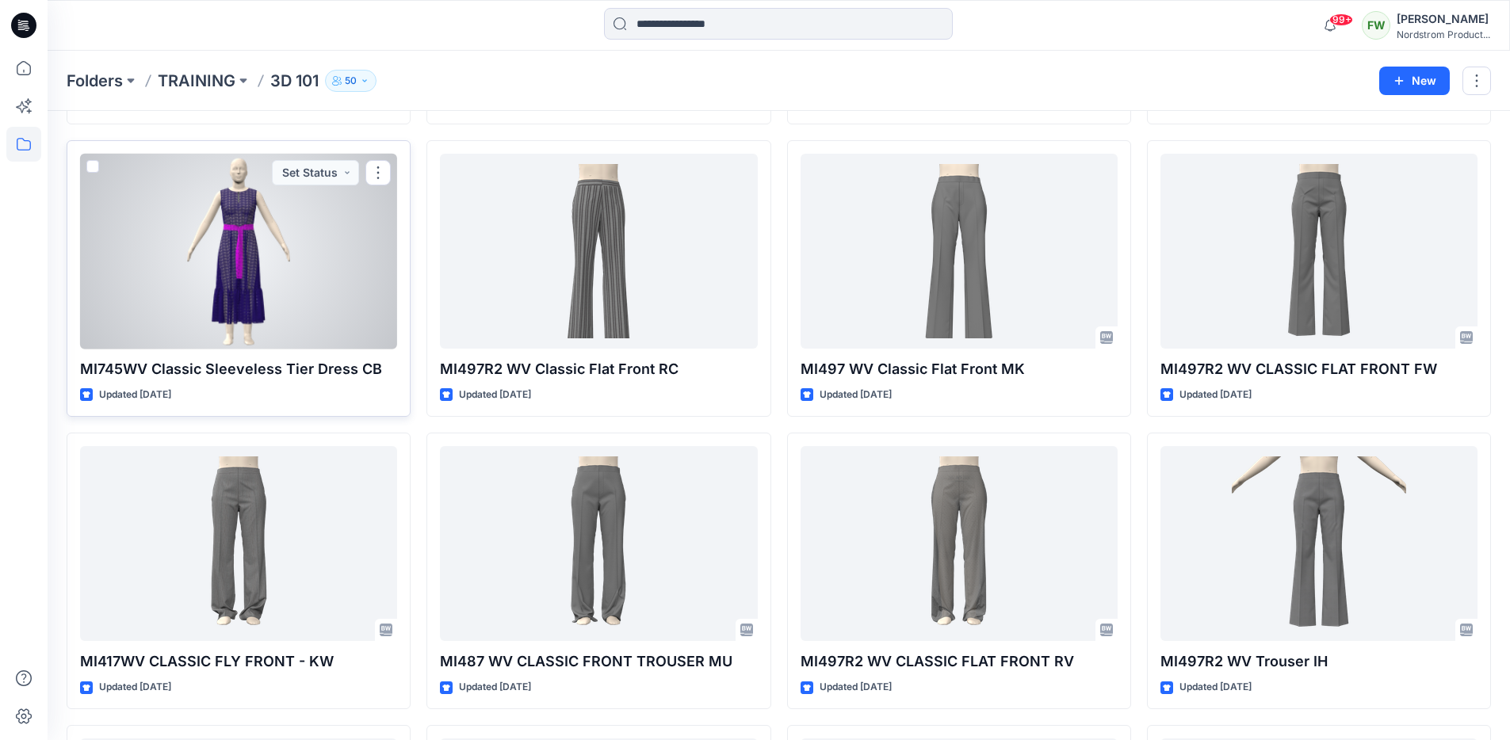
click at [240, 271] on div at bounding box center [238, 252] width 317 height 196
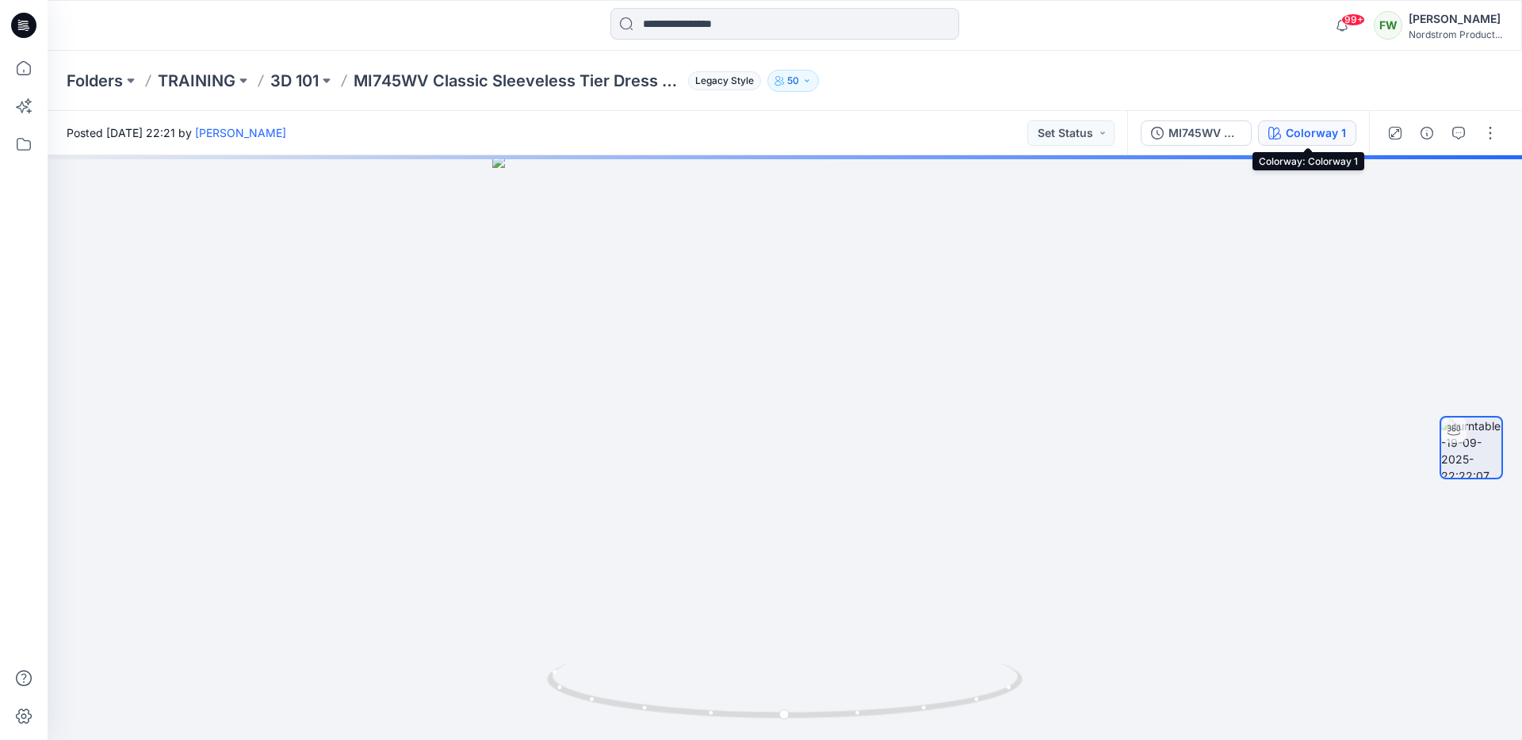
click at [1325, 141] on button "Colorway 1" at bounding box center [1307, 133] width 98 height 25
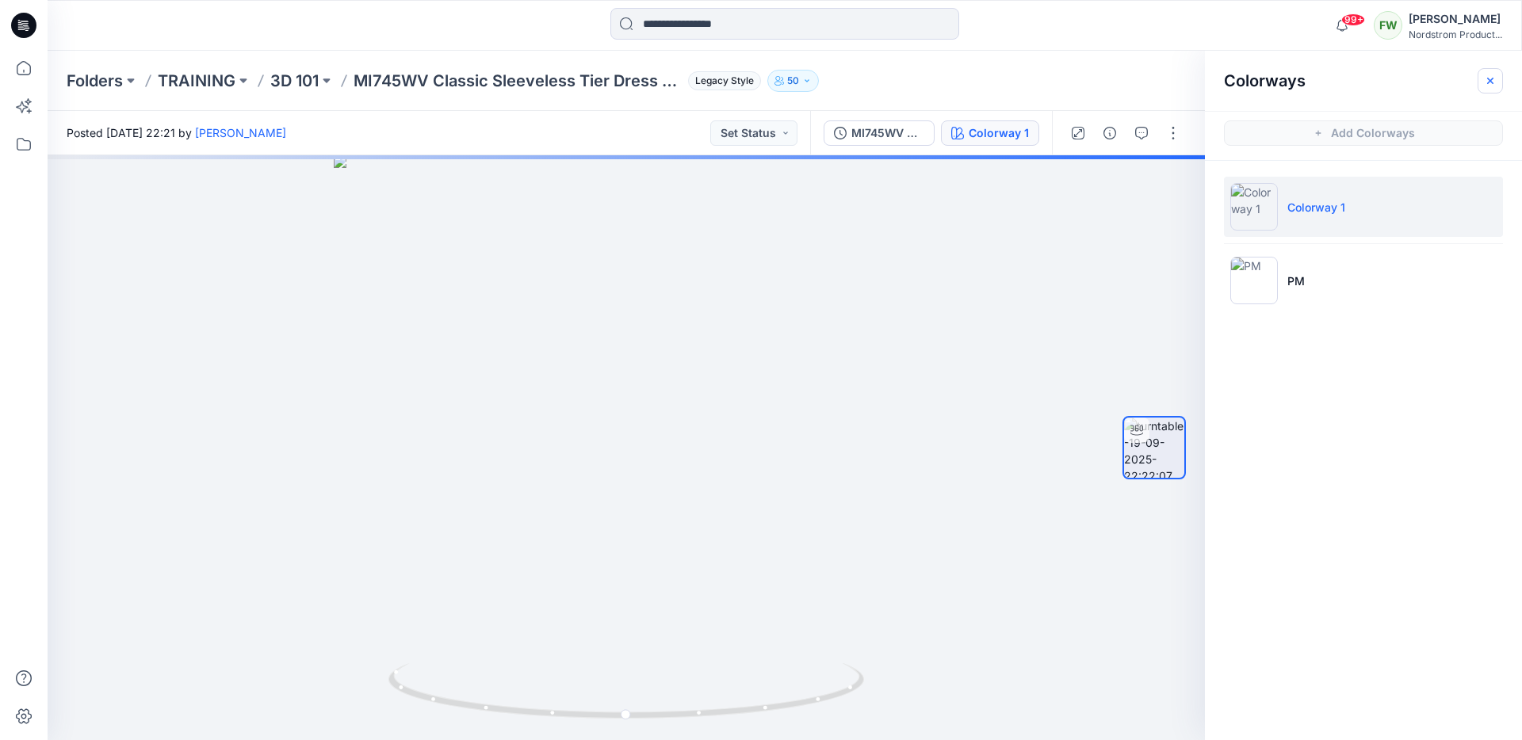
click at [1486, 82] on icon "button" at bounding box center [1490, 81] width 13 height 13
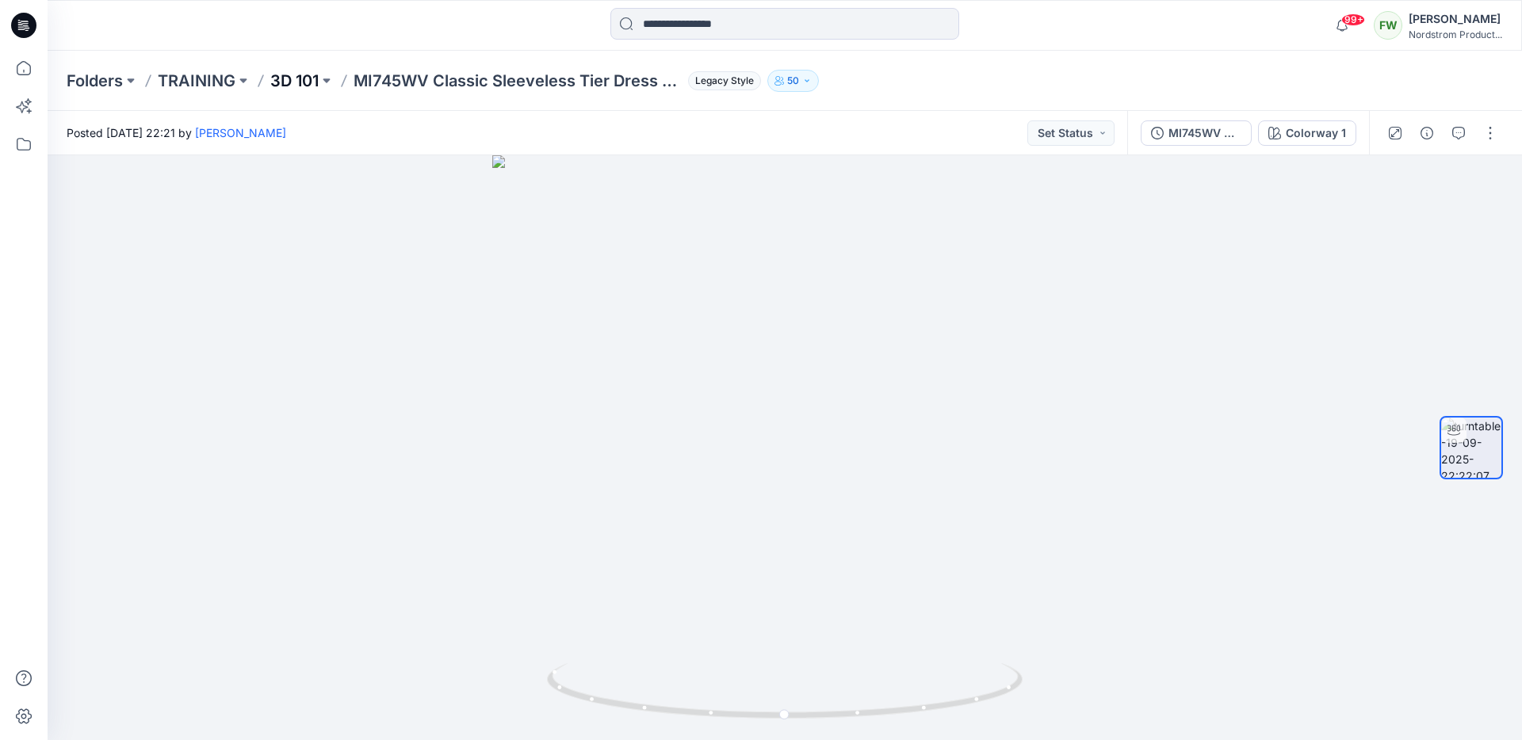
click at [297, 90] on p "3D 101" at bounding box center [294, 81] width 48 height 22
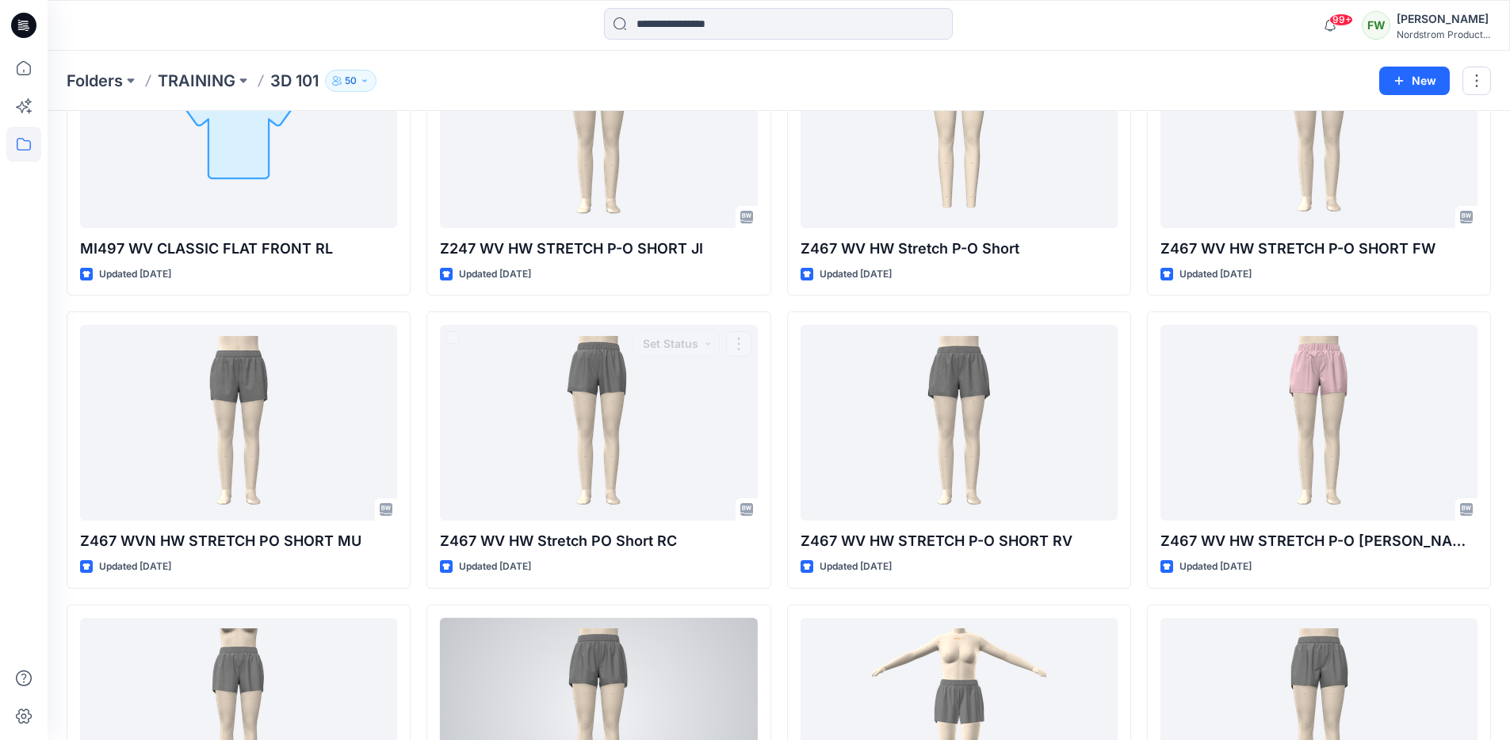
scroll to position [2085, 0]
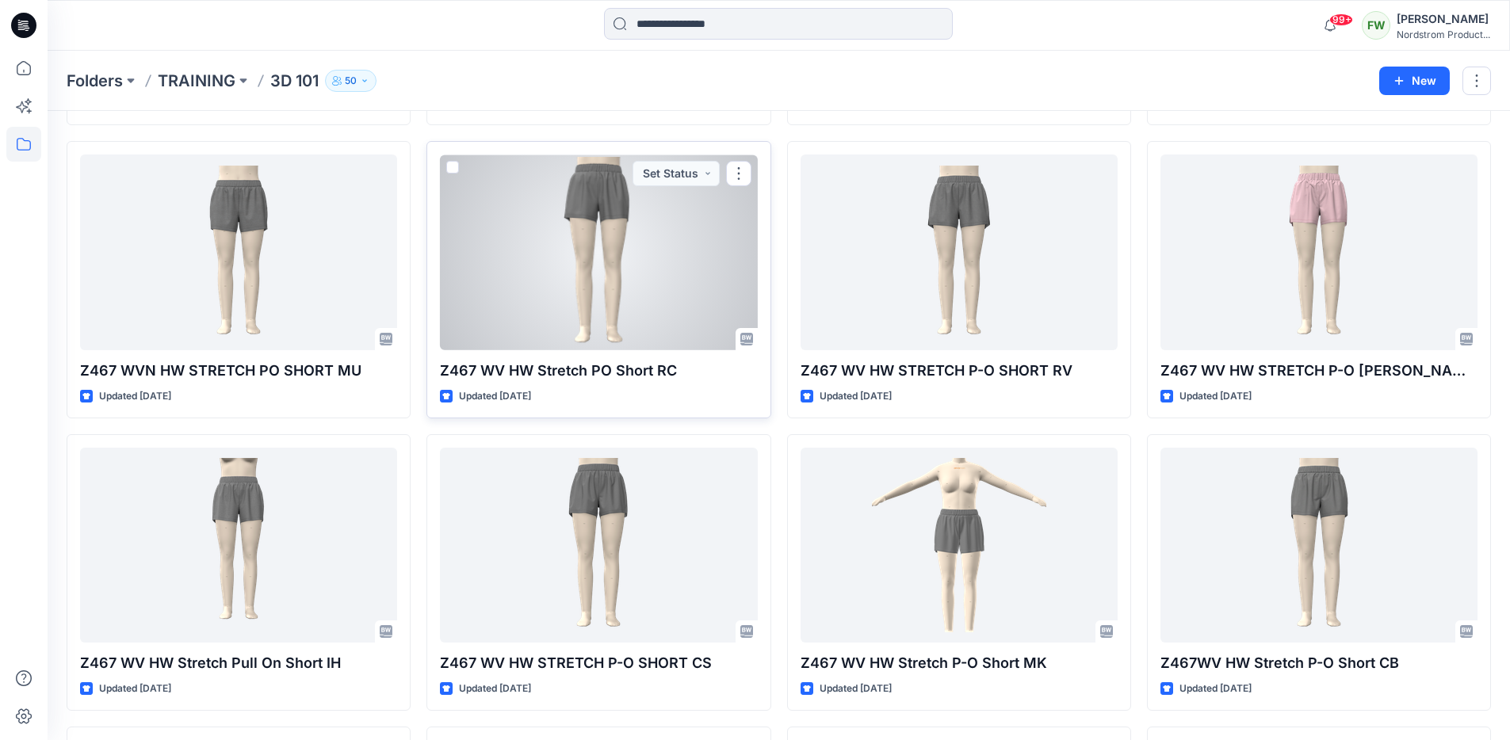
click at [585, 316] on div at bounding box center [598, 253] width 317 height 196
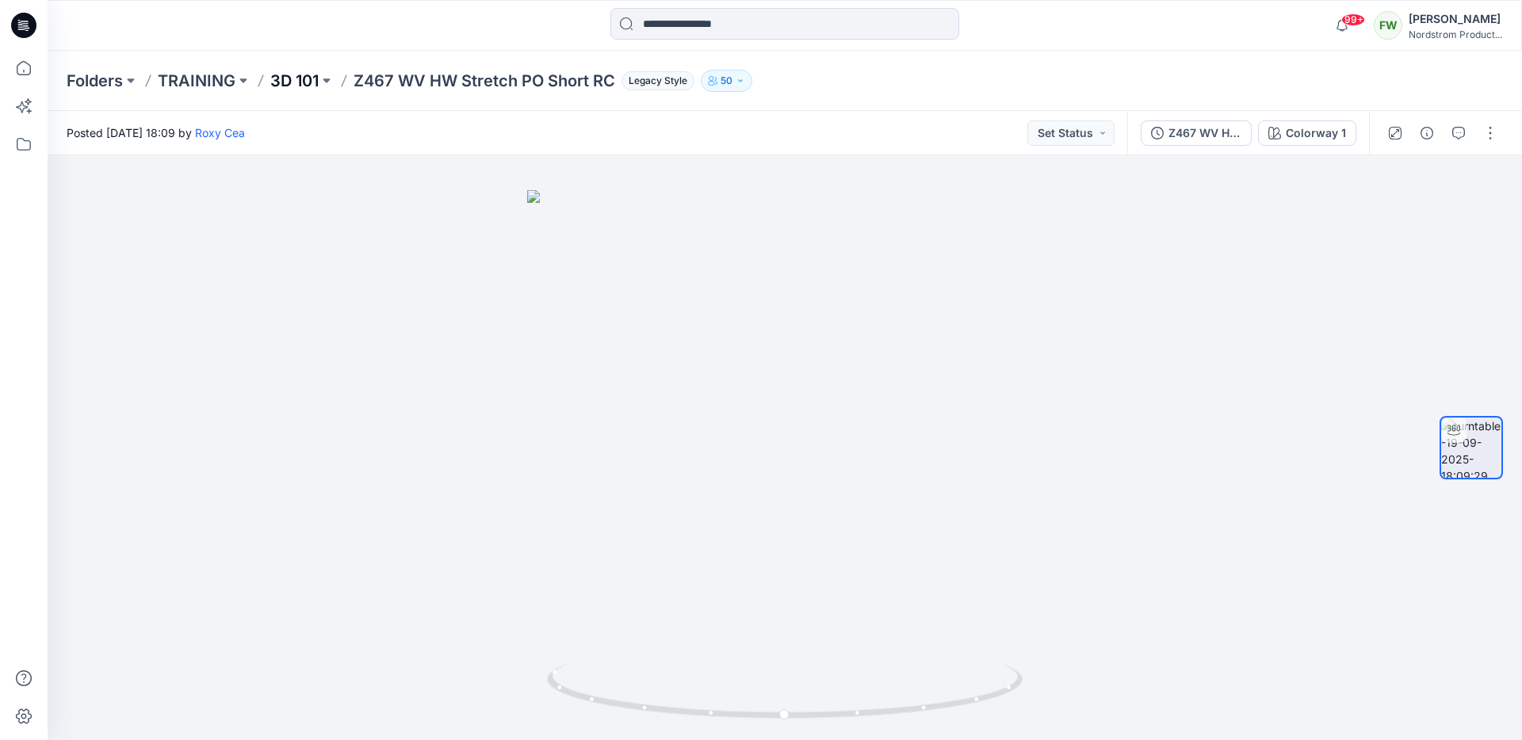
click at [293, 70] on p "3D 101" at bounding box center [294, 81] width 48 height 22
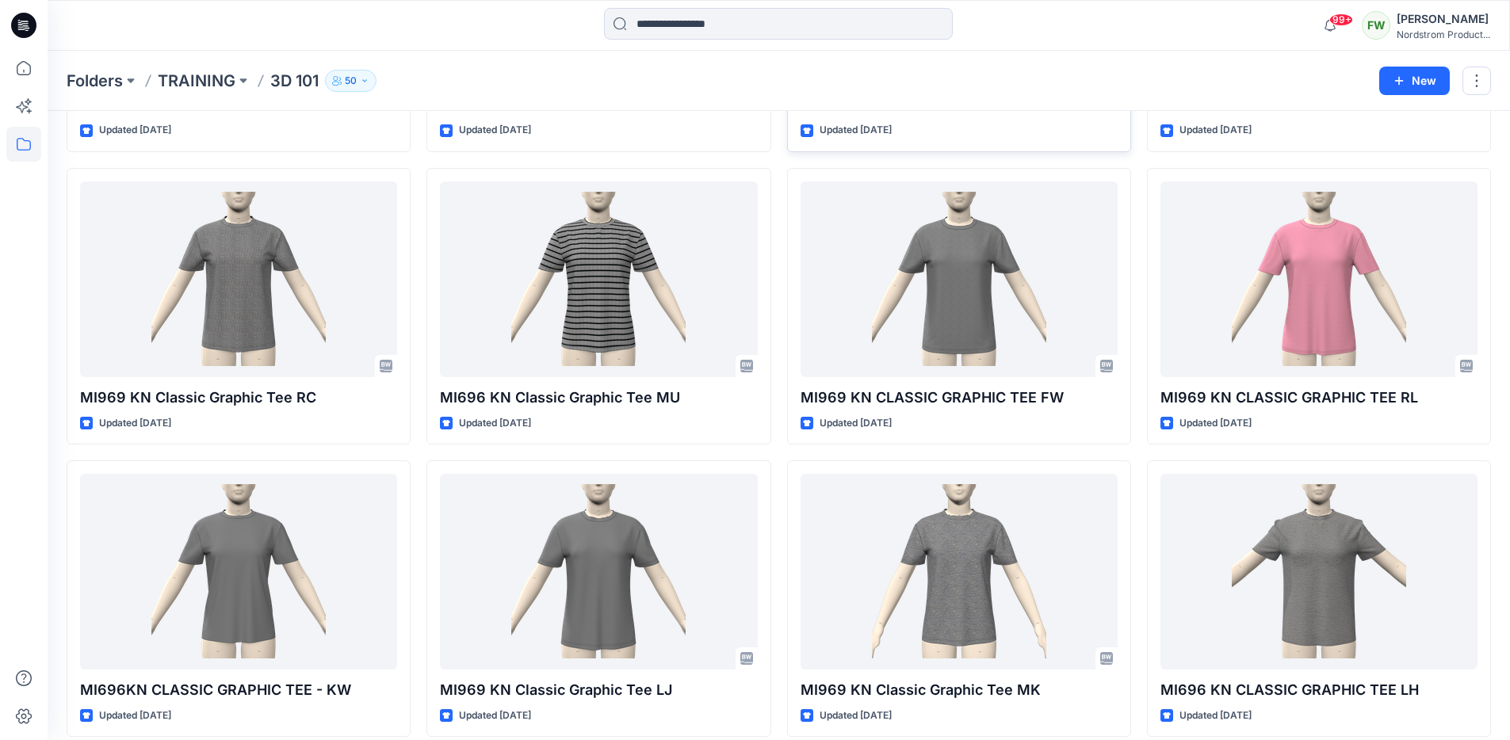
scroll to position [2948, 0]
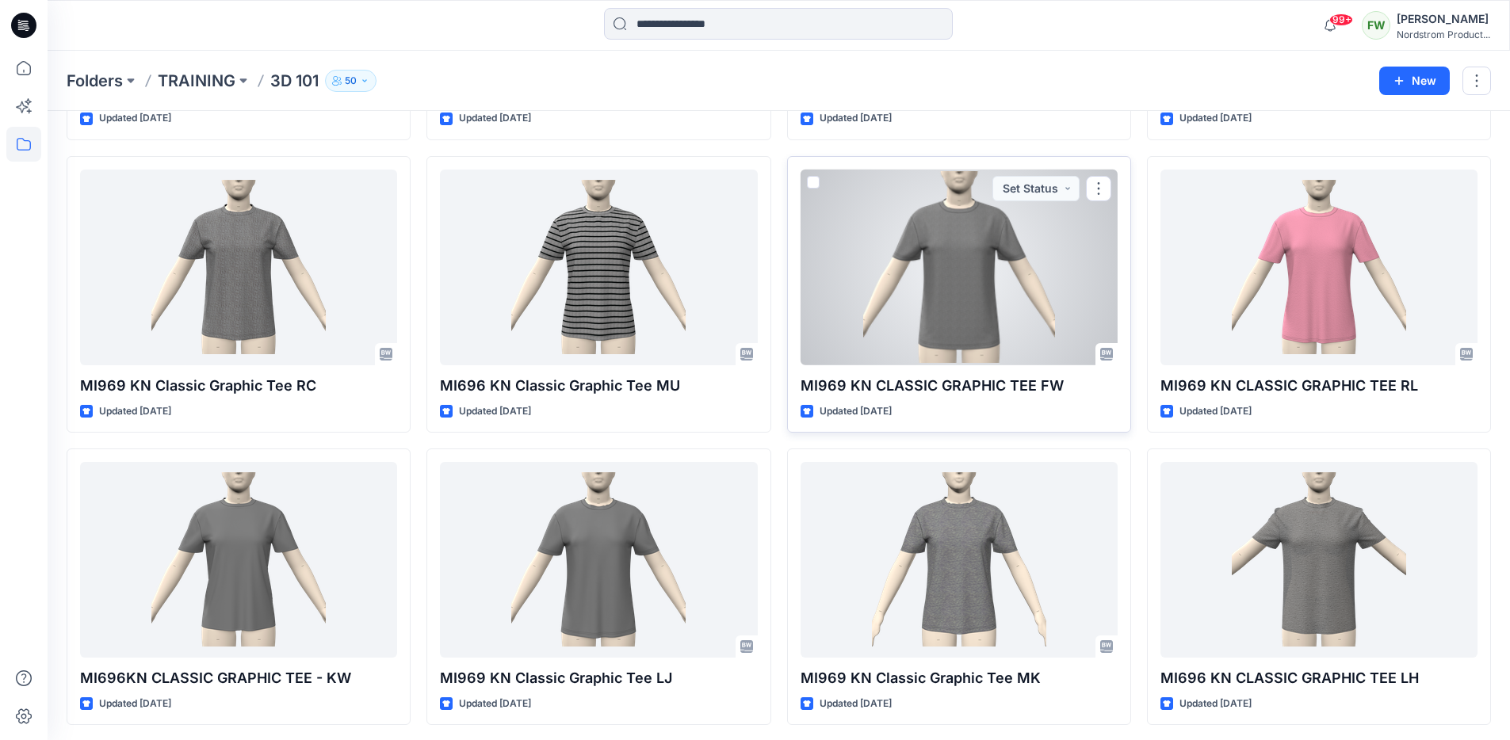
click at [914, 378] on p "MI969 KN CLASSIC GRAPHIC TEE FW" at bounding box center [959, 386] width 317 height 22
click at [922, 343] on div at bounding box center [959, 268] width 317 height 196
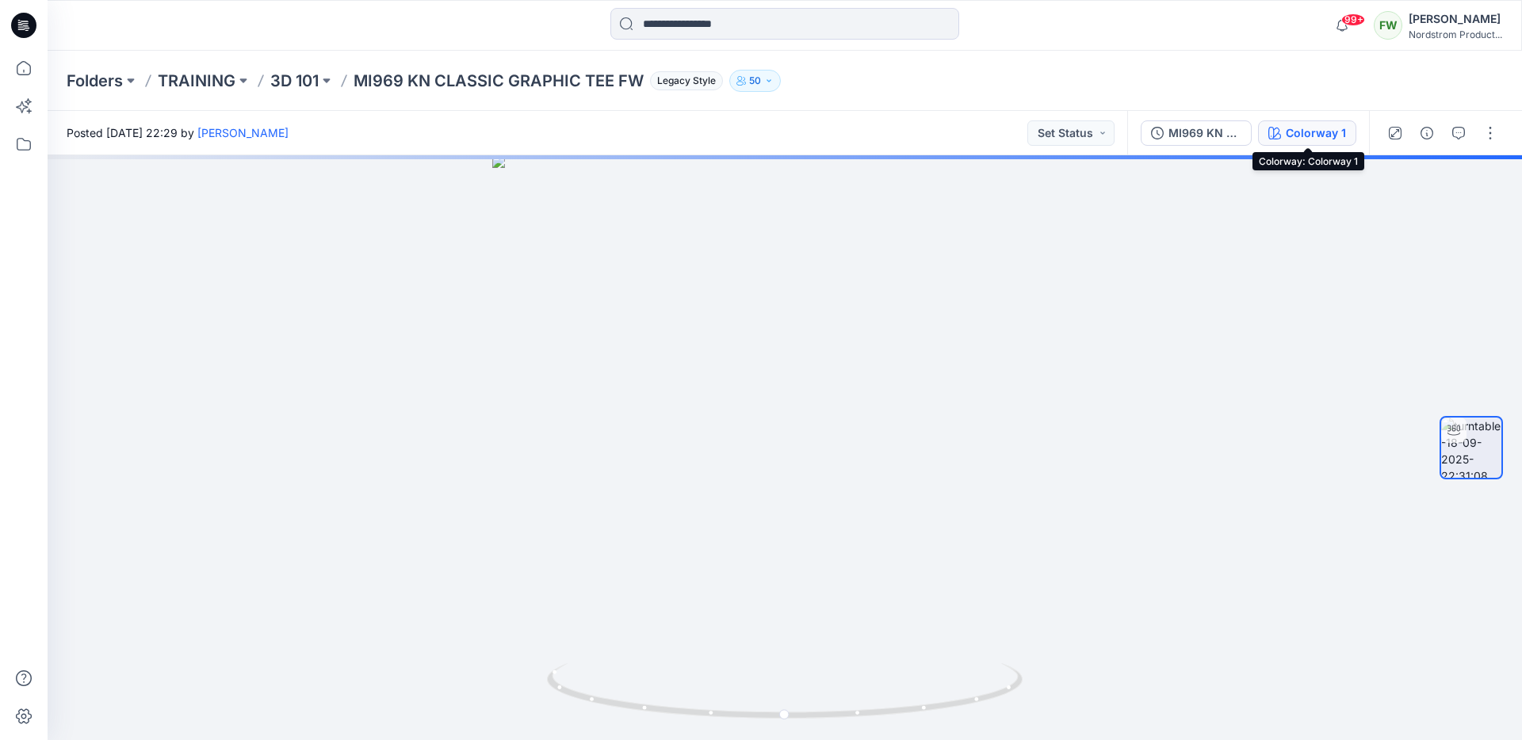
click at [1306, 128] on div "Colorway 1" at bounding box center [1316, 132] width 60 height 17
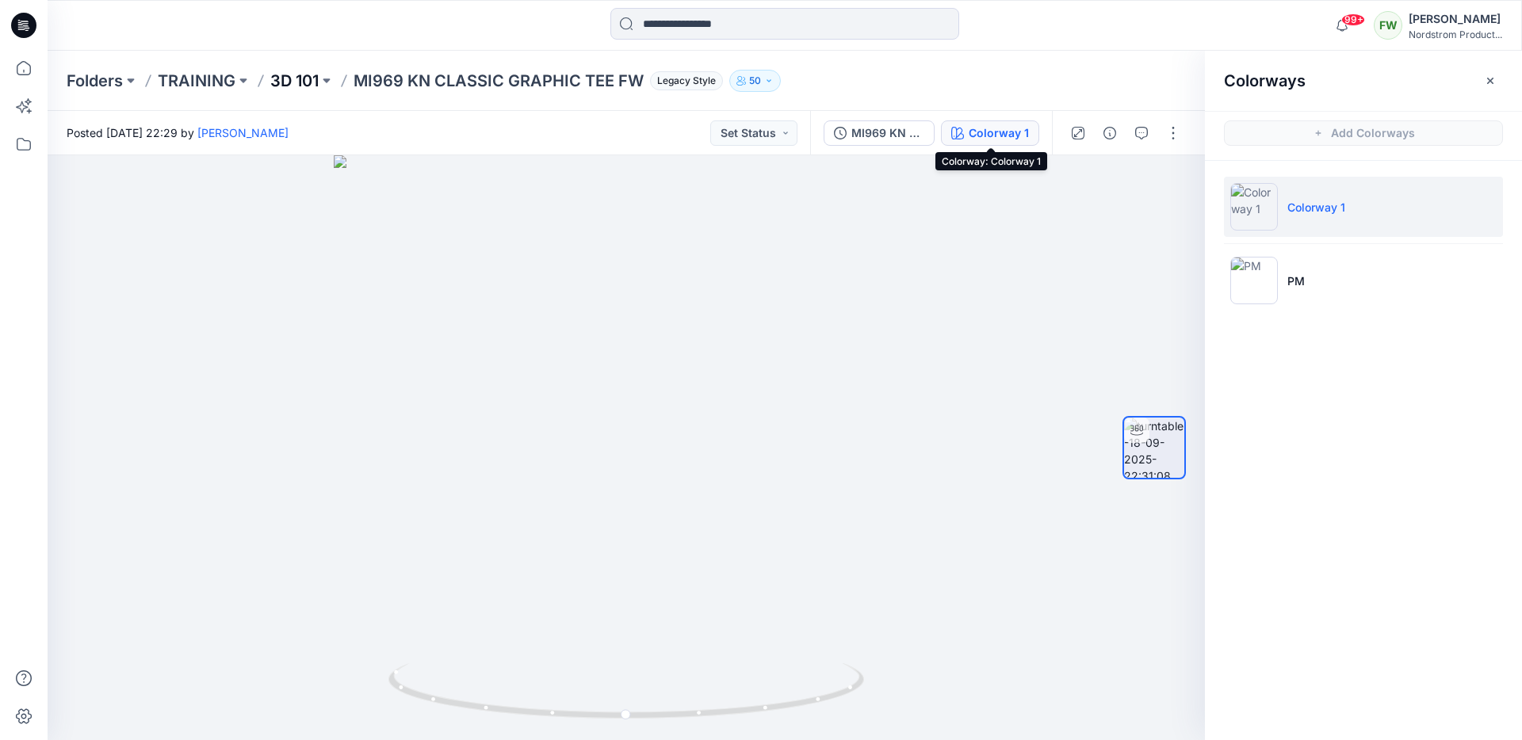
click at [288, 78] on p "3D 101" at bounding box center [294, 81] width 48 height 22
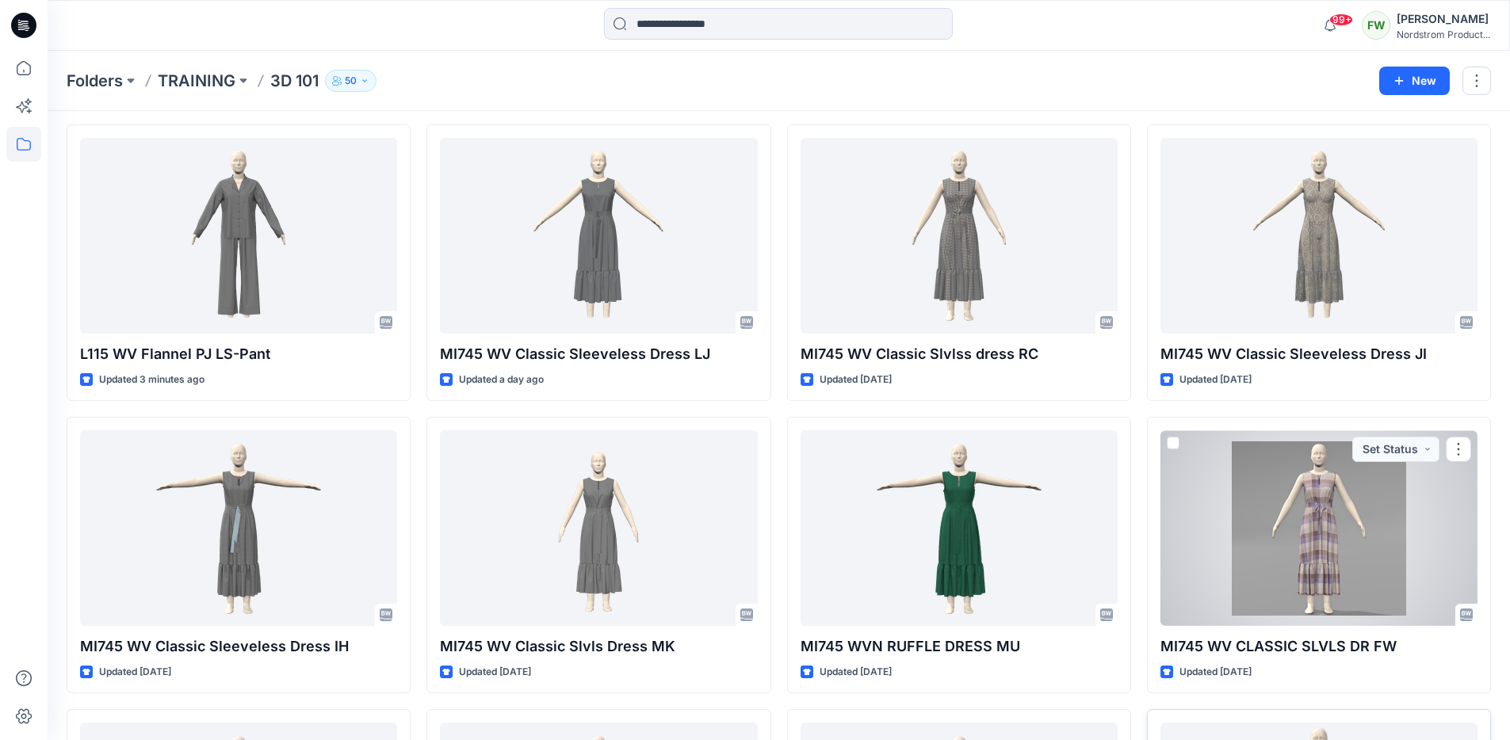
scroll to position [266, 0]
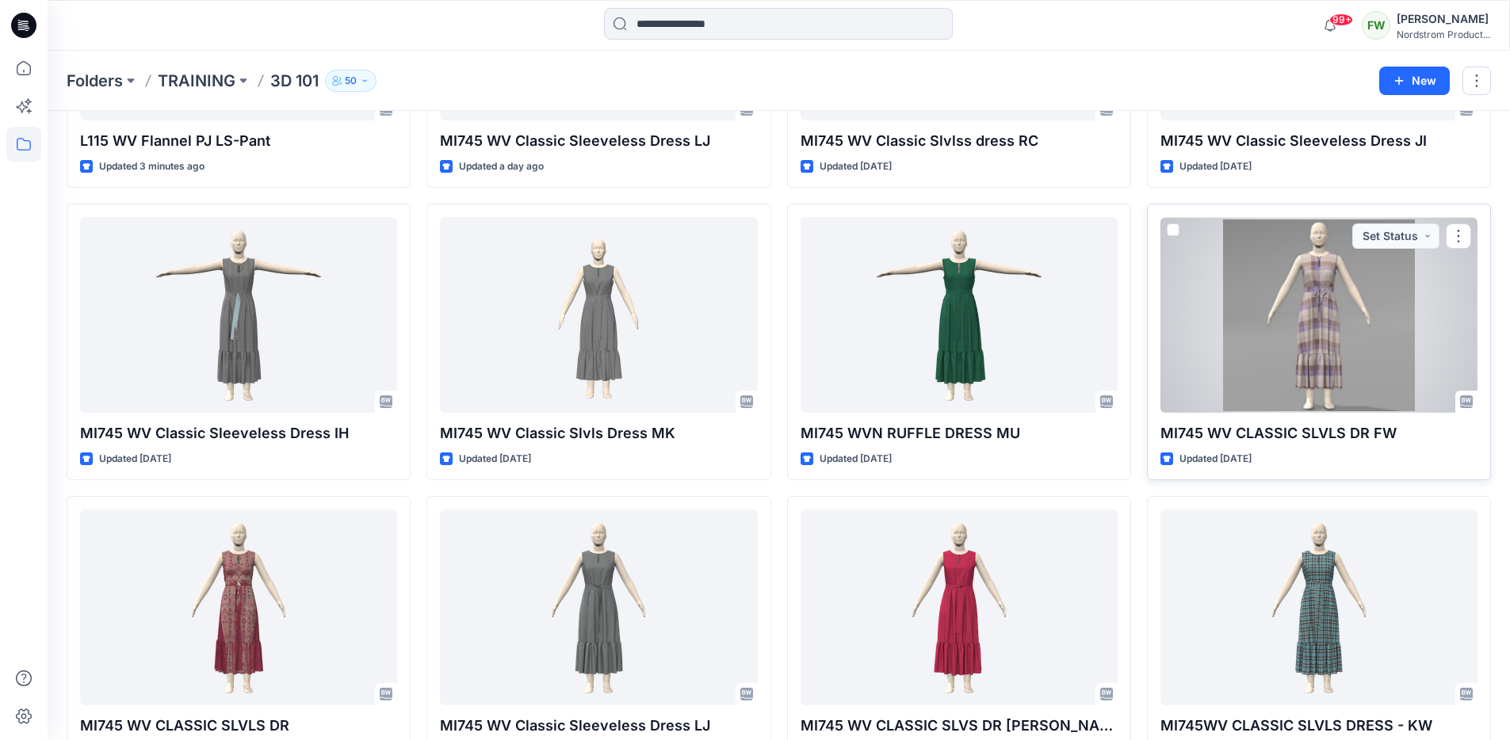
click at [1257, 344] on div at bounding box center [1319, 315] width 317 height 196
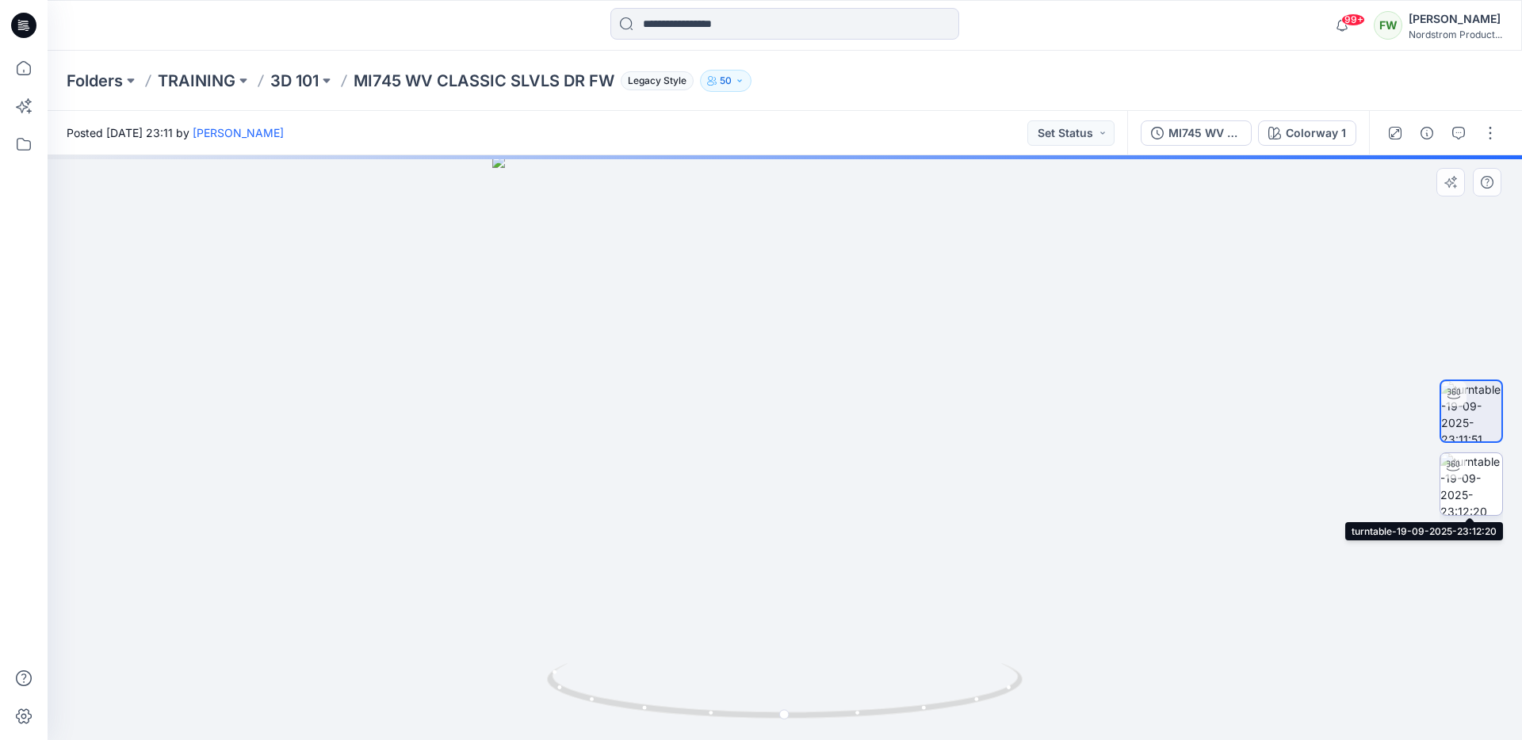
click at [1482, 476] on img at bounding box center [1471, 484] width 62 height 62
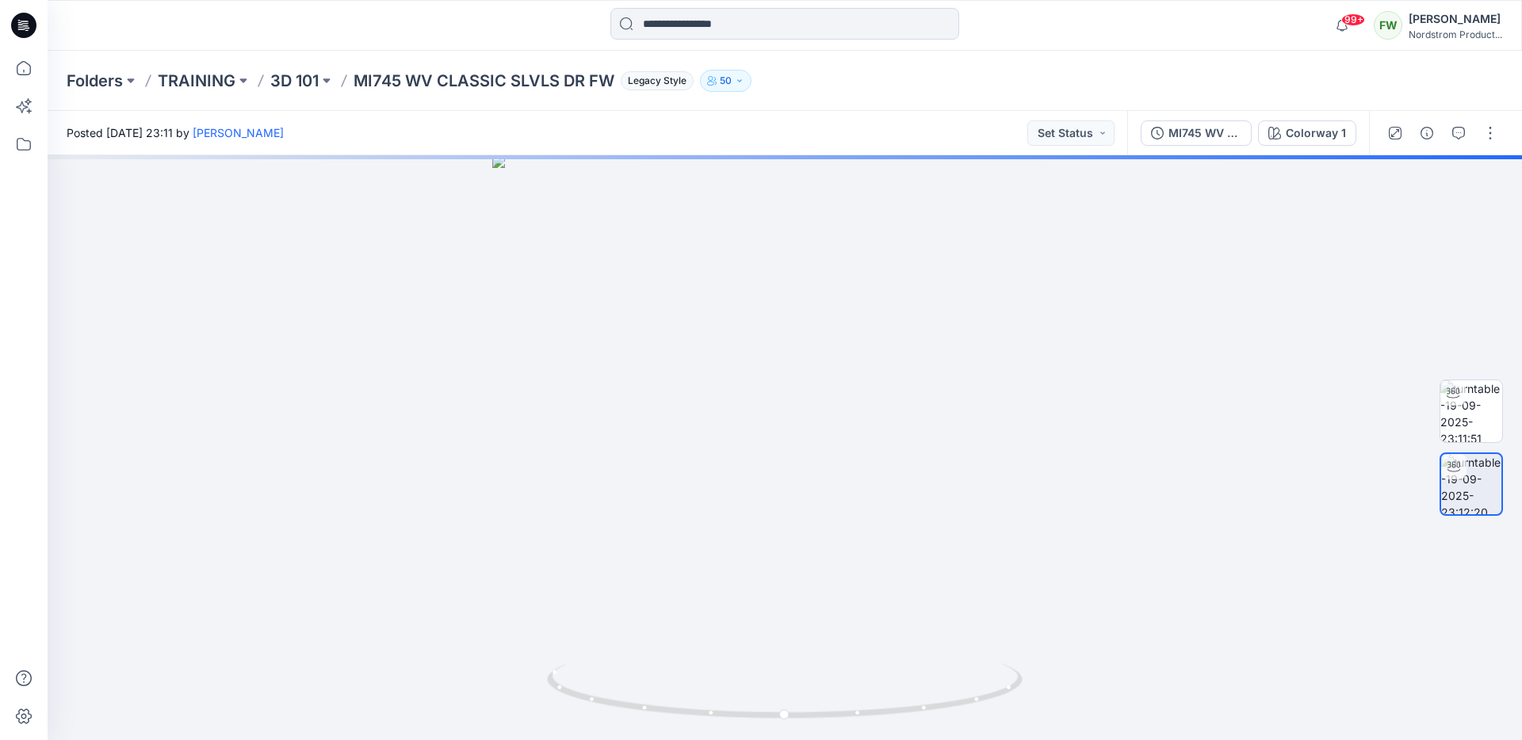
click at [1302, 149] on div "MI745 WV CLASSIC SLVLS DR Colorway 1" at bounding box center [1248, 133] width 242 height 44
click at [1305, 141] on button "Colorway 1" at bounding box center [1307, 133] width 98 height 25
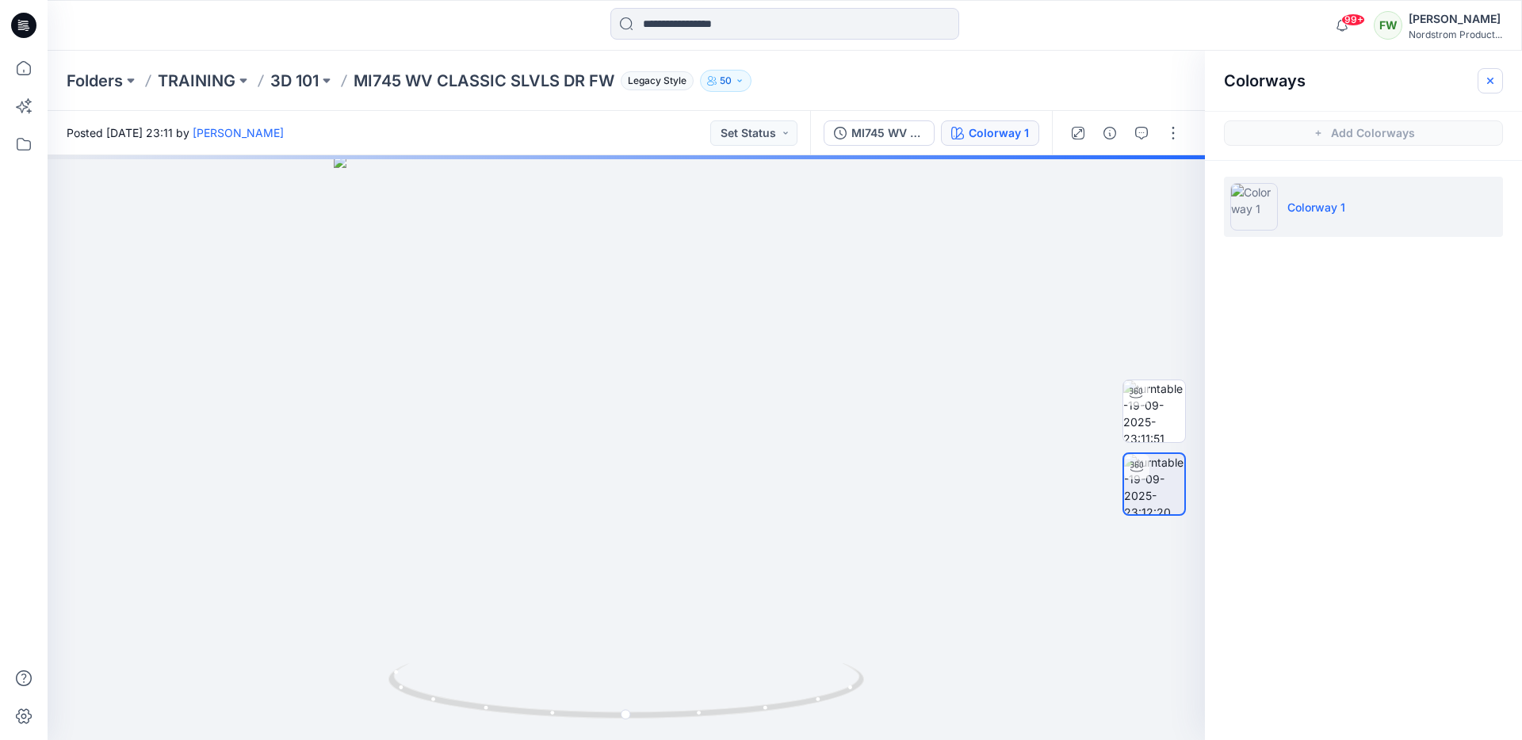
click at [1495, 86] on icon "button" at bounding box center [1490, 81] width 13 height 13
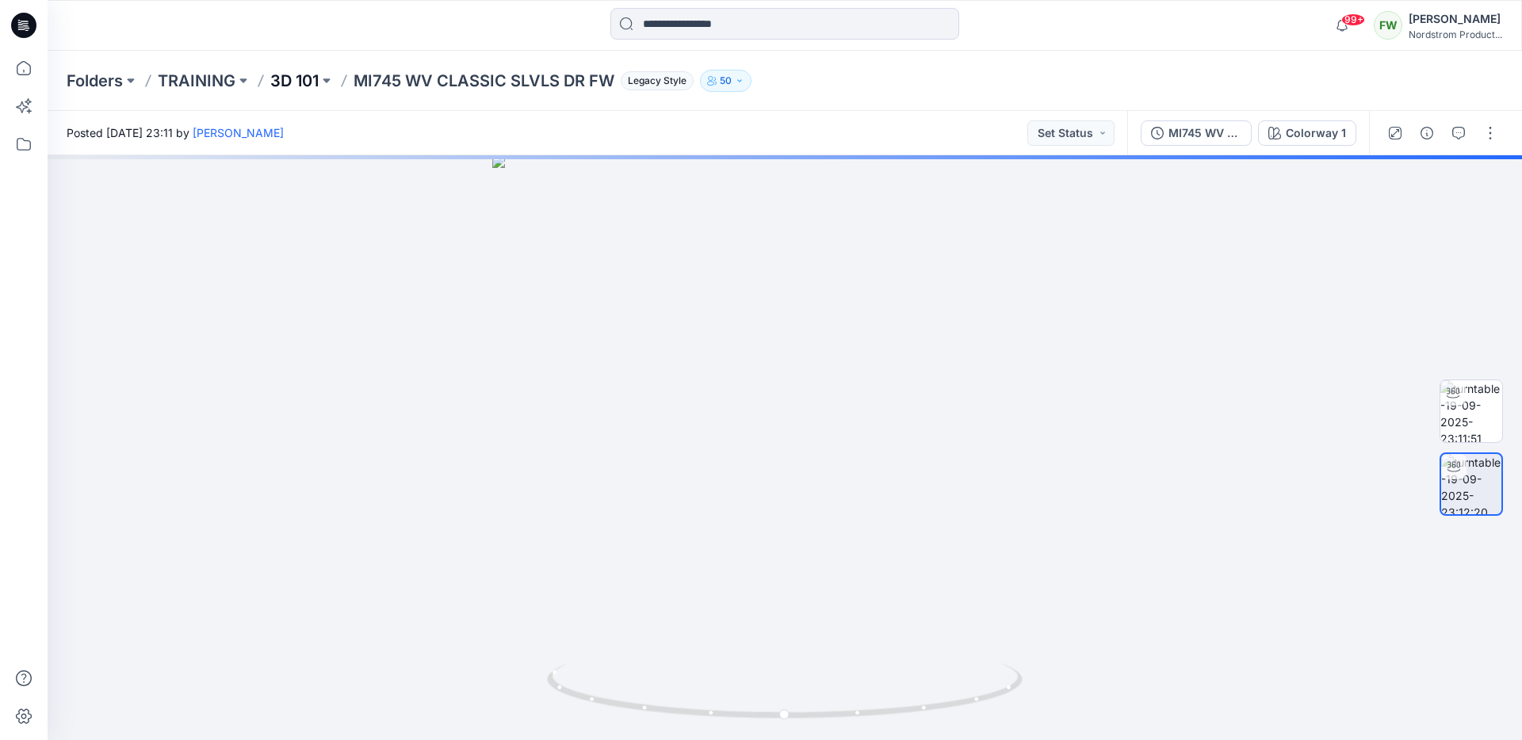
click at [283, 86] on p "3D 101" at bounding box center [294, 81] width 48 height 22
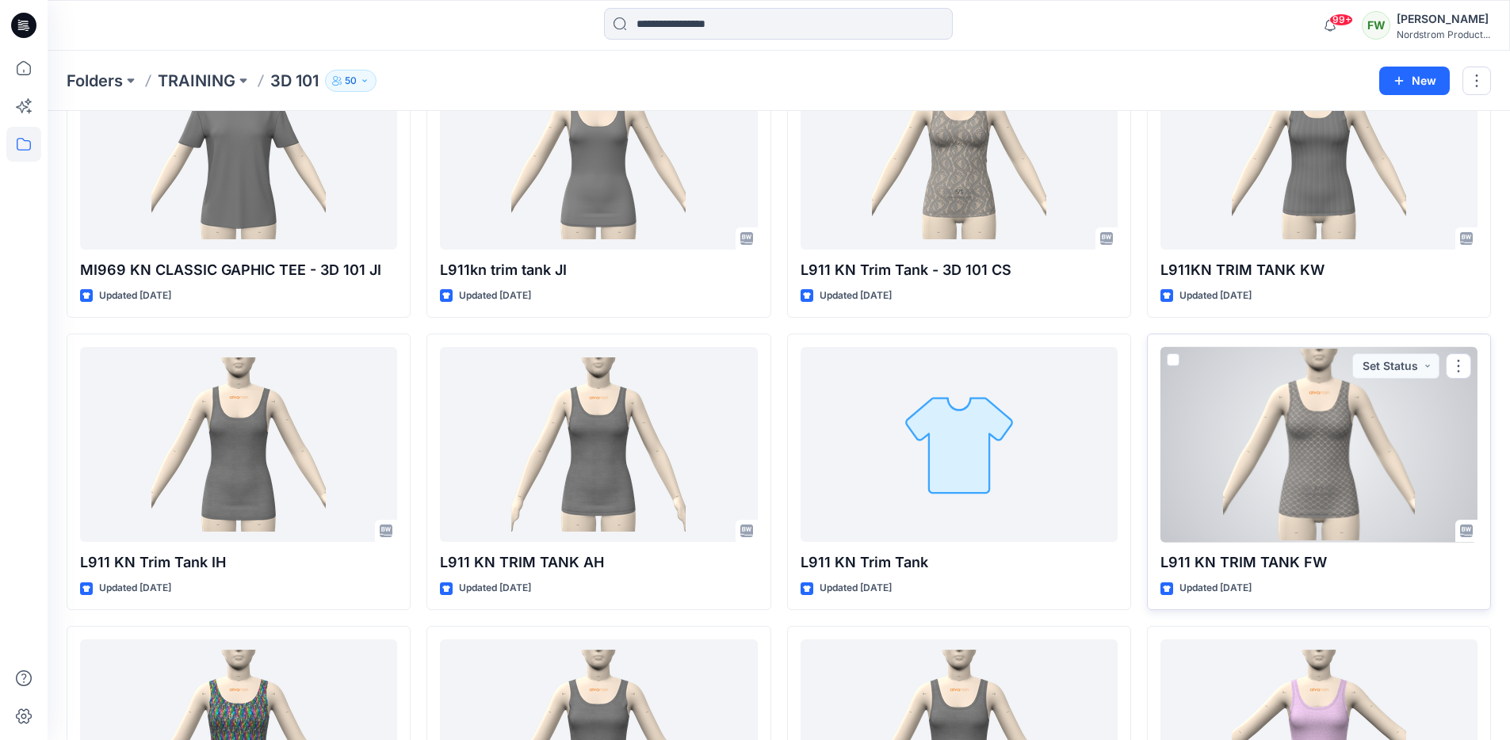
scroll to position [3950, 0]
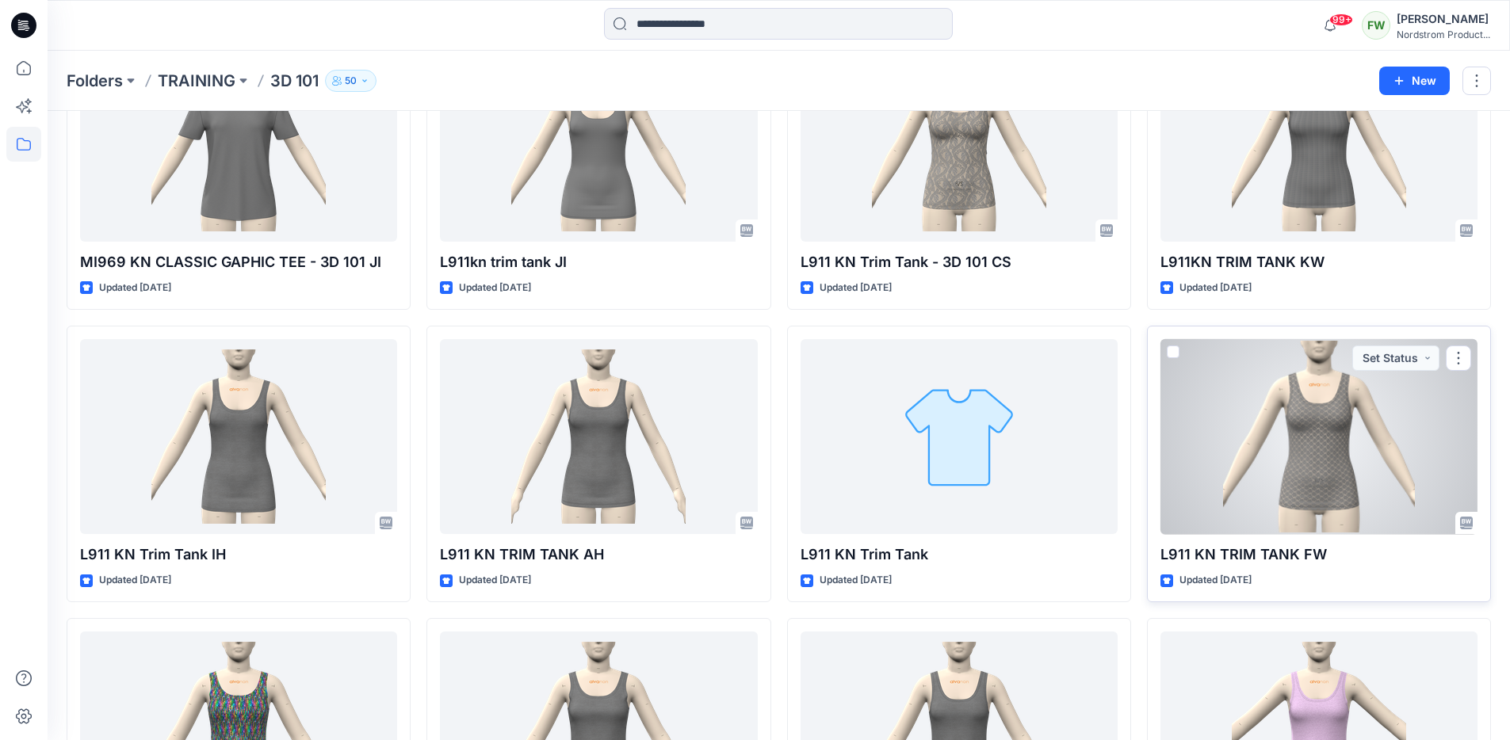
click at [1309, 449] on div at bounding box center [1319, 437] width 317 height 196
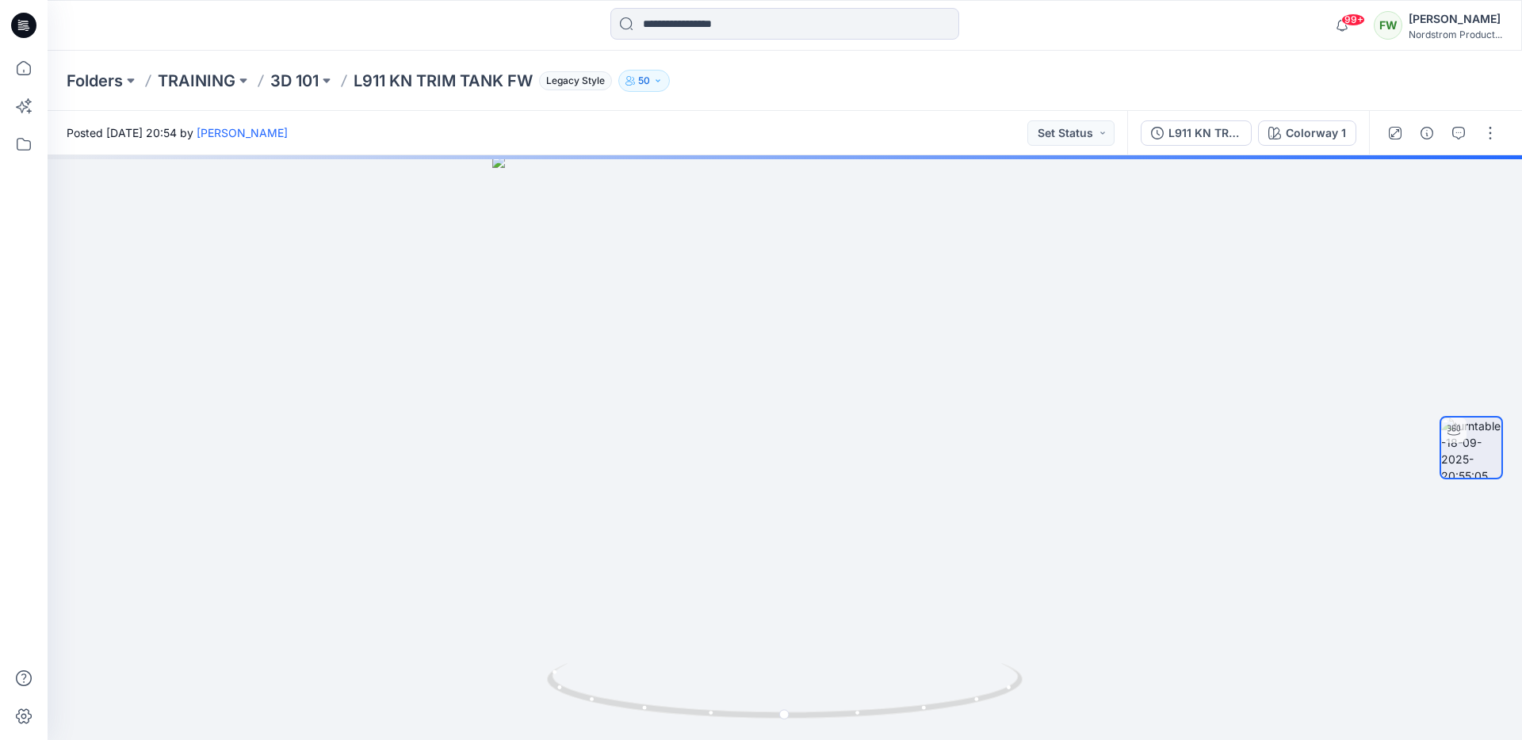
click at [292, 92] on div "Folders TRAINING 3D 101 L911 KN TRIM TANK FW Legacy Style 50" at bounding box center [785, 81] width 1475 height 60
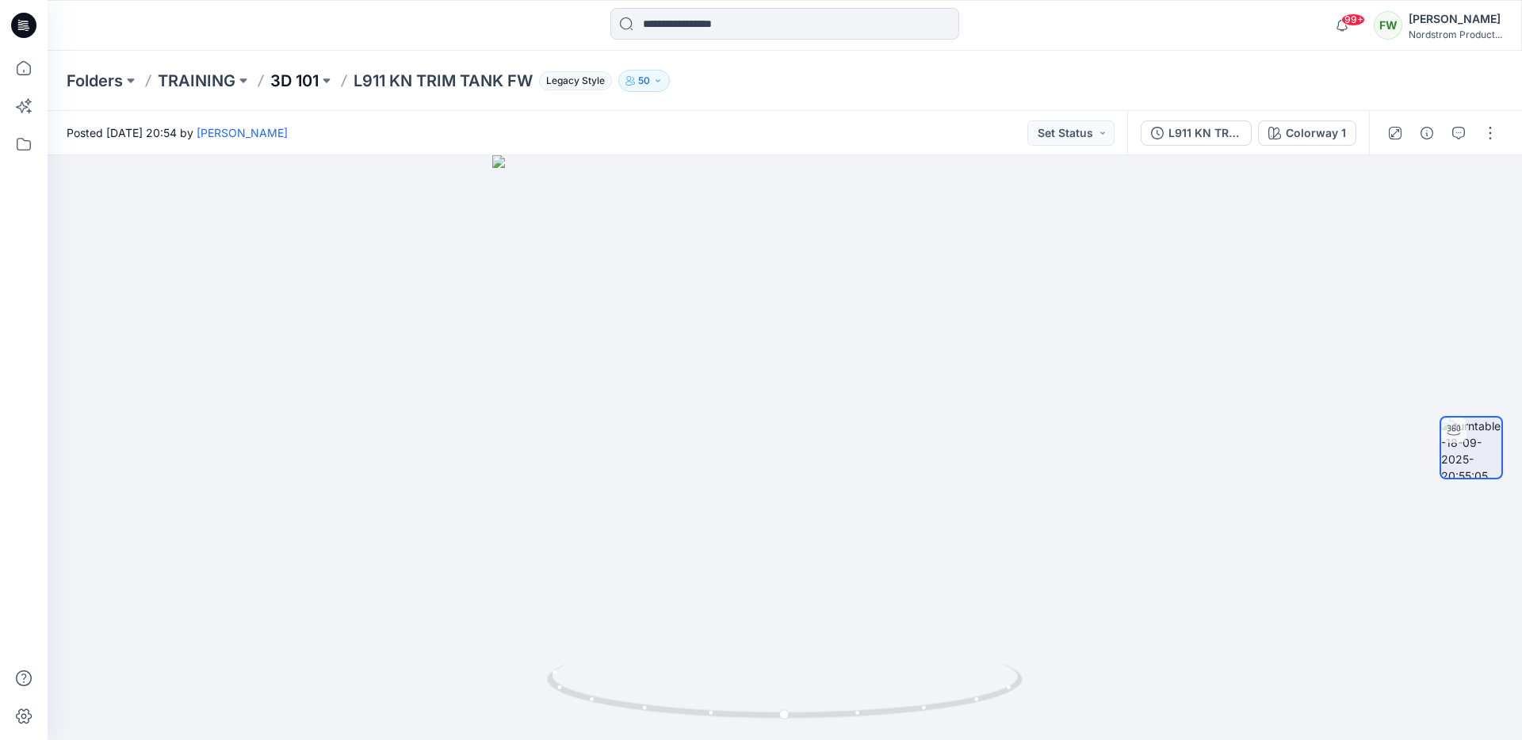
click at [292, 87] on p "3D 101" at bounding box center [294, 81] width 48 height 22
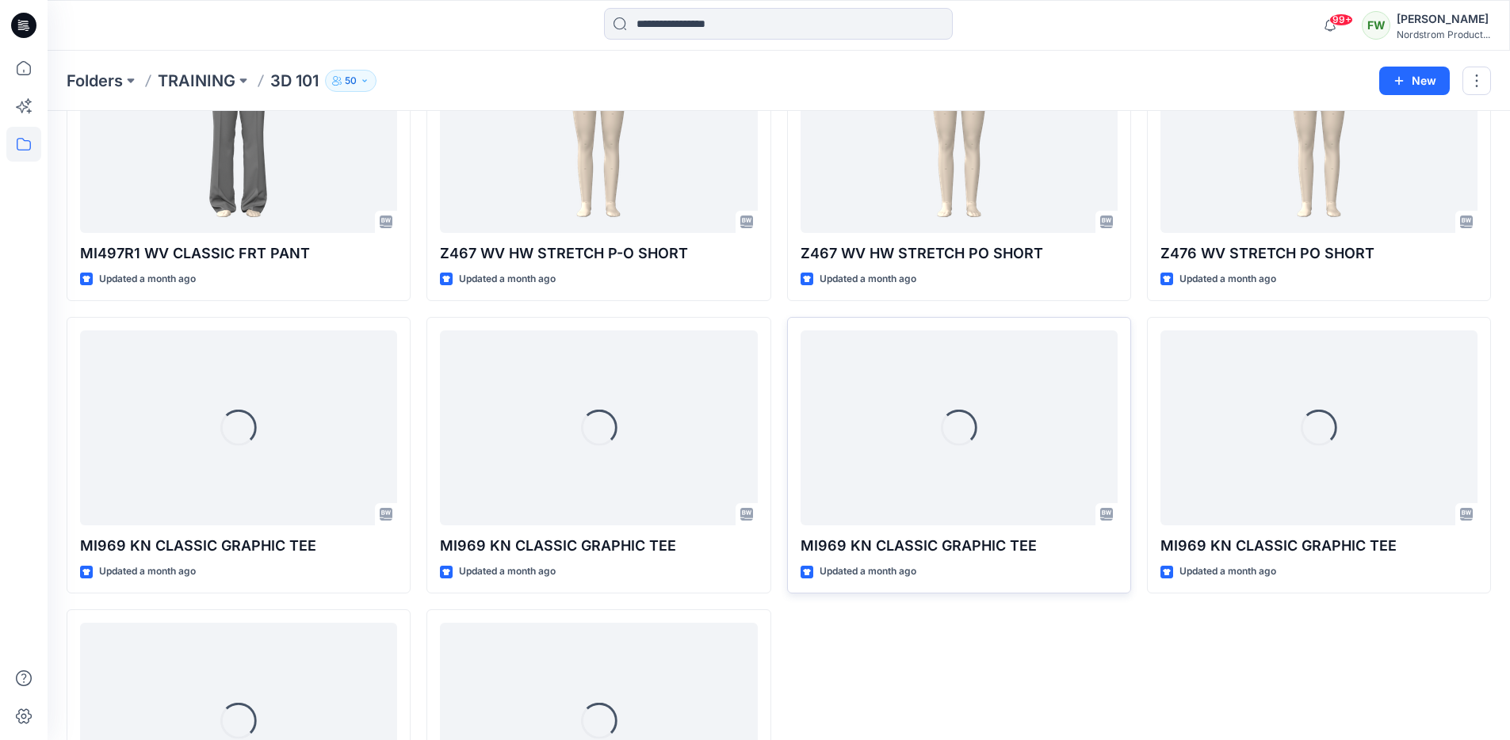
scroll to position [5879, 0]
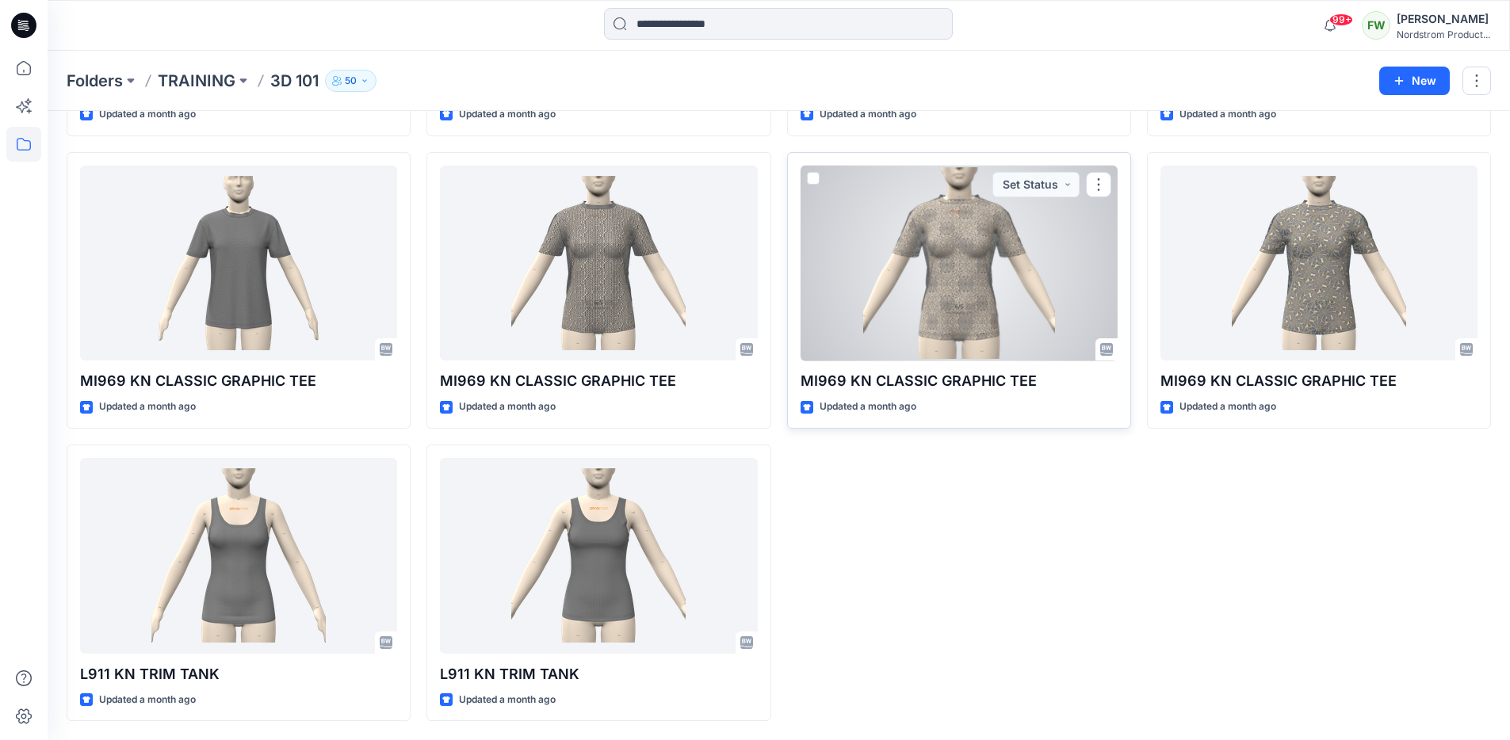
click at [913, 377] on p "MI969 KN CLASSIC GRAPHIC TEE" at bounding box center [959, 381] width 317 height 22
click at [916, 304] on div at bounding box center [959, 264] width 317 height 196
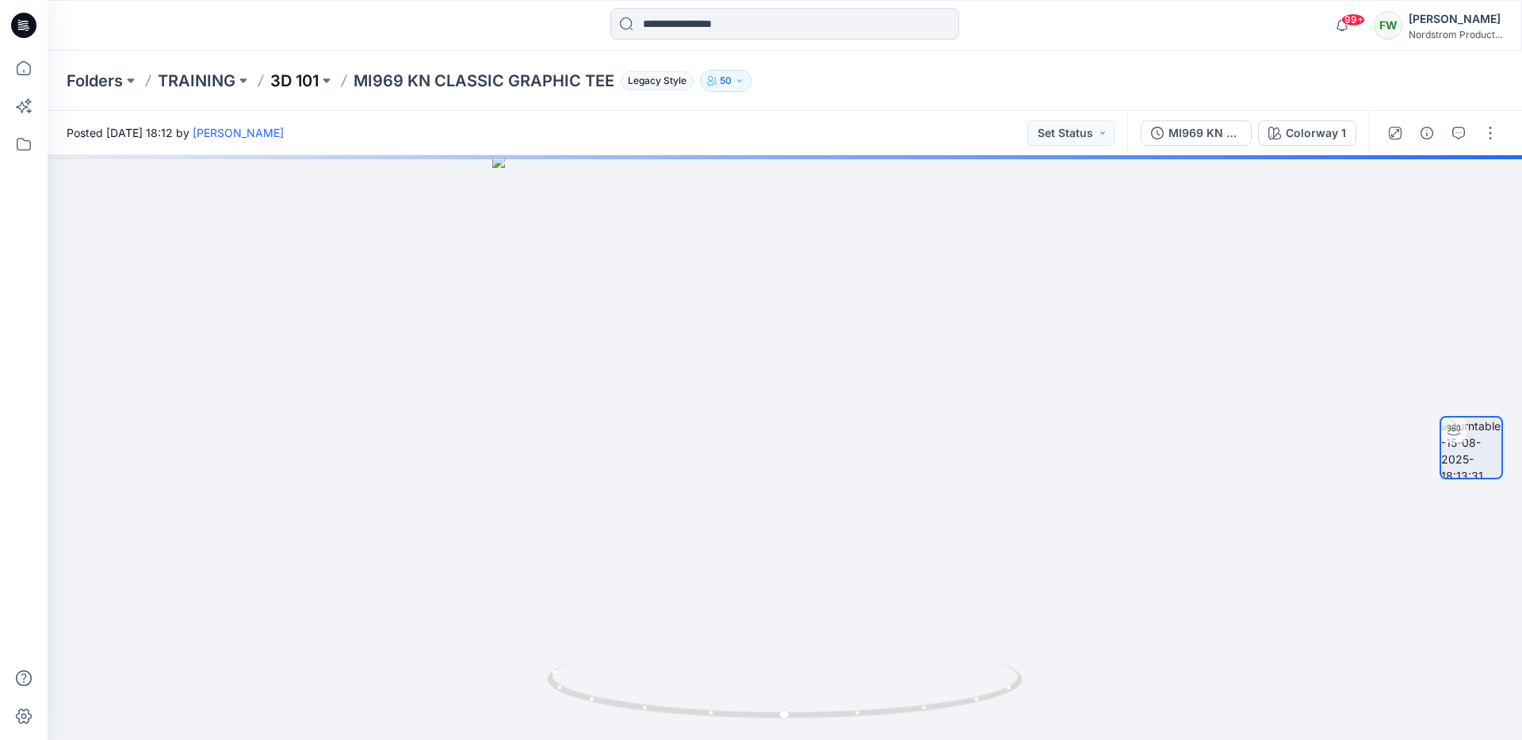
click at [288, 74] on p "3D 101" at bounding box center [294, 81] width 48 height 22
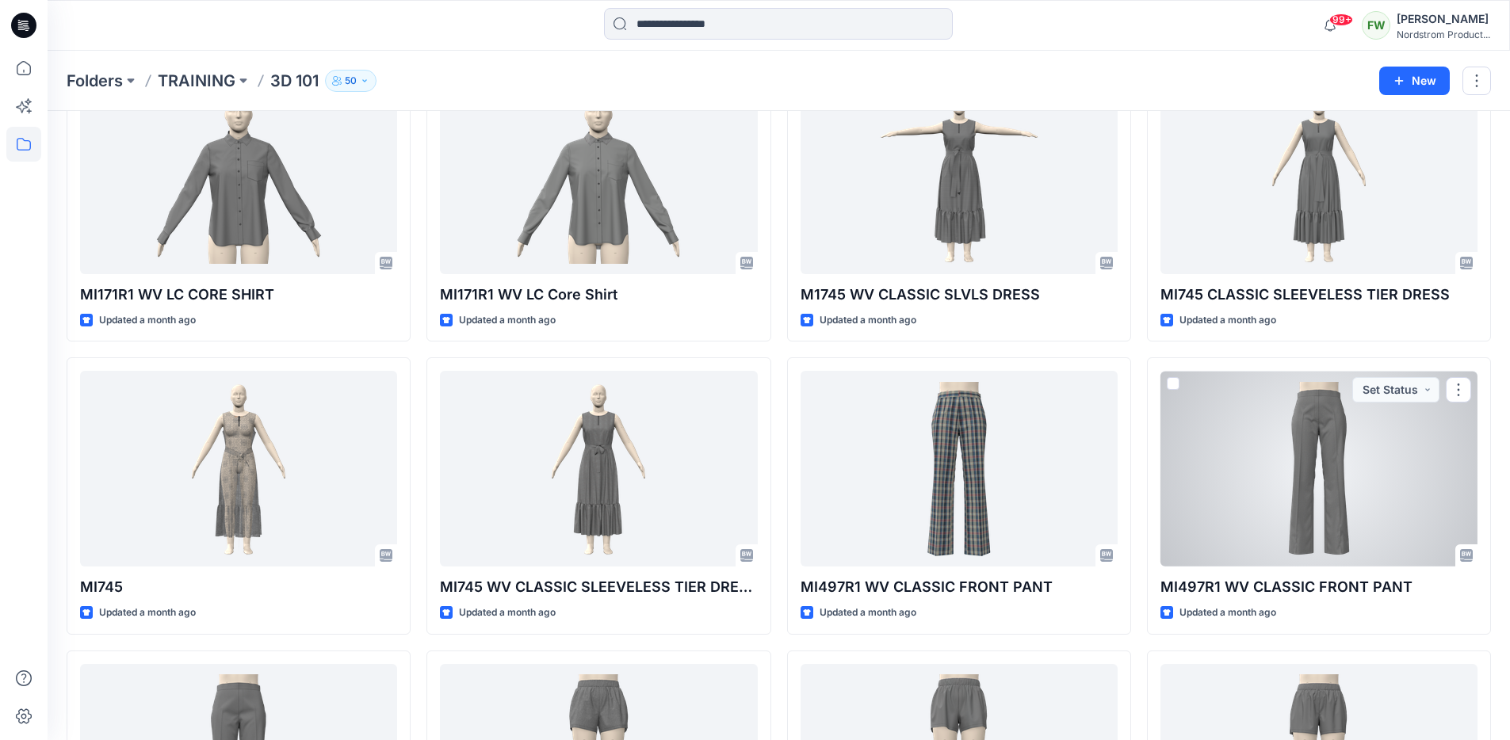
scroll to position [5879, 0]
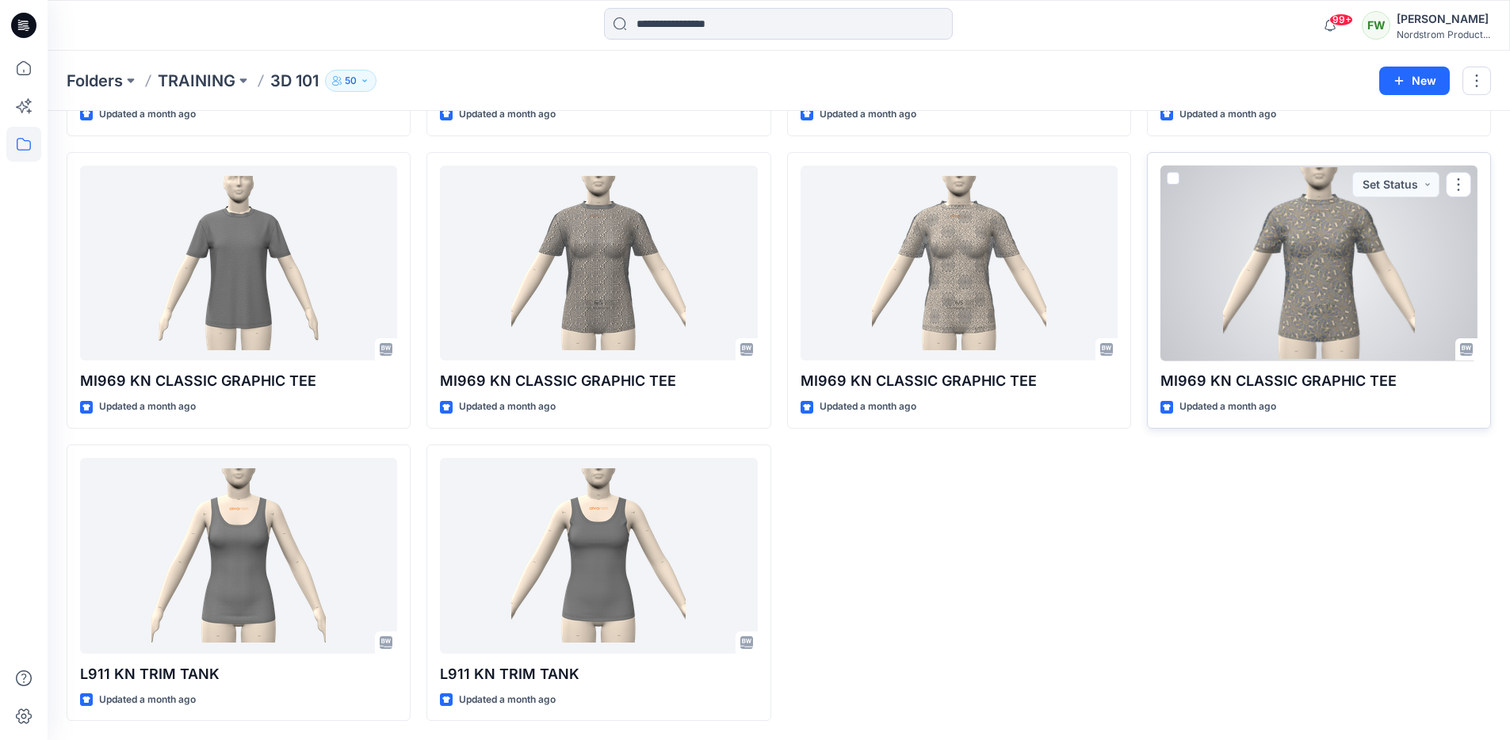
click at [1320, 301] on div at bounding box center [1319, 264] width 317 height 196
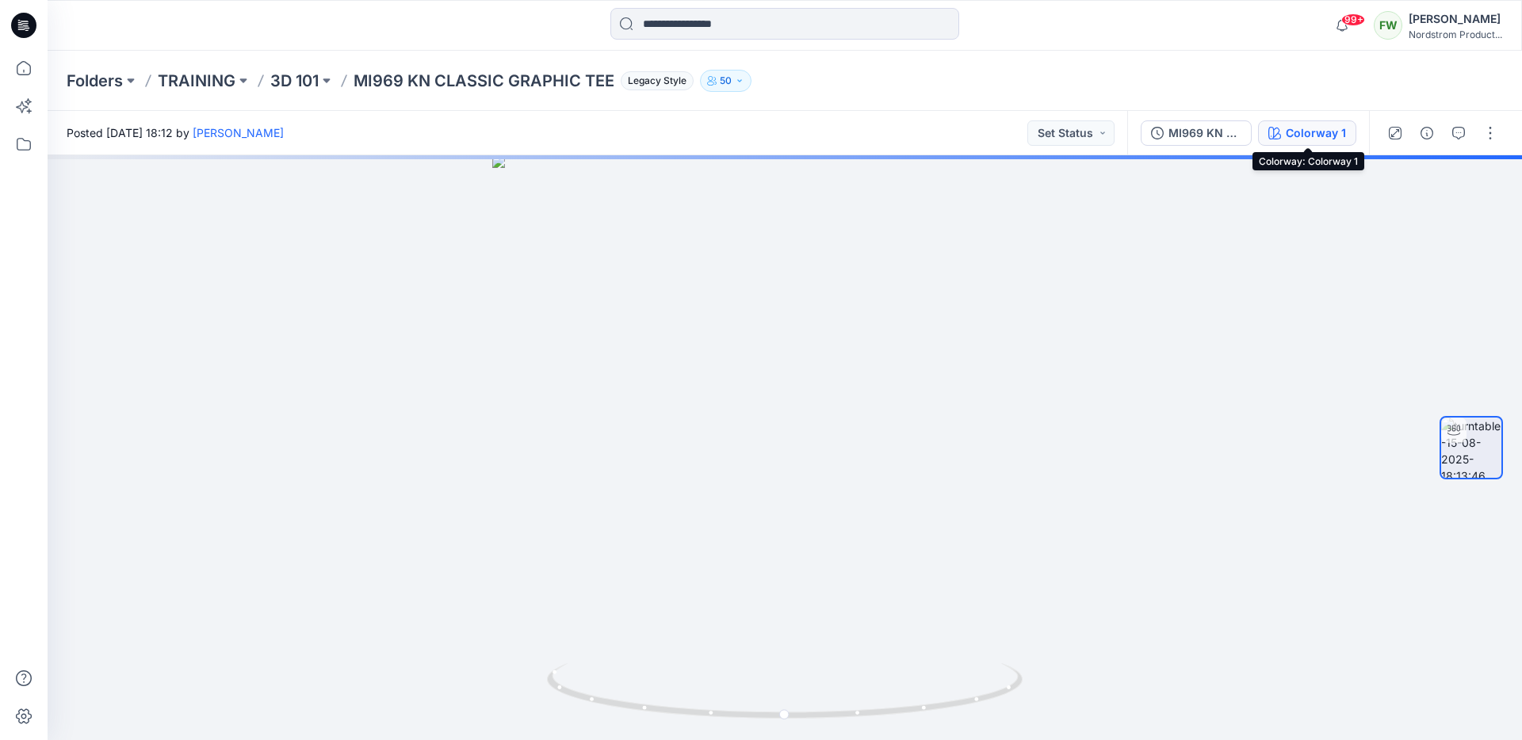
click at [1303, 139] on div "Colorway 1" at bounding box center [1316, 132] width 60 height 17
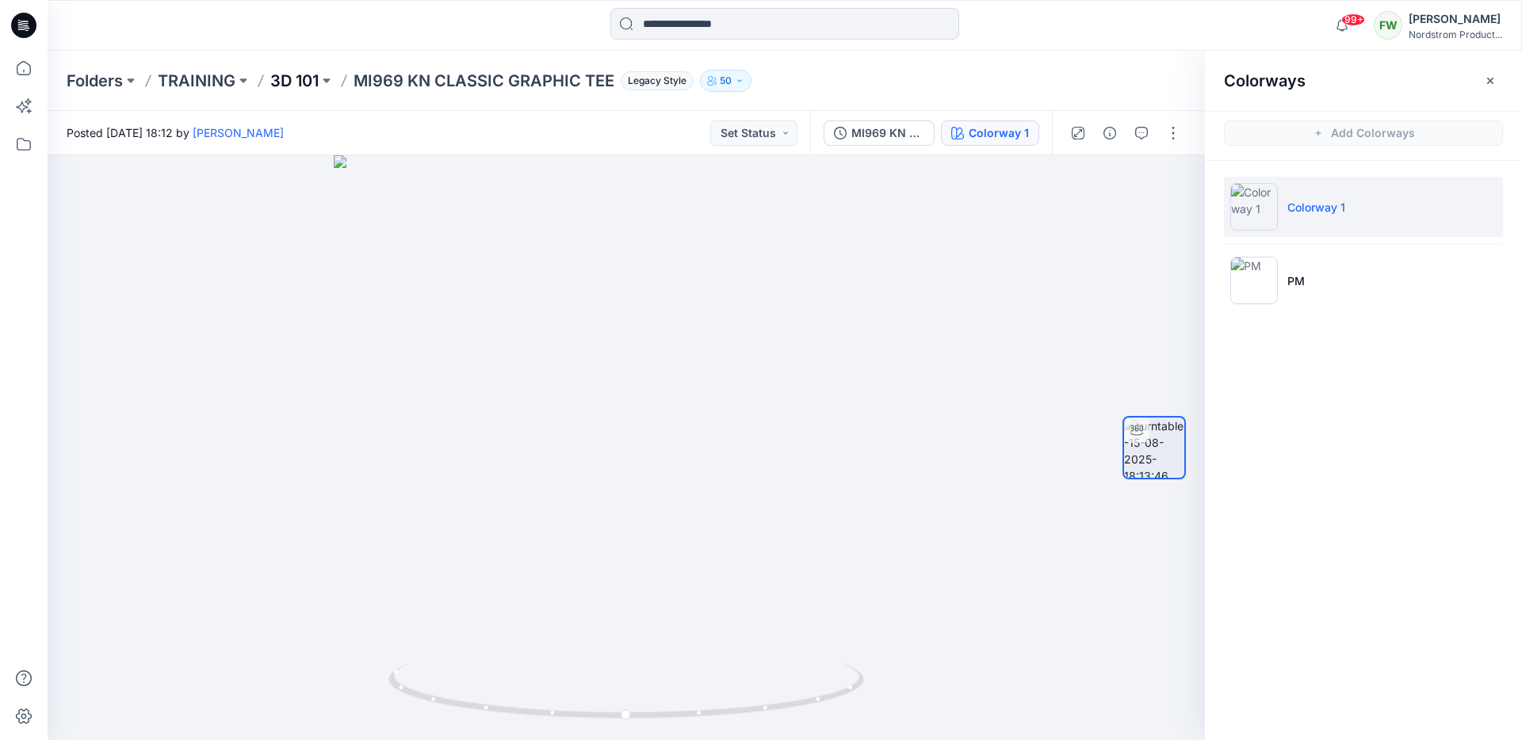
click at [299, 82] on p "3D 101" at bounding box center [294, 81] width 48 height 22
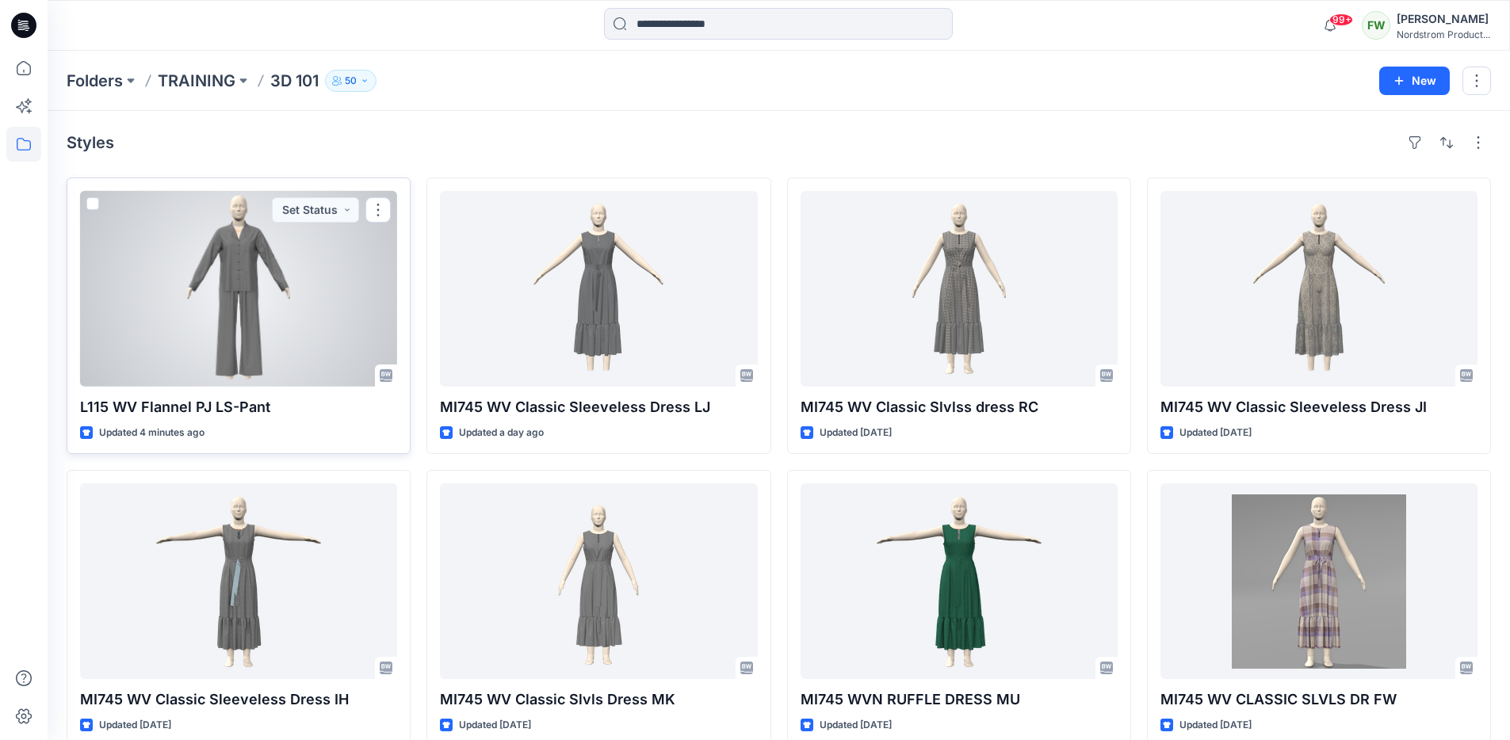
click at [207, 366] on div at bounding box center [238, 289] width 317 height 196
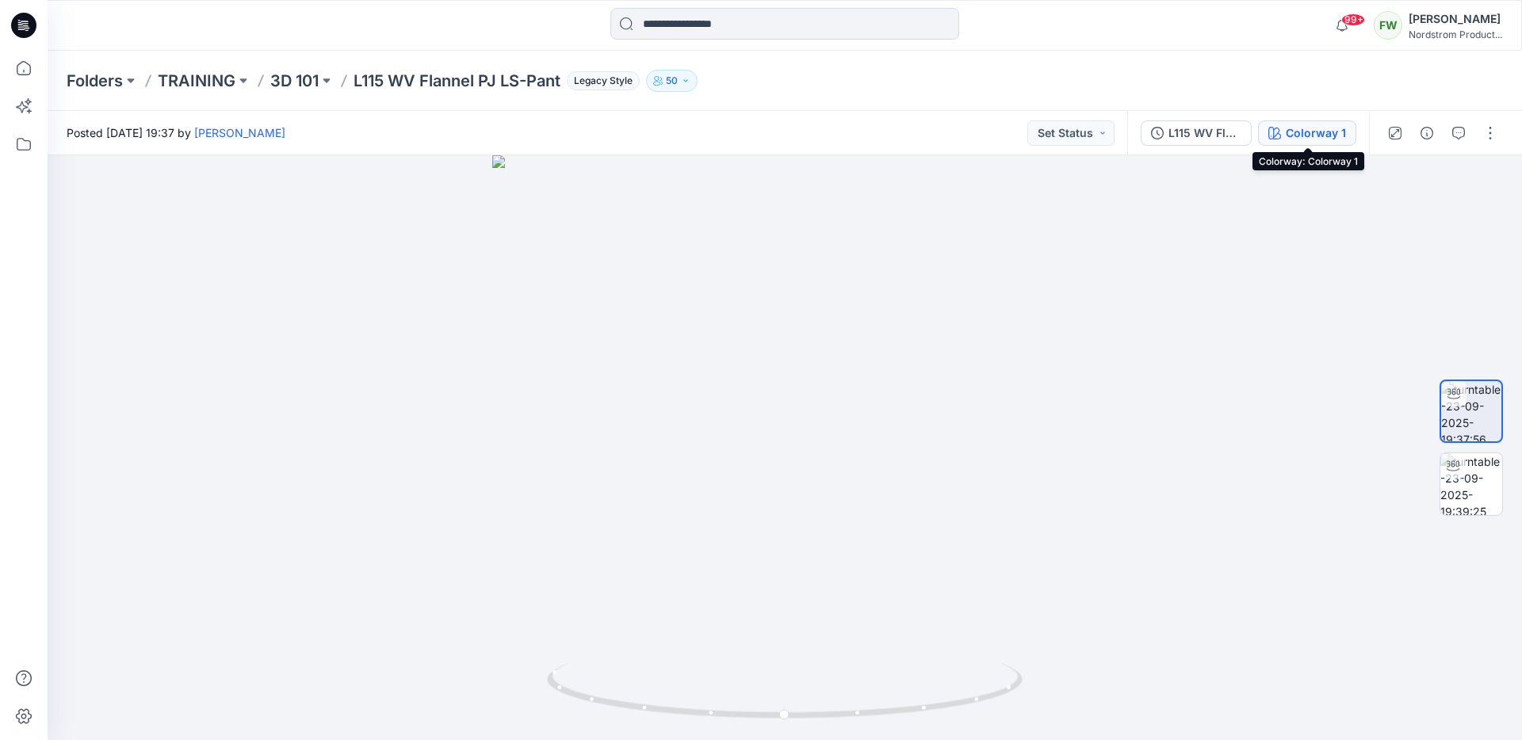
click at [1279, 137] on icon "button" at bounding box center [1274, 133] width 13 height 13
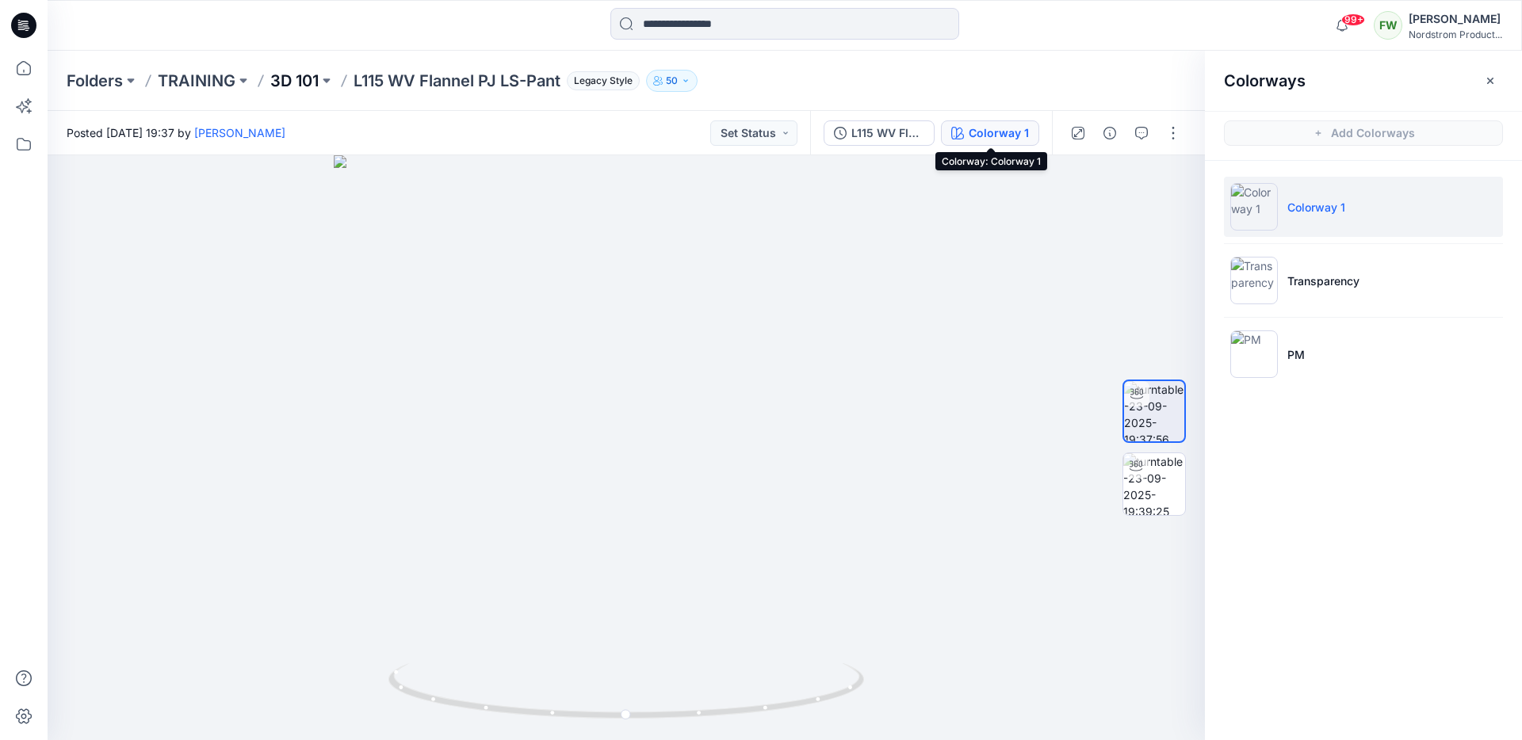
click at [295, 78] on p "3D 101" at bounding box center [294, 81] width 48 height 22
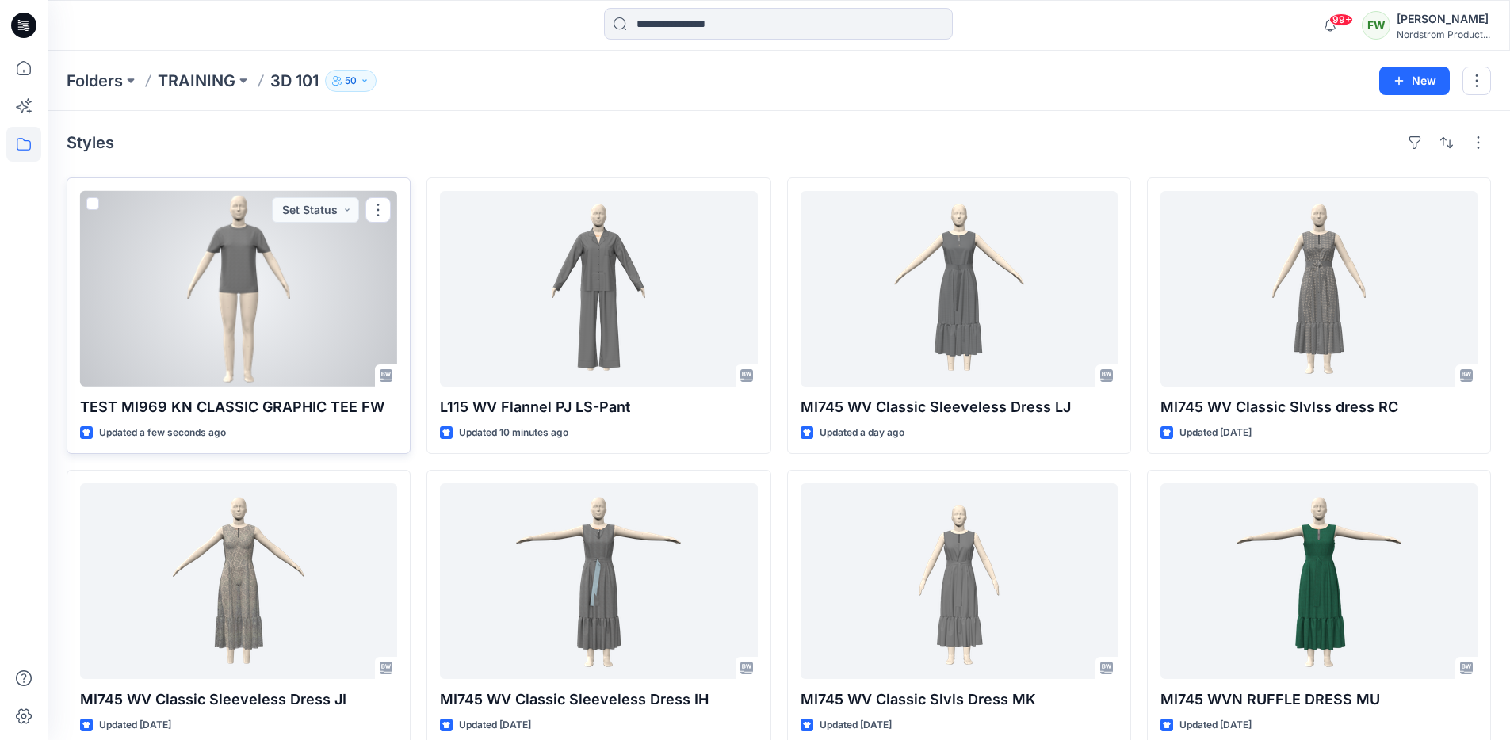
click at [309, 270] on div at bounding box center [238, 289] width 317 height 196
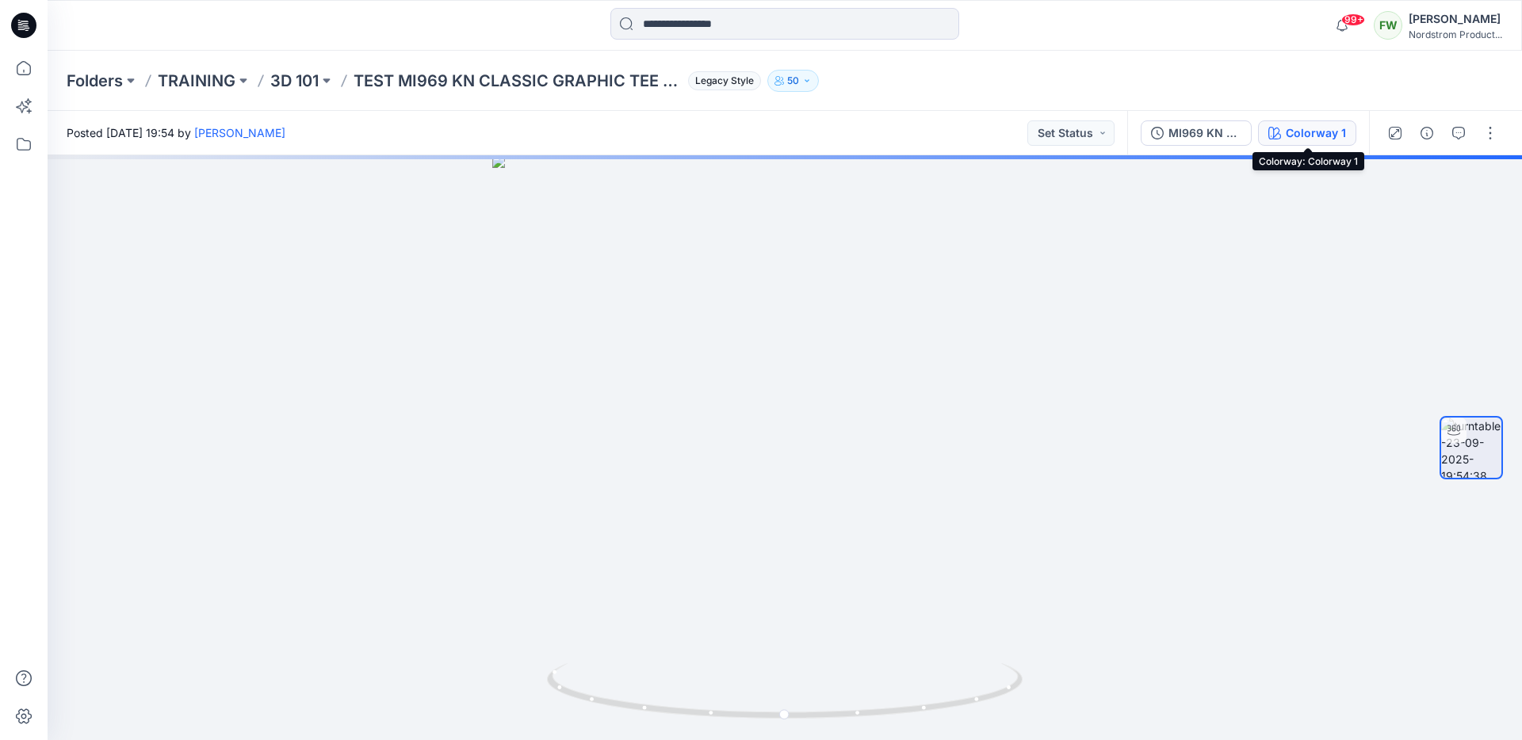
click at [1304, 136] on div "Colorway 1" at bounding box center [1316, 132] width 60 height 17
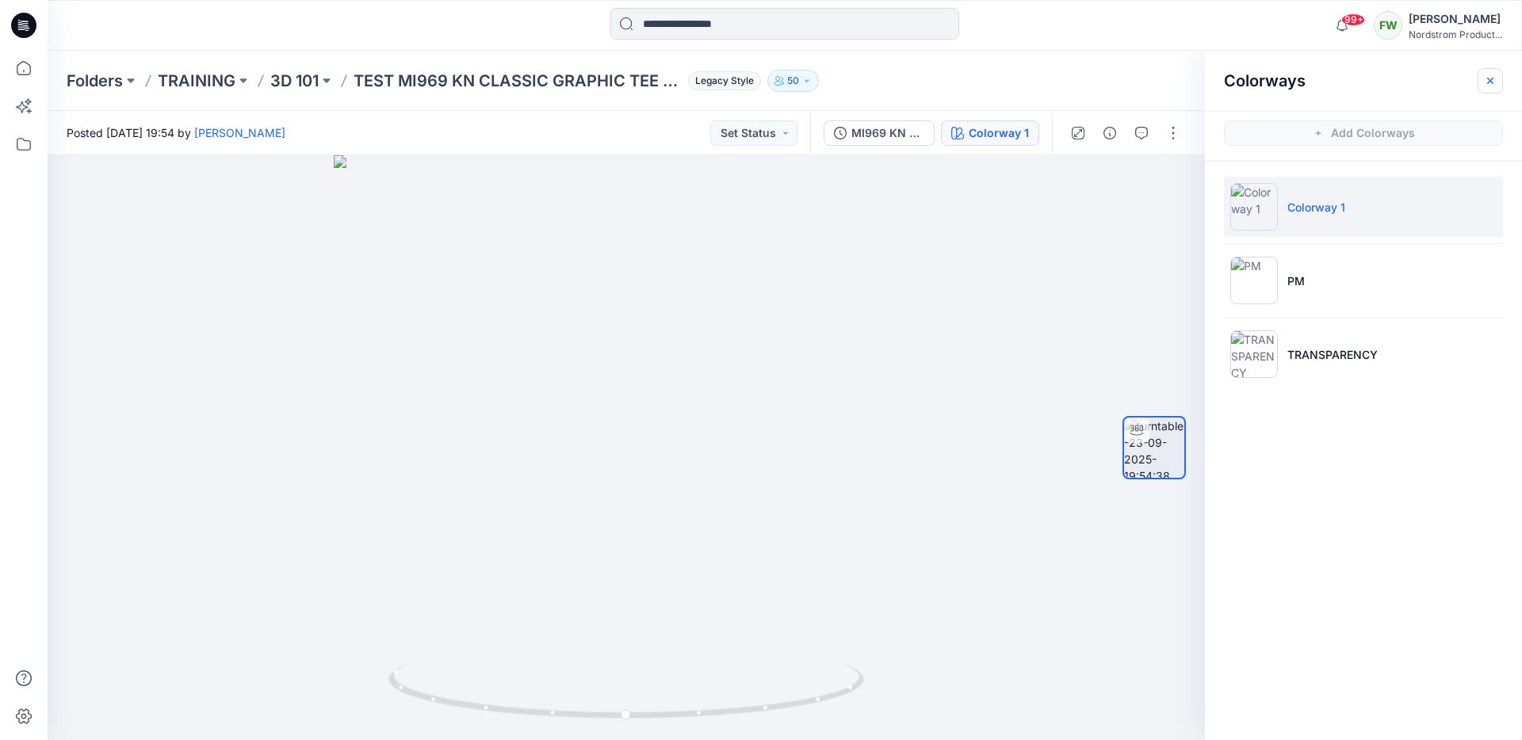
click at [1502, 78] on button "button" at bounding box center [1490, 80] width 25 height 25
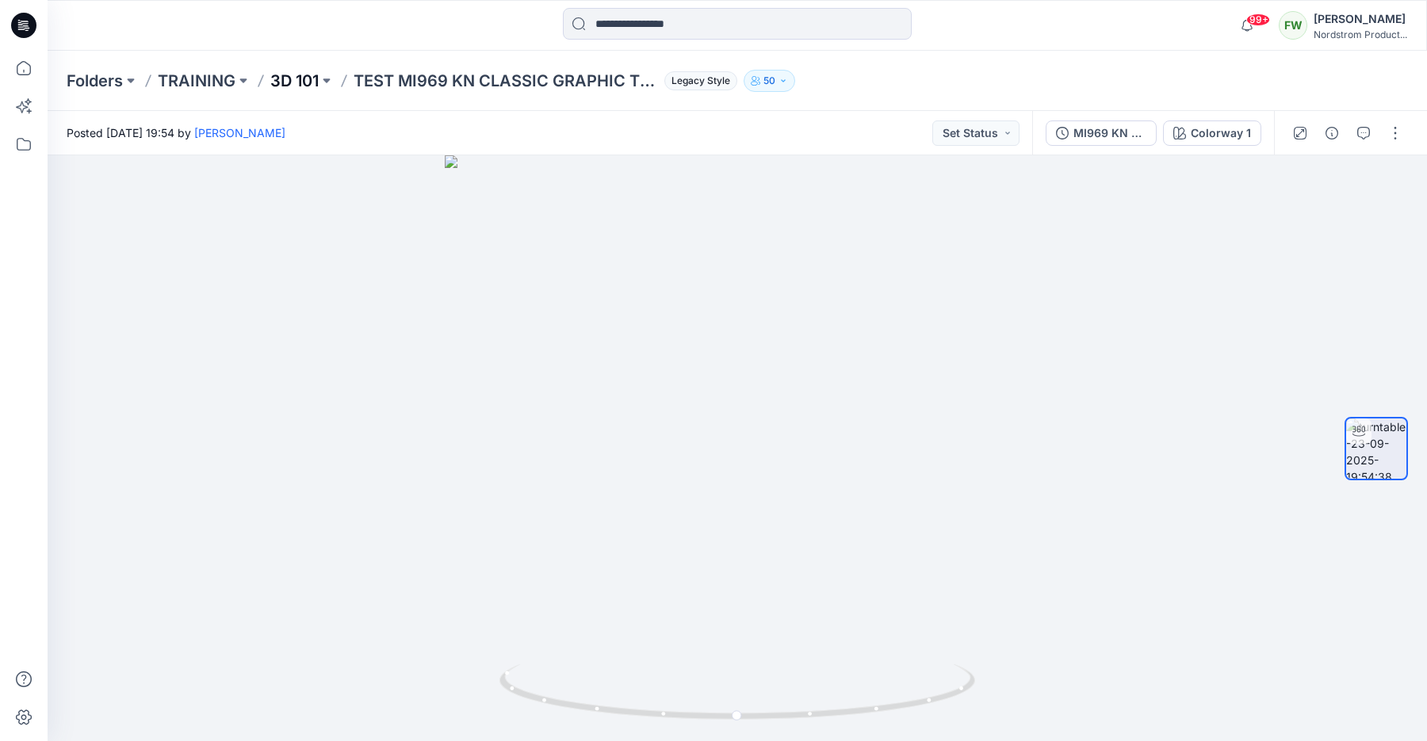
click at [305, 75] on p "3D 101" at bounding box center [294, 81] width 48 height 22
